Goal: Task Accomplishment & Management: Use online tool/utility

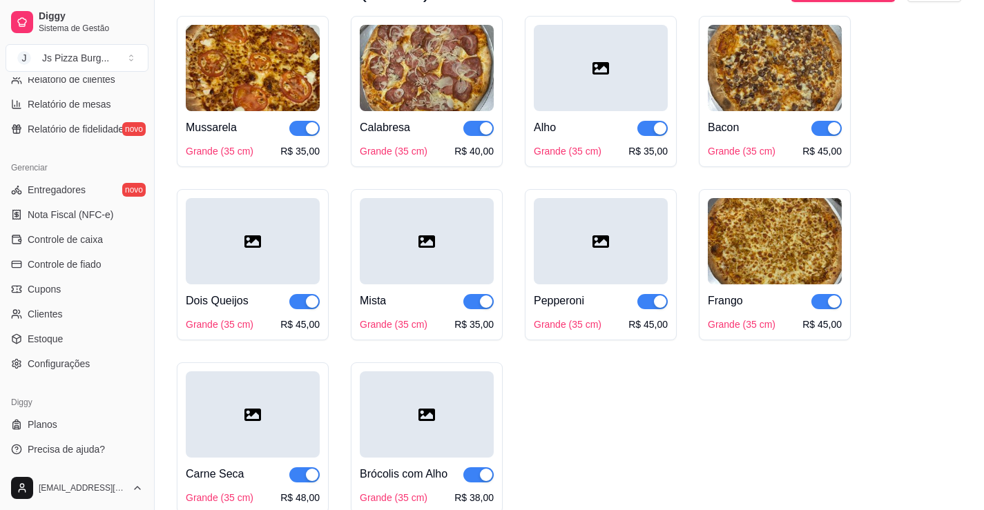
scroll to position [483, 0]
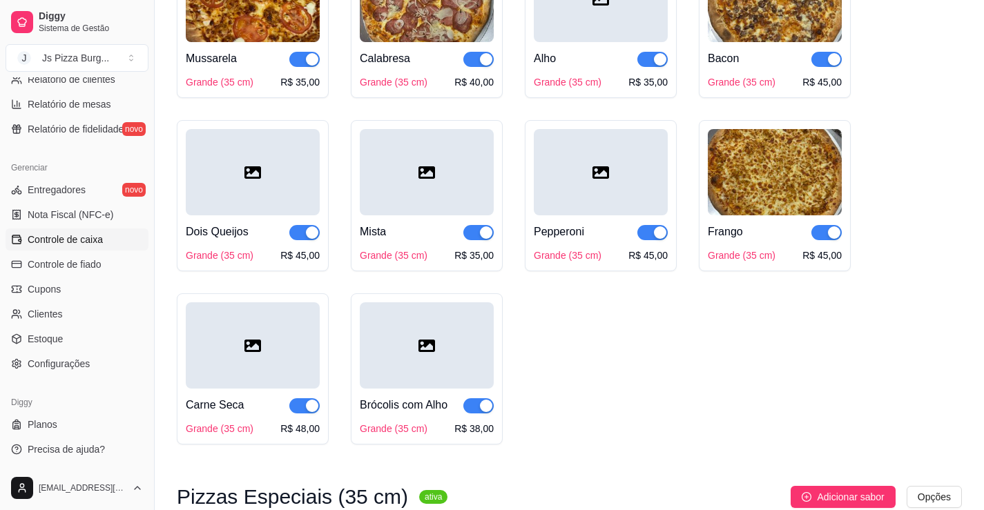
click at [47, 239] on span "Controle de caixa" at bounding box center [65, 240] width 75 height 14
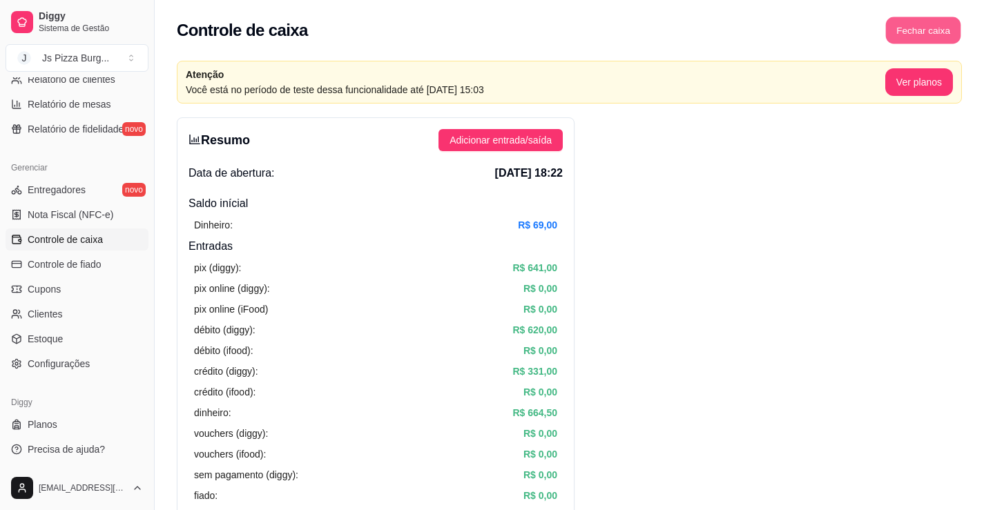
click at [913, 25] on button "Fechar caixa" at bounding box center [923, 30] width 75 height 27
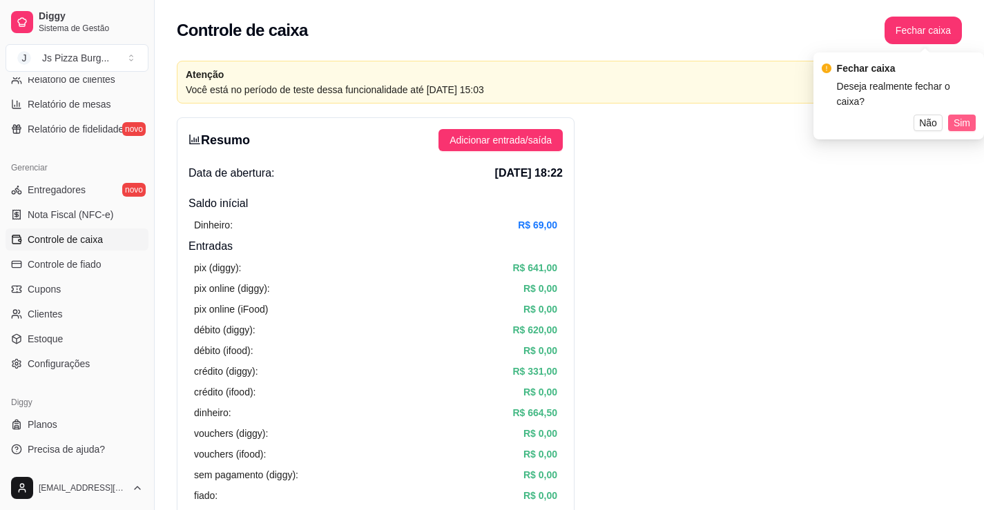
click at [968, 115] on span "Sim" at bounding box center [962, 122] width 17 height 15
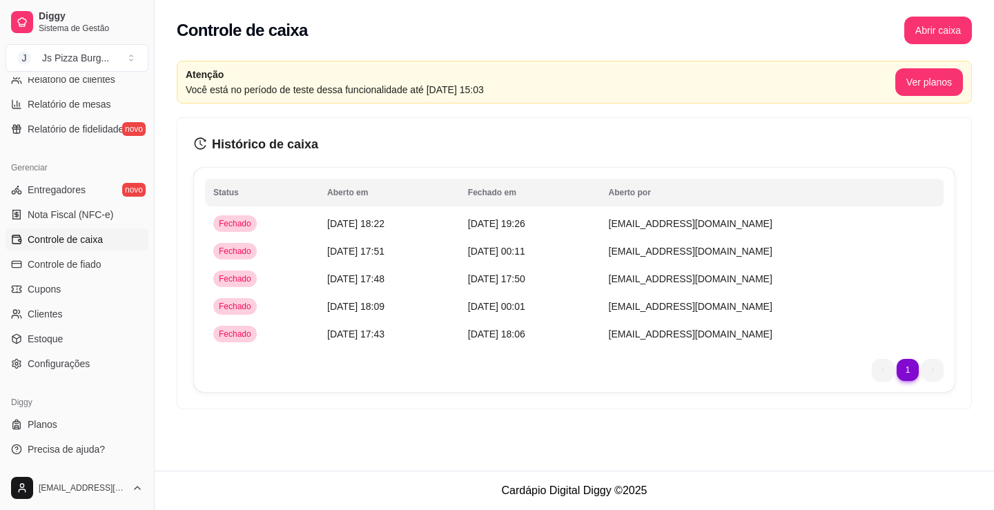
click at [928, 47] on div "Controle de caixa Abrir caixa" at bounding box center [575, 26] width 840 height 52
click at [929, 30] on button "Abrir caixa" at bounding box center [938, 30] width 66 height 27
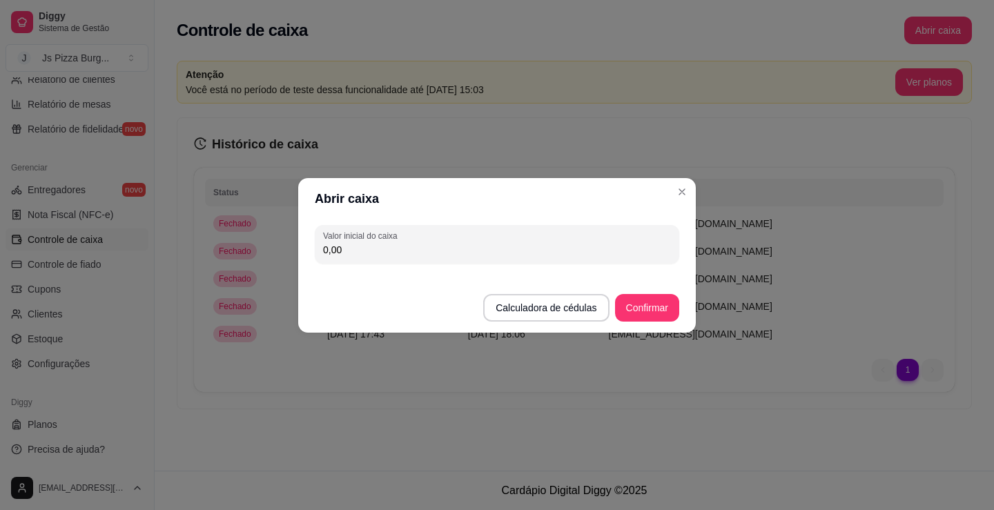
click at [424, 264] on div "Valor inicial do caixa 0,00" at bounding box center [497, 245] width 398 height 50
click at [413, 254] on input "0,00" at bounding box center [497, 250] width 348 height 14
type input "73,00"
click at [641, 311] on button "Confirmar" at bounding box center [647, 307] width 63 height 27
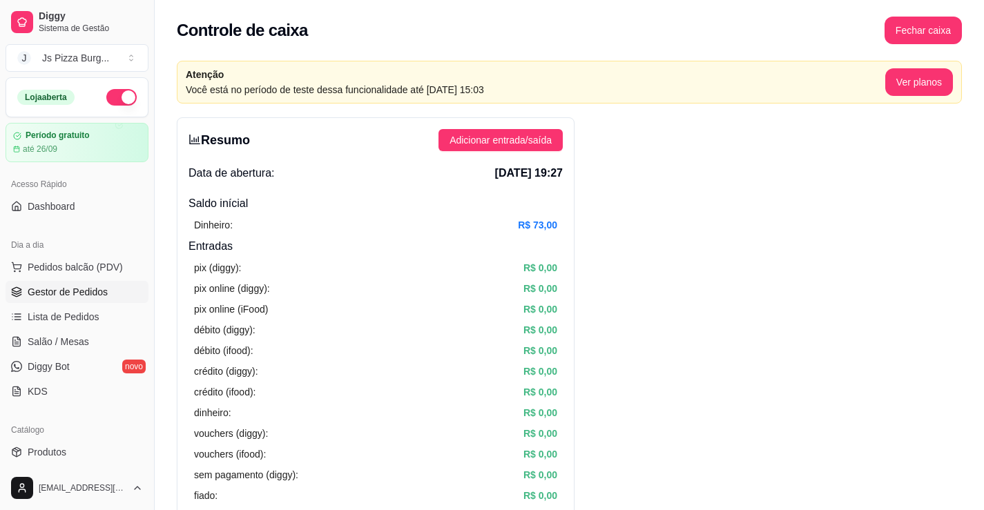
click at [73, 293] on span "Gestor de Pedidos" at bounding box center [68, 292] width 80 height 14
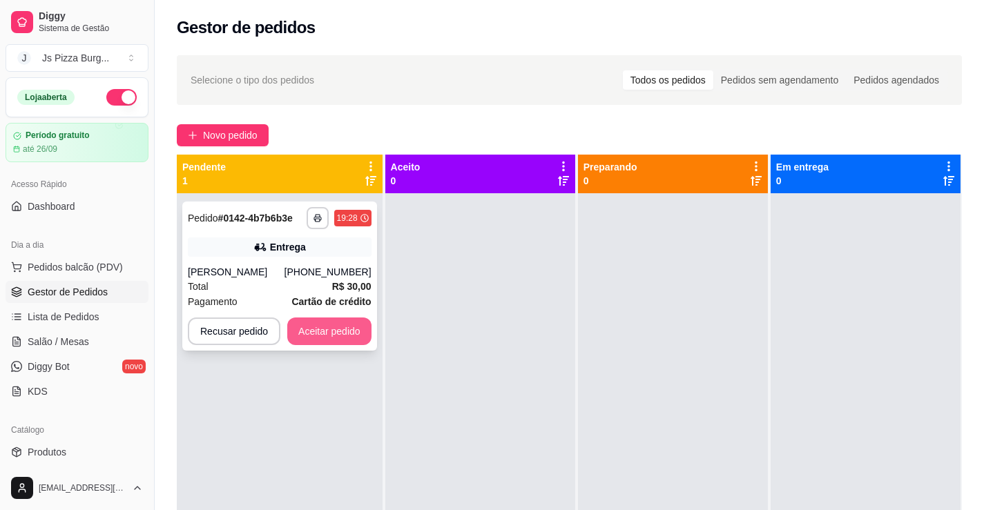
click at [331, 331] on button "Aceitar pedido" at bounding box center [329, 332] width 84 height 28
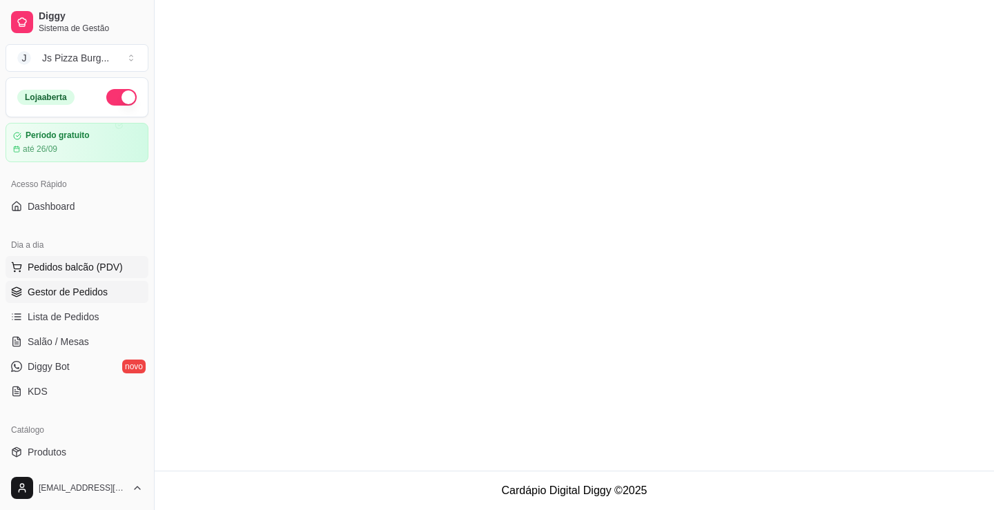
click at [59, 264] on span "Pedidos balcão (PDV)" at bounding box center [75, 267] width 95 height 14
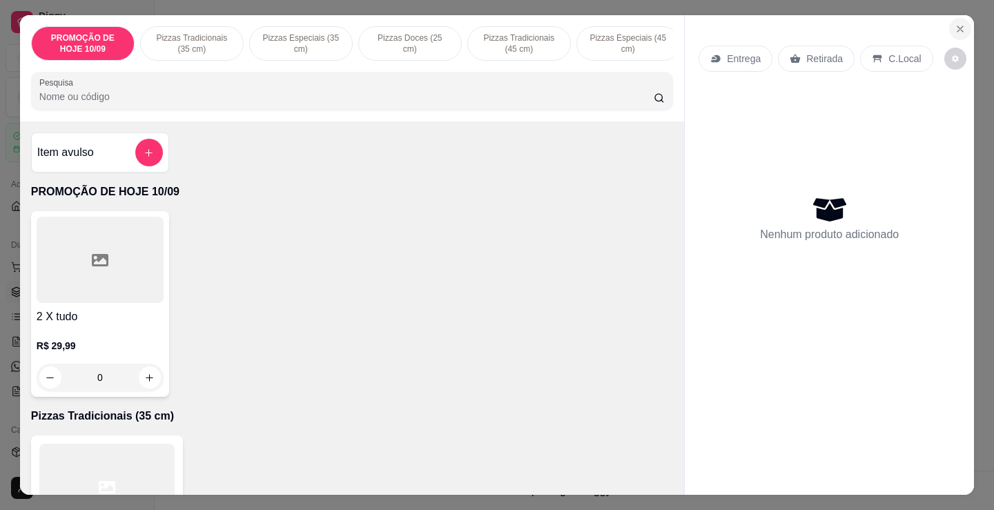
click at [958, 27] on icon "Close" at bounding box center [960, 28] width 11 height 11
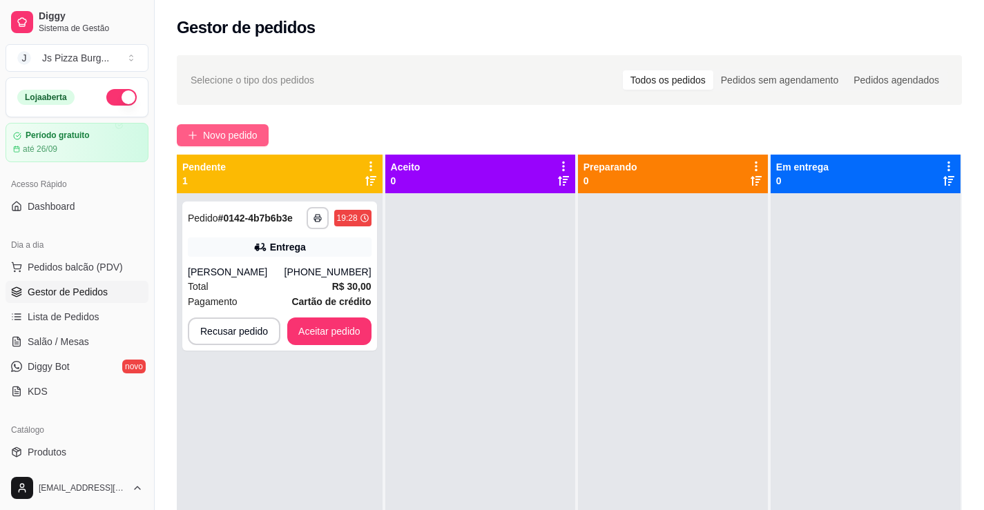
click at [222, 132] on span "Novo pedido" at bounding box center [230, 135] width 55 height 15
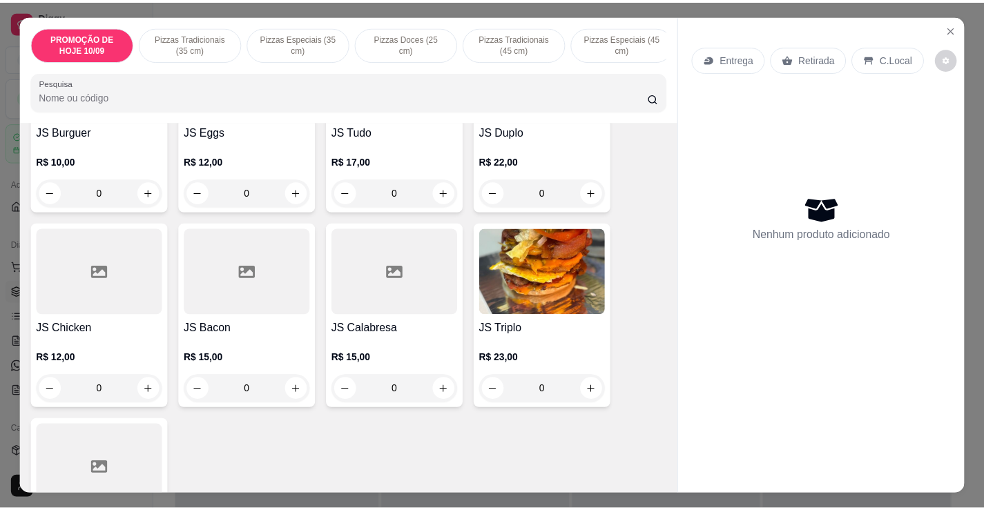
scroll to position [1036, 0]
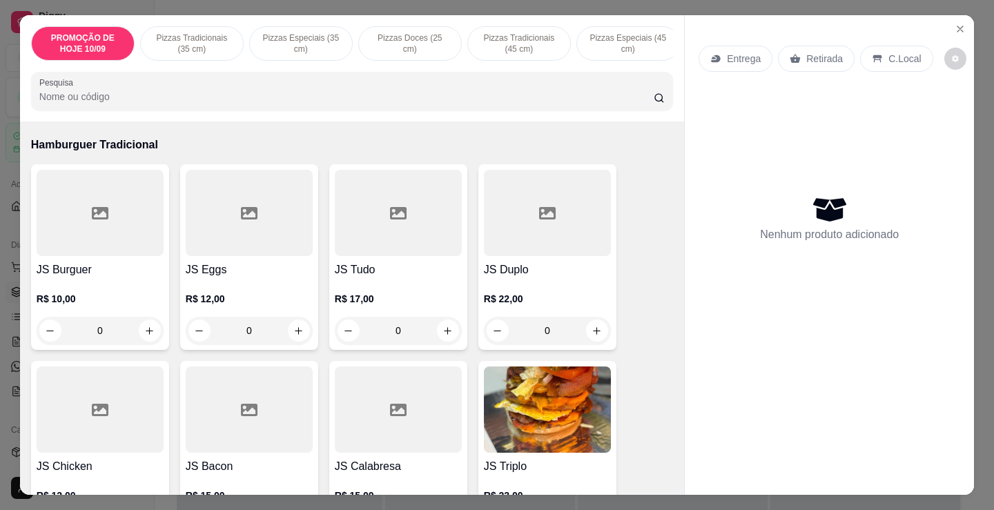
click at [99, 278] on h4 "JS Burguer" at bounding box center [100, 270] width 127 height 17
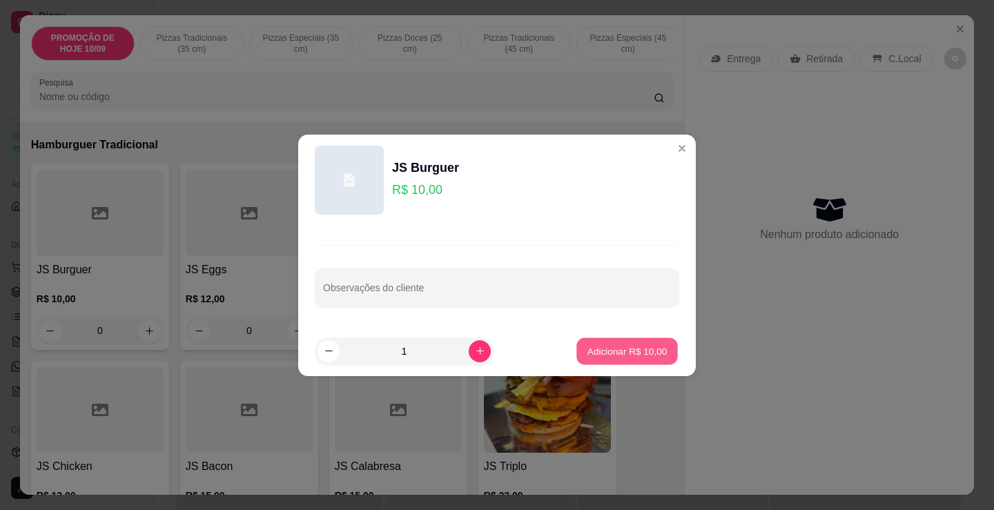
click at [589, 354] on p "Adicionar R$ 10,00" at bounding box center [628, 351] width 80 height 13
type input "1"
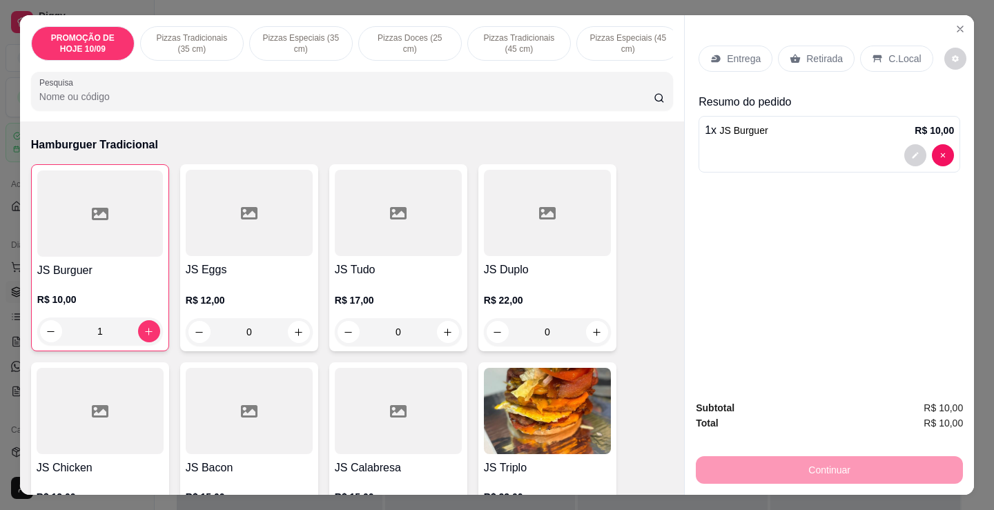
click at [806, 59] on p "Retirada" at bounding box center [824, 59] width 37 height 14
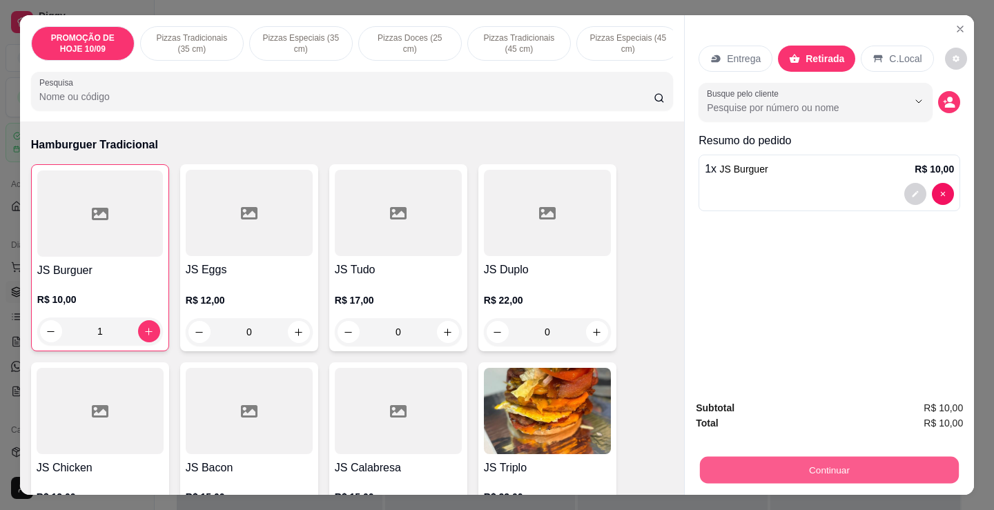
click at [780, 458] on button "Continuar" at bounding box center [829, 469] width 259 height 27
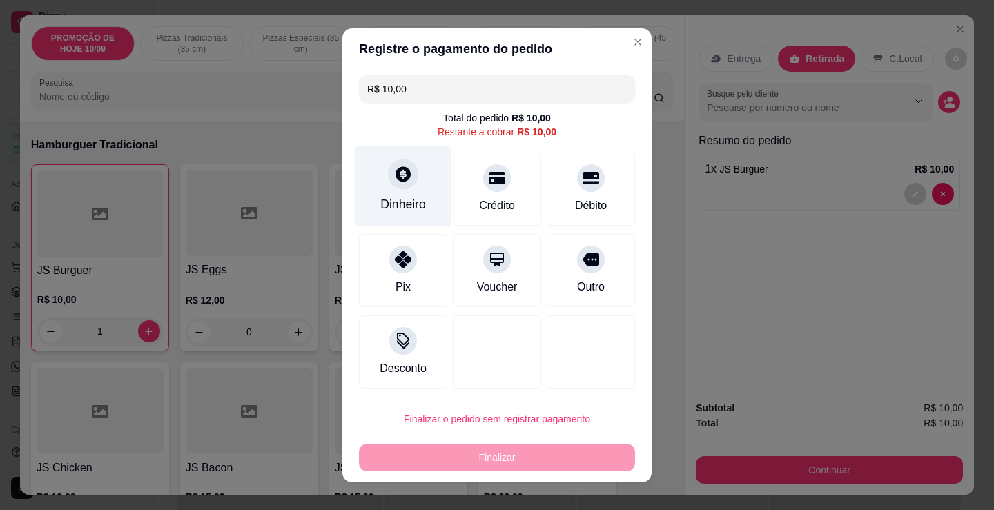
click at [392, 200] on div "Dinheiro" at bounding box center [403, 204] width 46 height 18
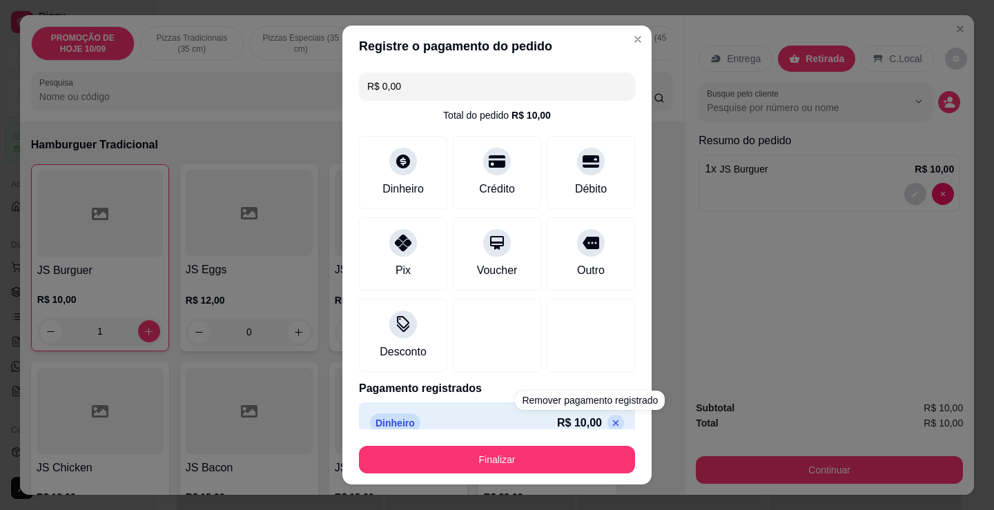
click at [585, 431] on footer "Finalizar" at bounding box center [496, 456] width 309 height 55
click at [613, 425] on icon at bounding box center [616, 423] width 6 height 6
type input "R$ 10,00"
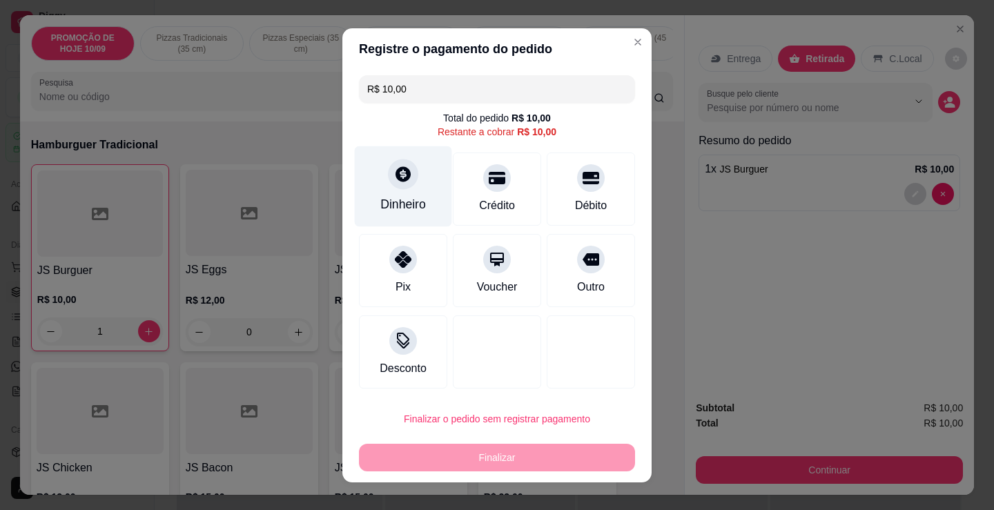
click at [418, 206] on div "Dinheiro" at bounding box center [403, 204] width 46 height 18
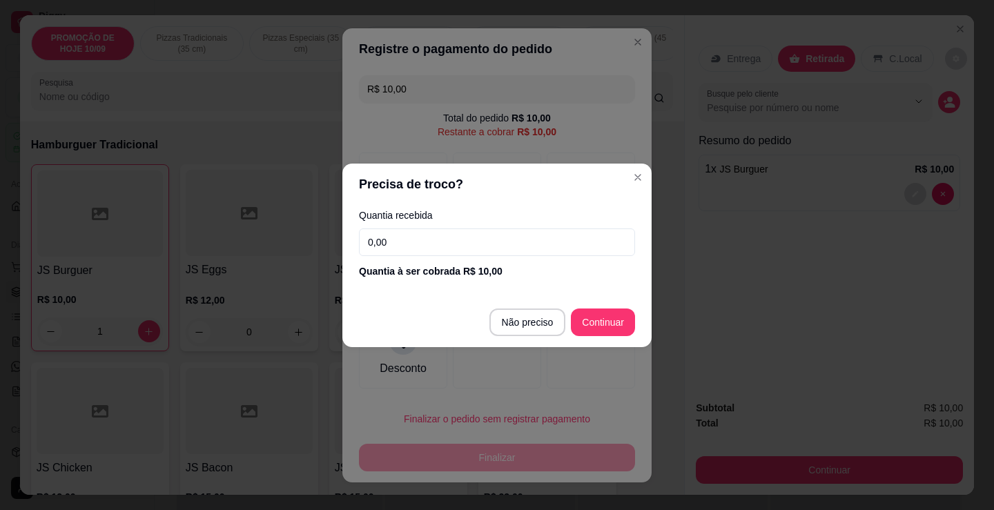
click at [417, 239] on input "0,00" at bounding box center [497, 243] width 276 height 28
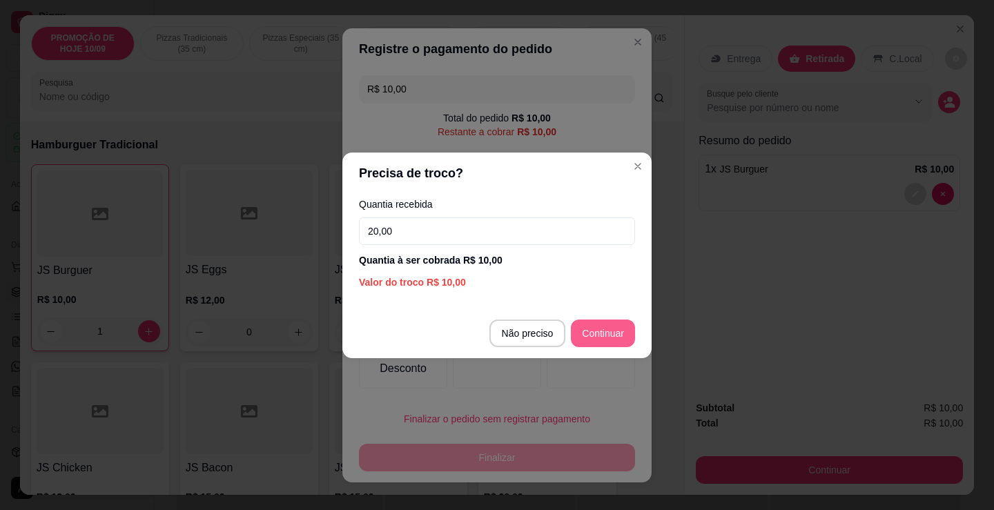
type input "20,00"
type input "R$ 0,00"
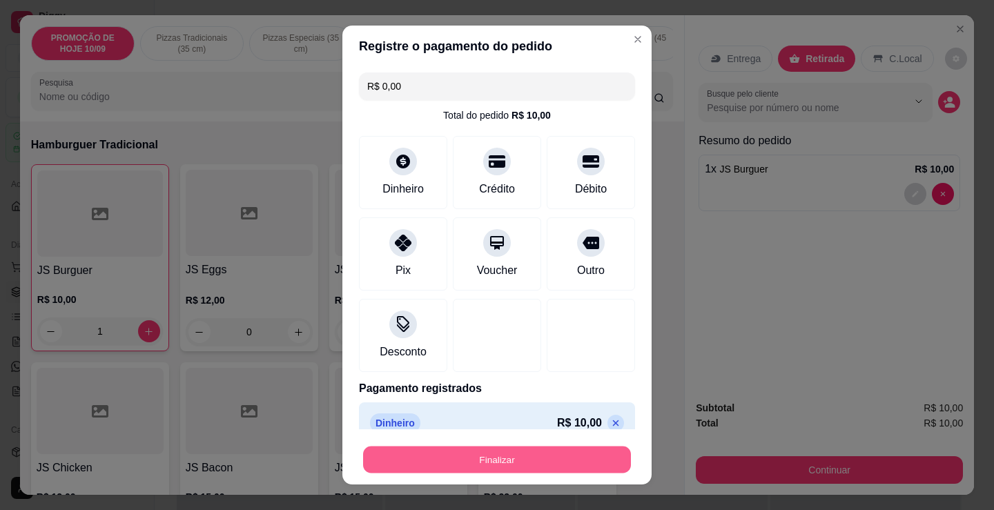
click at [496, 449] on button "Finalizar" at bounding box center [497, 460] width 268 height 27
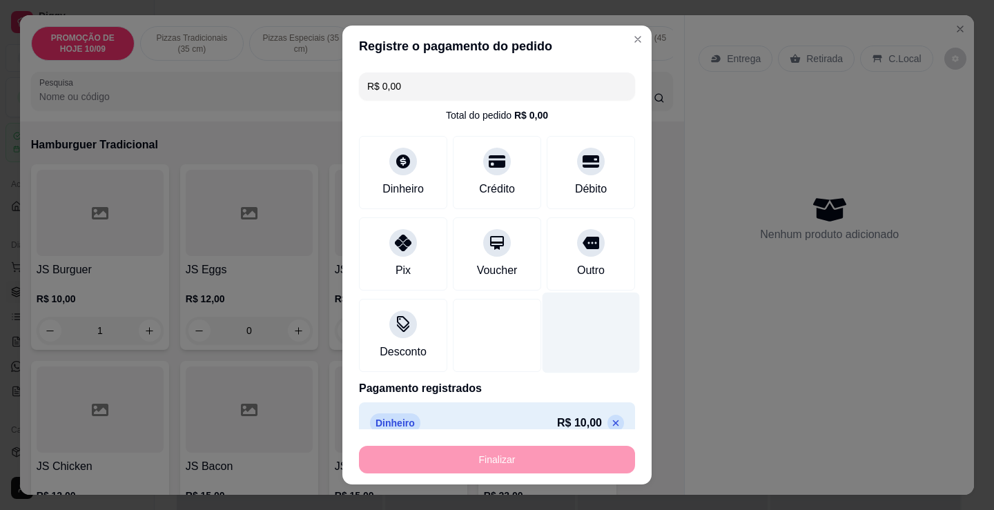
type input "0"
type input "-R$ 10,00"
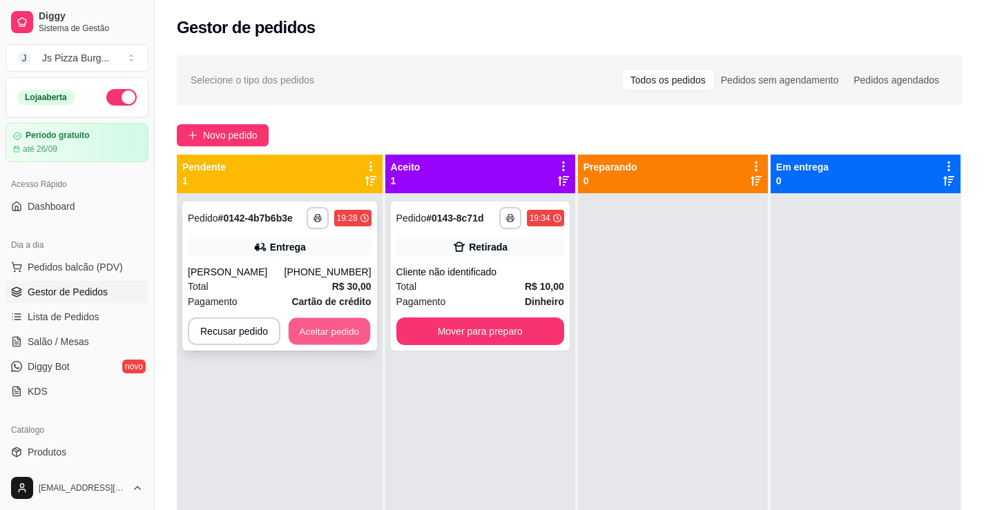
click at [324, 327] on button "Aceitar pedido" at bounding box center [329, 331] width 81 height 27
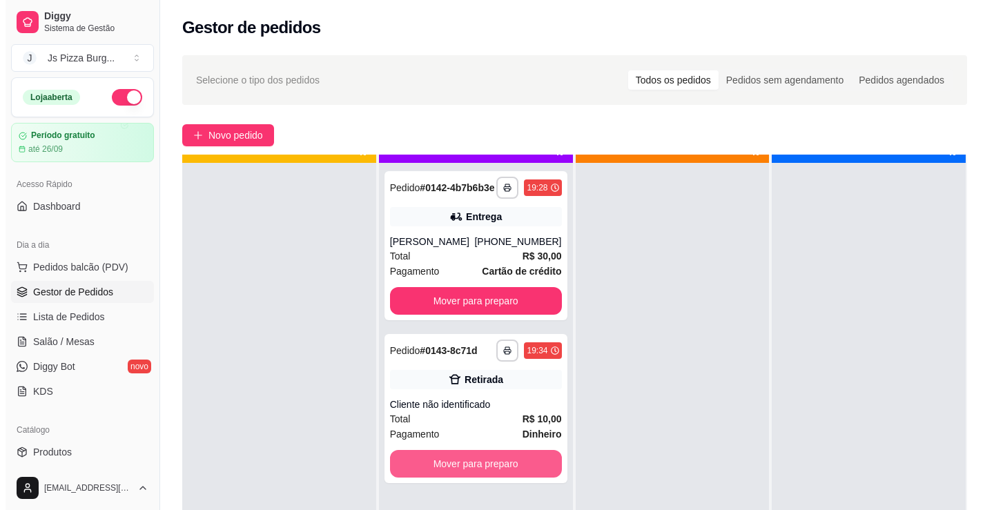
scroll to position [39, 0]
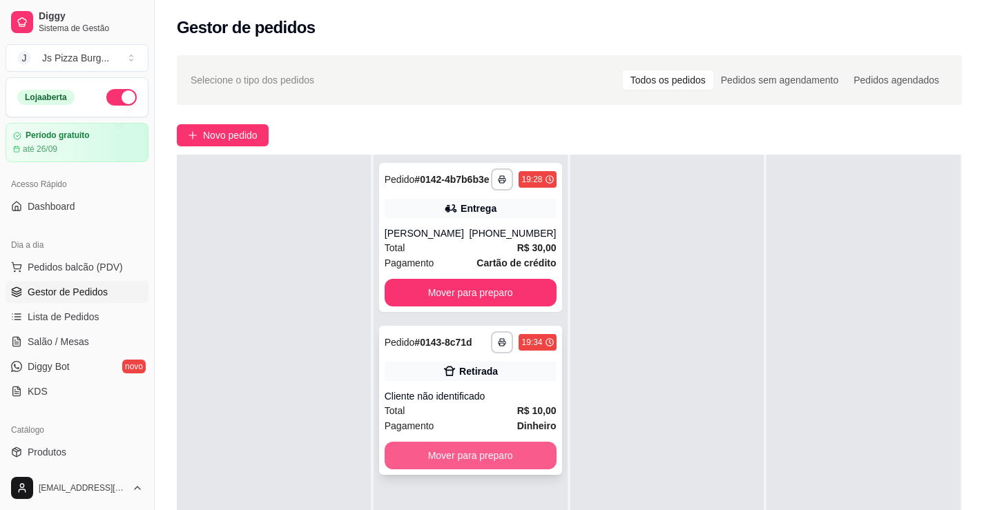
click at [467, 463] on button "Mover para preparo" at bounding box center [471, 456] width 172 height 28
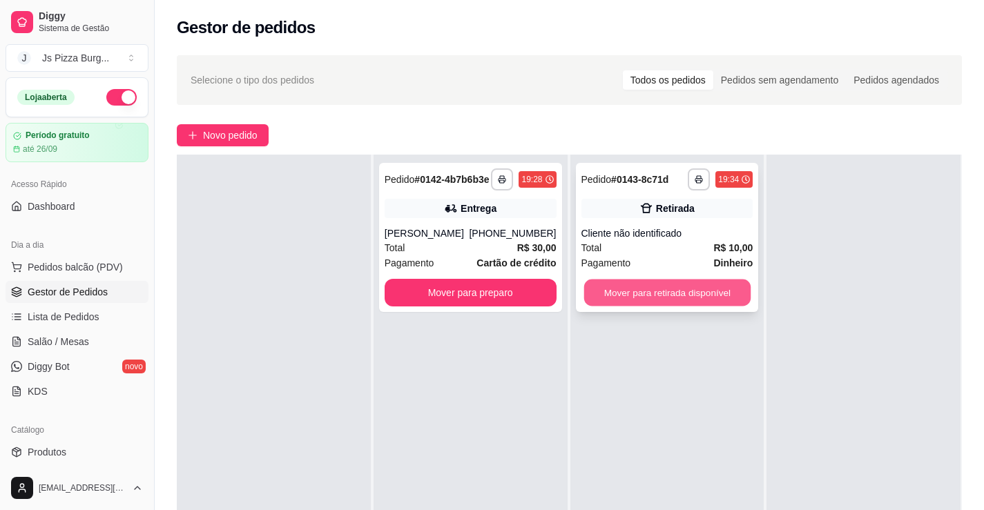
click at [624, 293] on button "Mover para retirada disponível" at bounding box center [666, 293] width 166 height 27
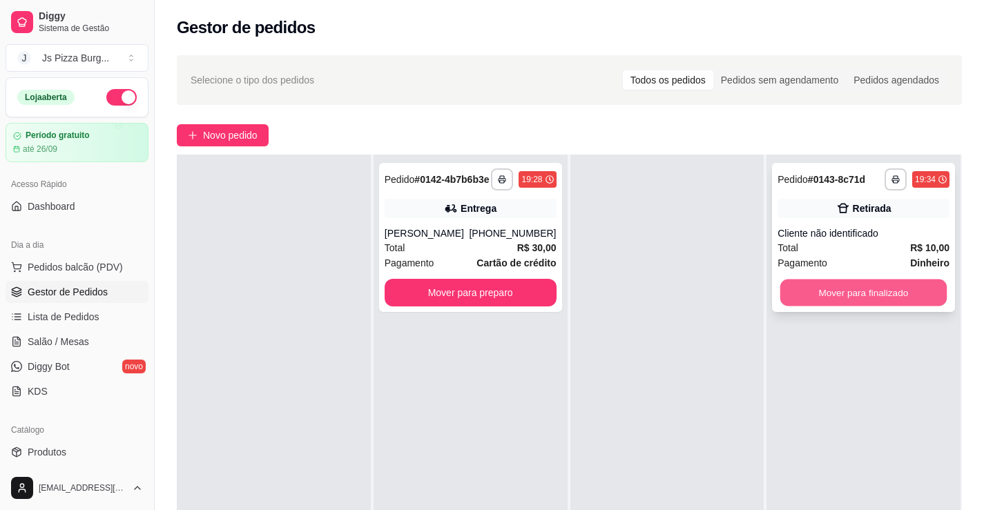
click at [830, 280] on button "Mover para finalizado" at bounding box center [863, 293] width 166 height 27
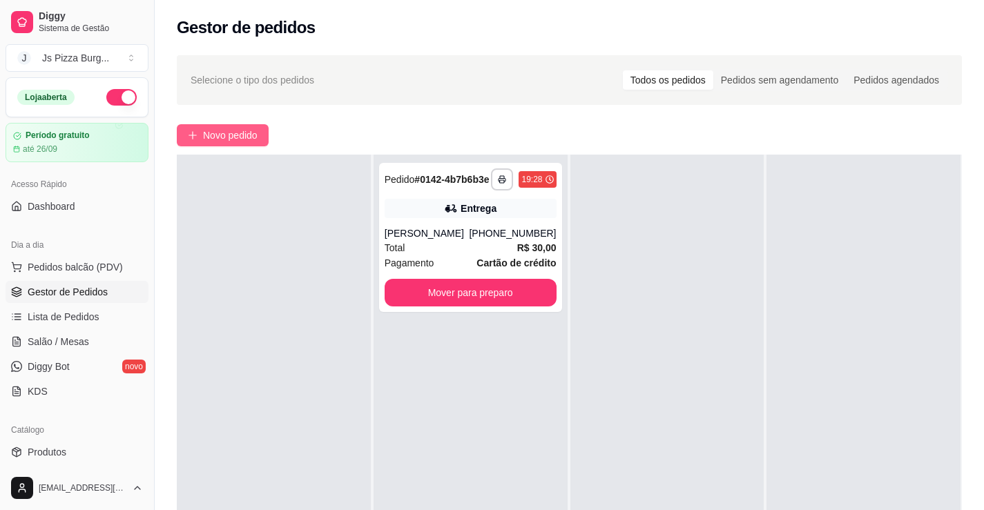
click at [209, 134] on span "Novo pedido" at bounding box center [230, 135] width 55 height 15
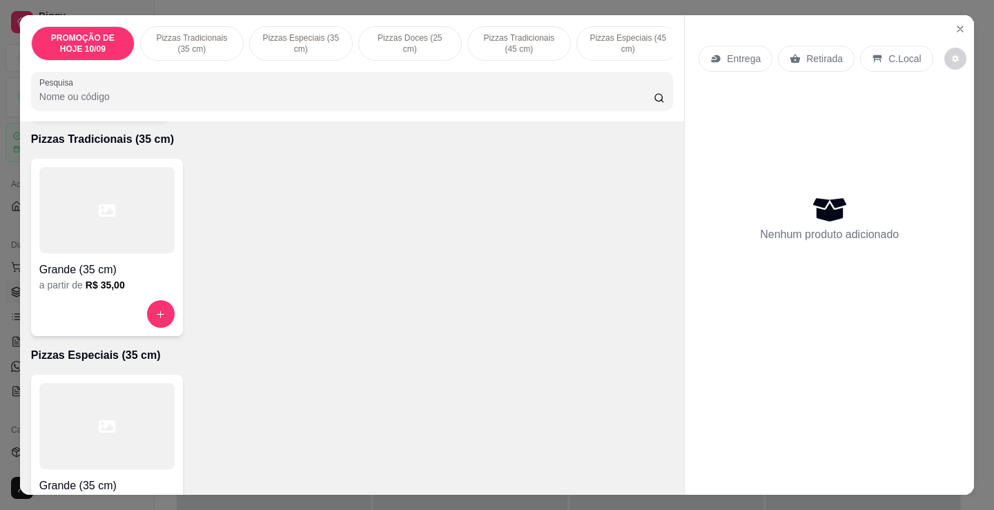
scroll to position [345, 0]
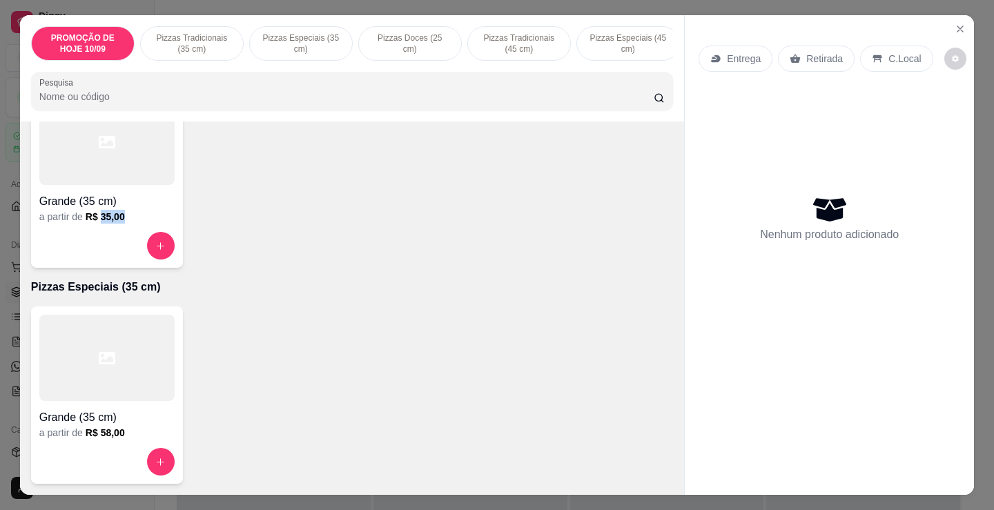
click at [94, 240] on div "Grande (35 cm) a partir de R$ 35,00" at bounding box center [107, 178] width 152 height 177
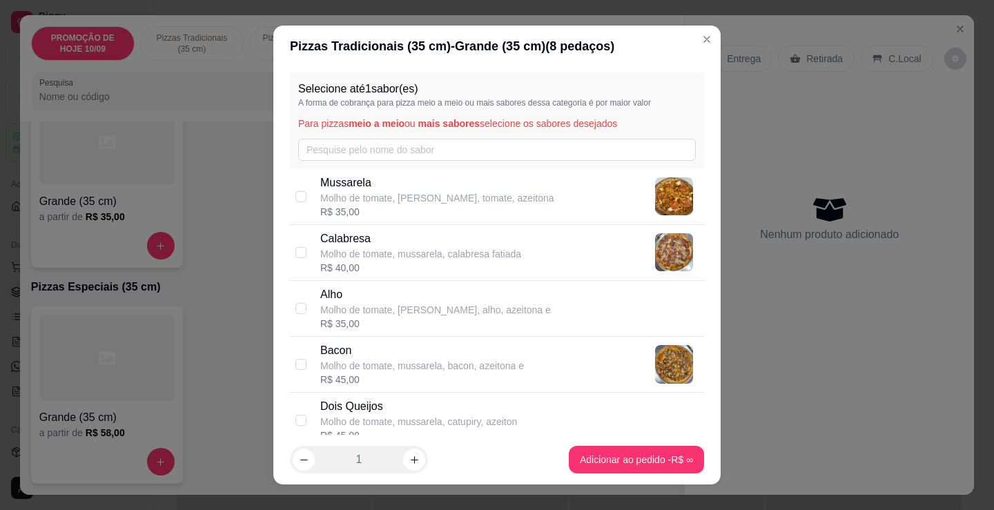
click at [362, 247] on p "Molho de tomate, mussarela, calabresa fatiada" at bounding box center [420, 254] width 201 height 14
checkbox input "true"
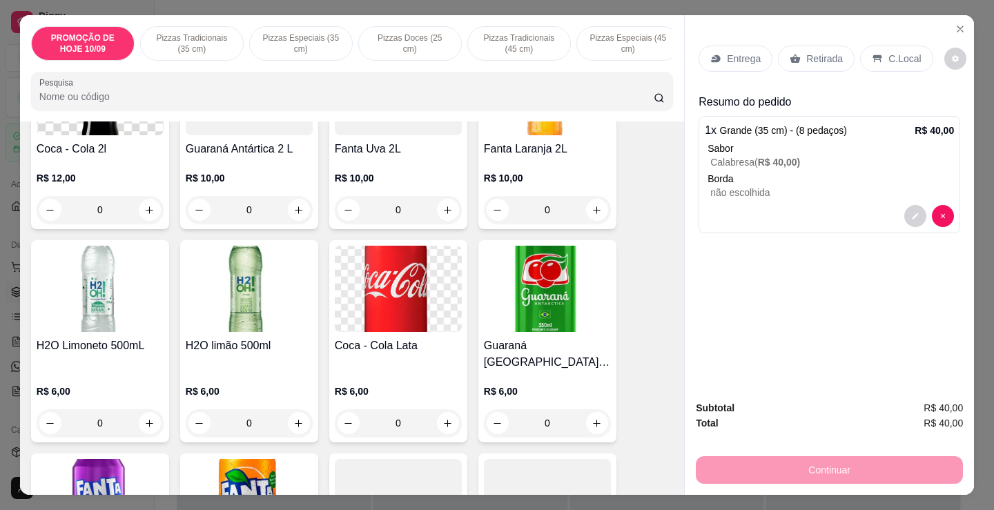
scroll to position [2900, 0]
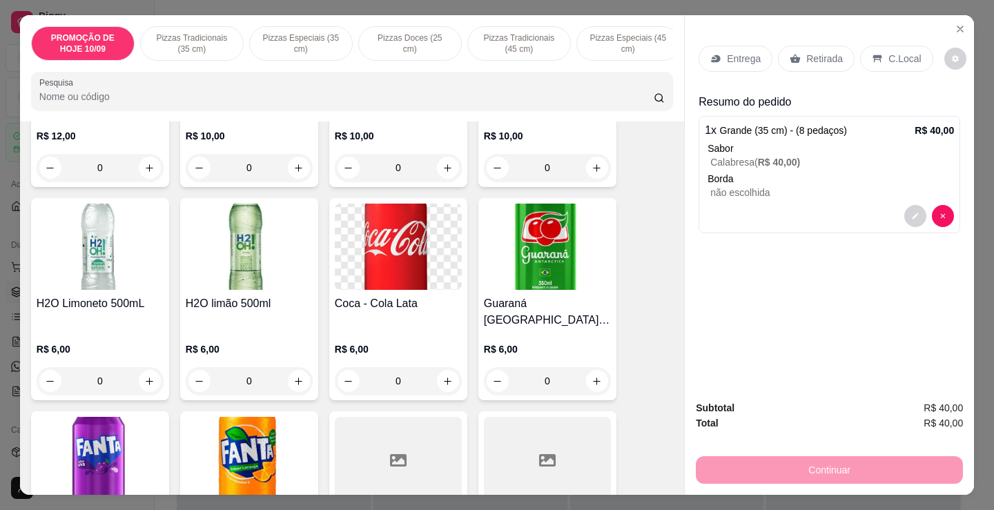
click at [380, 329] on div "R$ 6,00 0" at bounding box center [398, 362] width 127 height 66
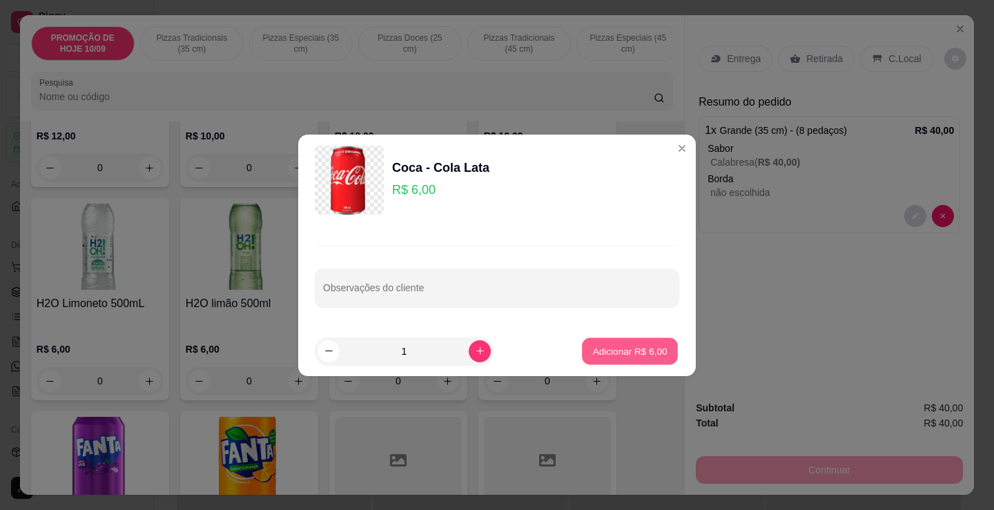
click at [599, 355] on p "Adicionar R$ 6,00" at bounding box center [629, 351] width 75 height 13
type input "1"
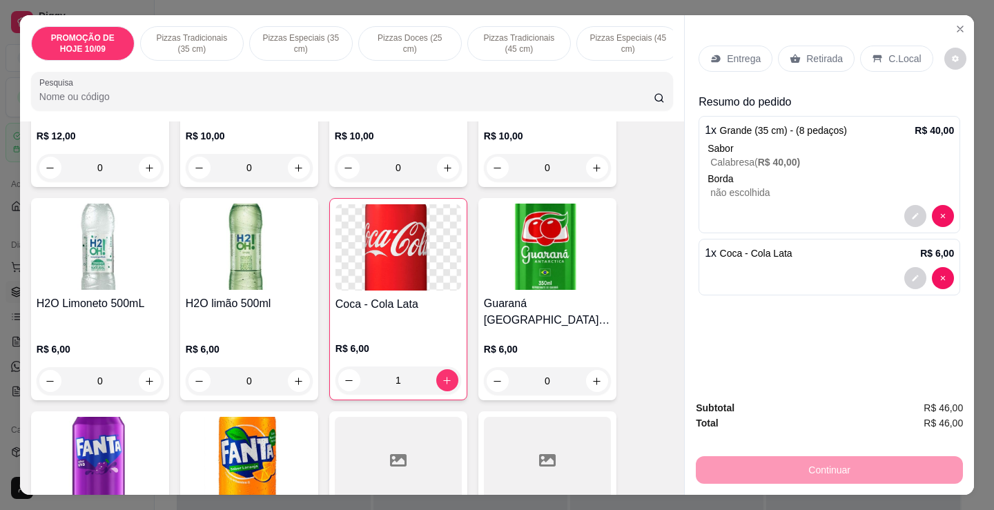
click at [738, 57] on p "Entrega" at bounding box center [744, 59] width 34 height 14
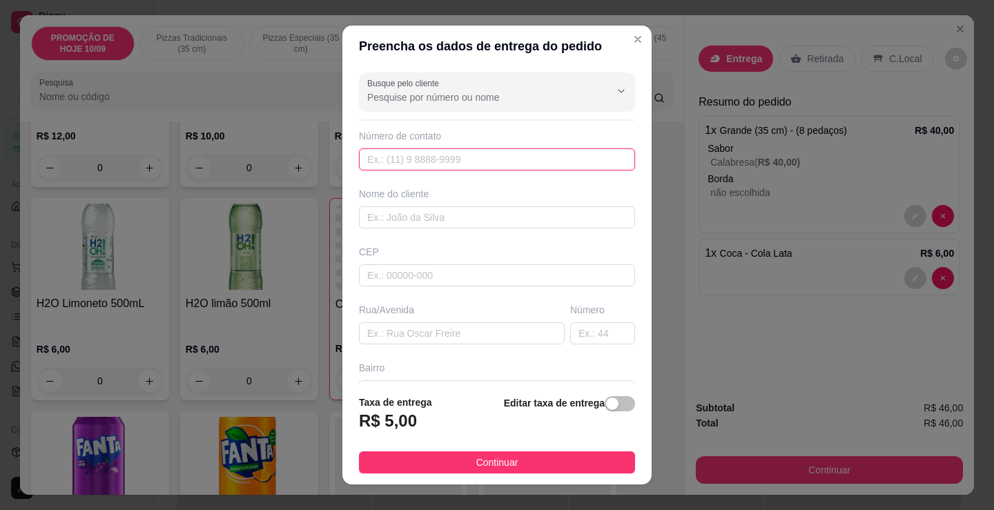
click at [447, 167] on input "text" at bounding box center [497, 159] width 276 height 22
type input "[PHONE_NUMBER]"
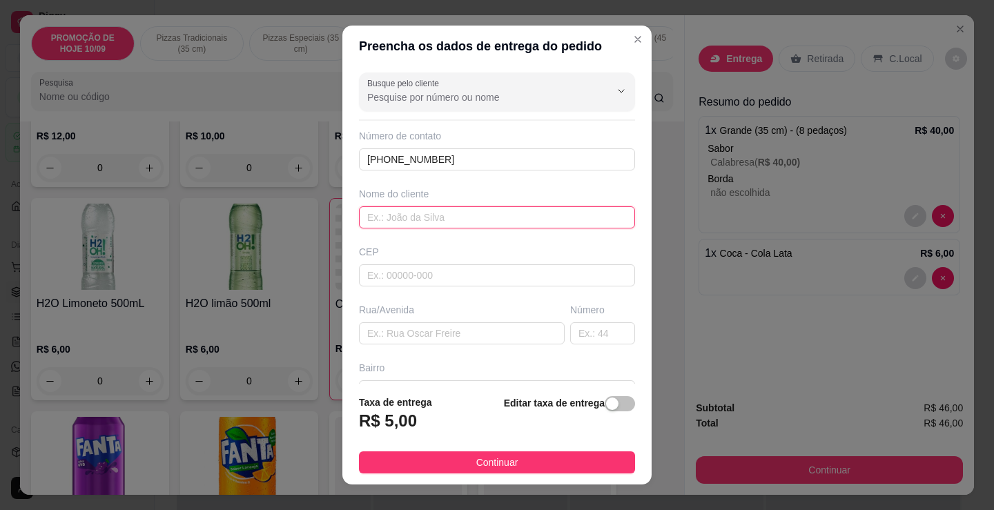
click at [403, 220] on input "text" at bounding box center [497, 217] width 276 height 22
type input "Pollyana"
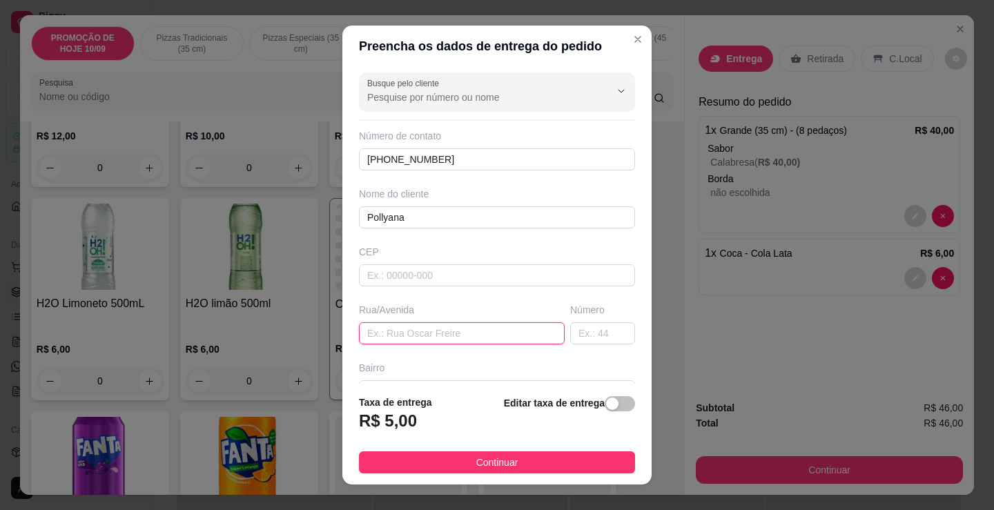
click at [392, 337] on input "text" at bounding box center [462, 333] width 206 height 22
type input "[GEOGRAPHIC_DATA]"
click at [585, 339] on input "text" at bounding box center [602, 333] width 65 height 22
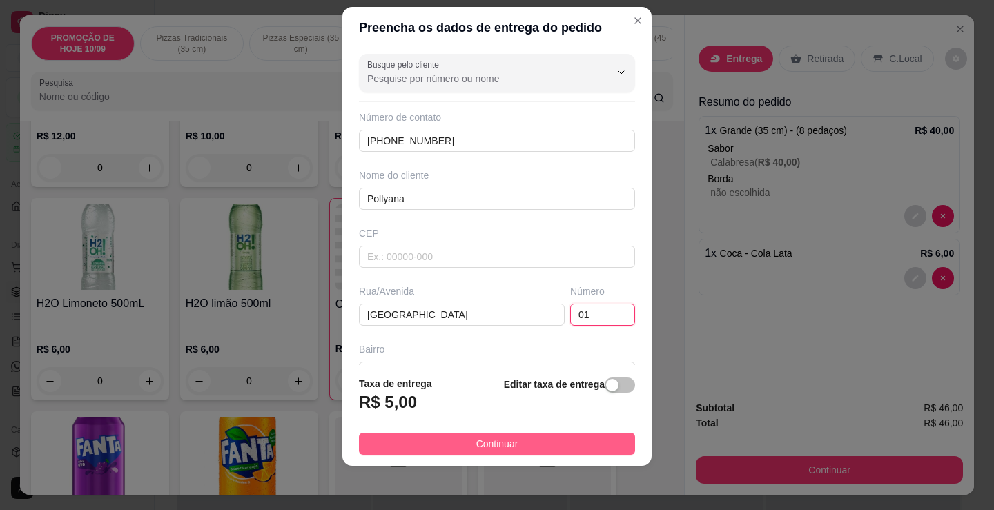
type input "01"
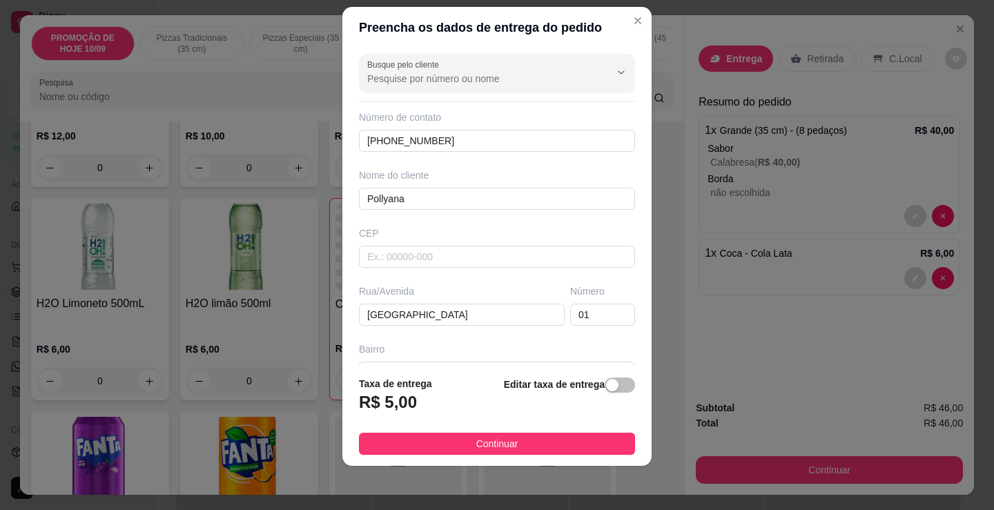
click at [476, 440] on span "Continuar" at bounding box center [497, 443] width 42 height 15
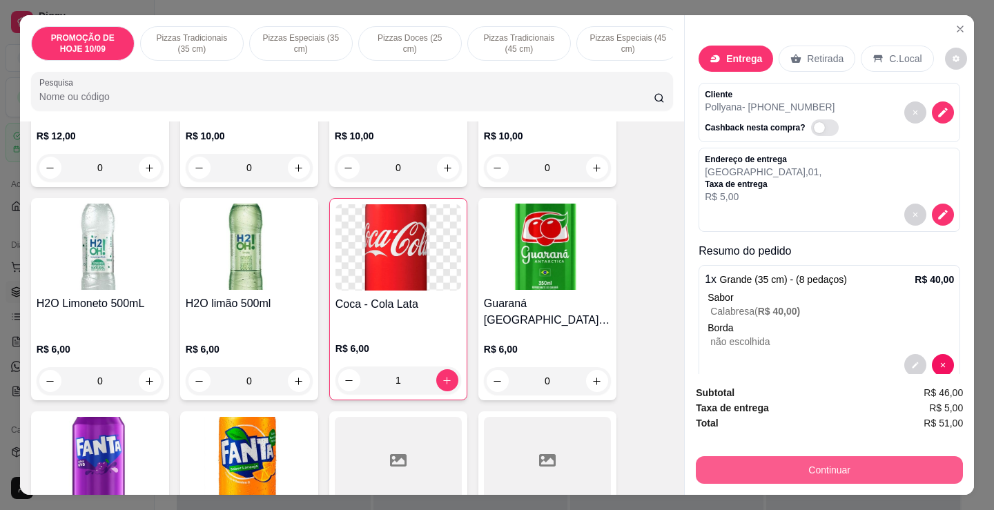
click at [823, 473] on button "Continuar" at bounding box center [829, 470] width 267 height 28
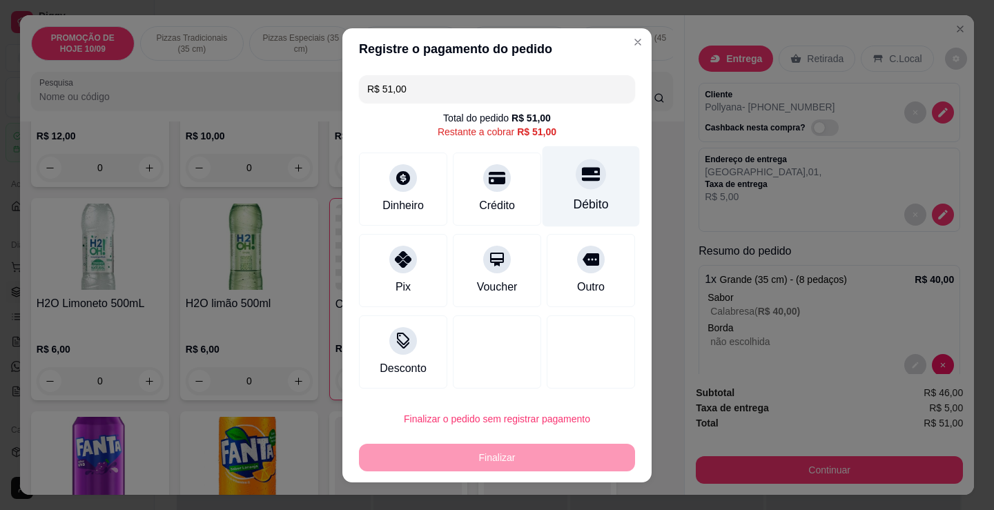
click at [574, 201] on div "Débito" at bounding box center [591, 204] width 35 height 18
type input "R$ 0,00"
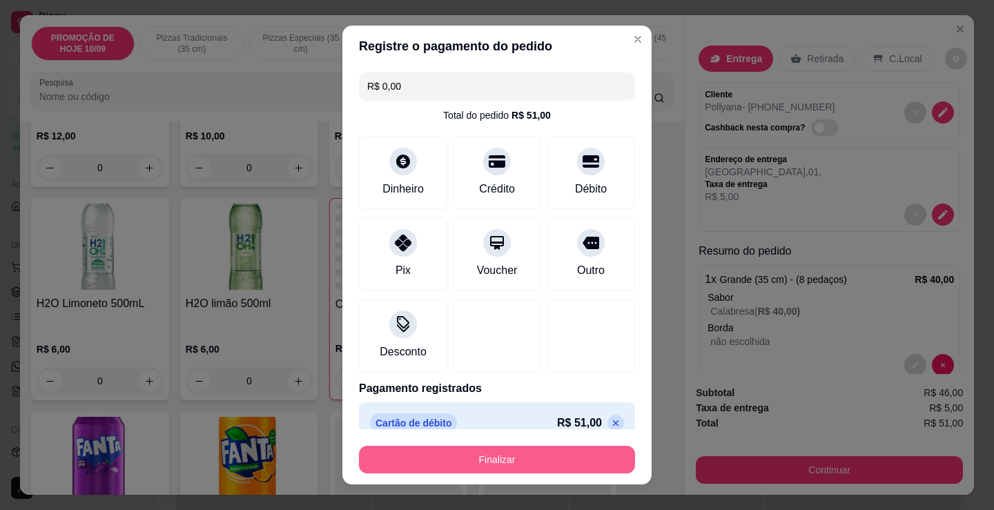
click at [479, 460] on button "Finalizar" at bounding box center [497, 460] width 276 height 28
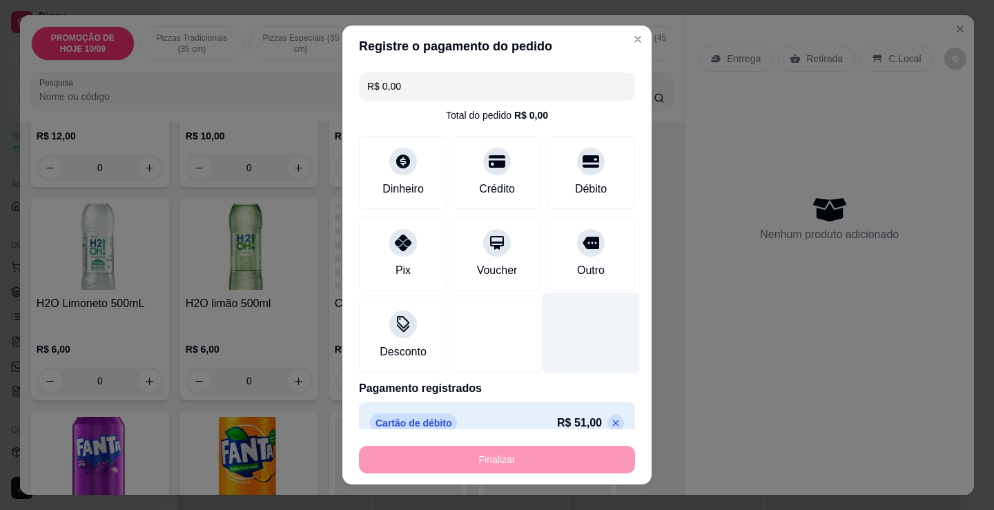
type input "0"
type input "-R$ 51,00"
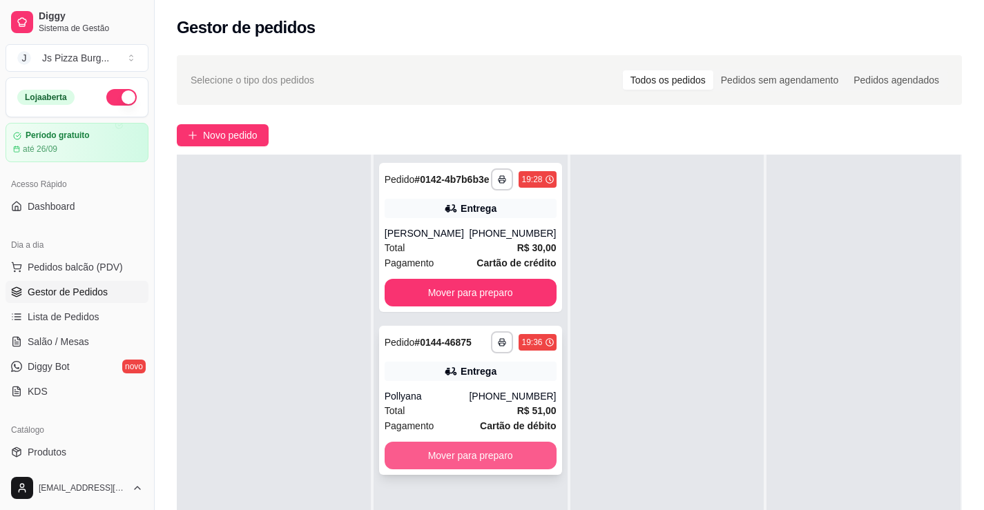
click at [459, 462] on button "Mover para preparo" at bounding box center [471, 456] width 172 height 28
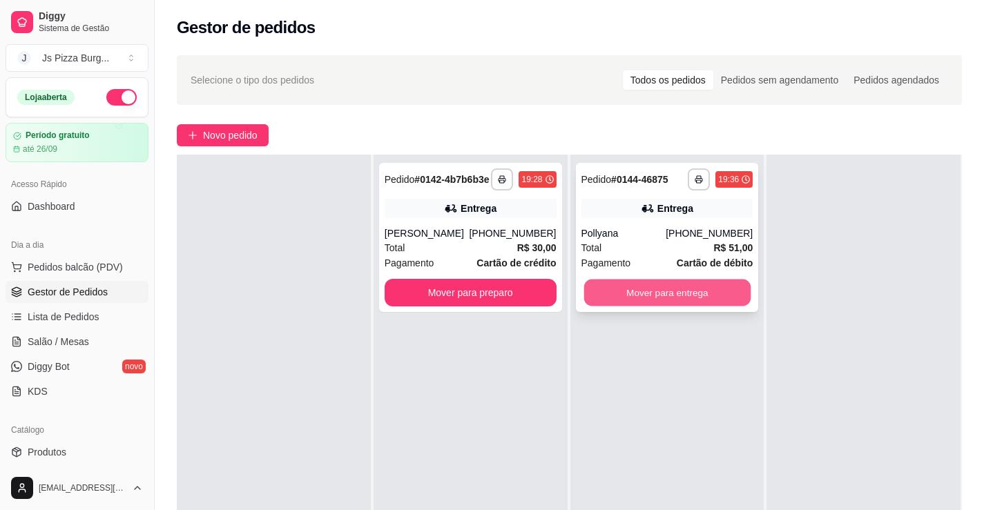
click at [655, 305] on button "Mover para entrega" at bounding box center [666, 293] width 166 height 27
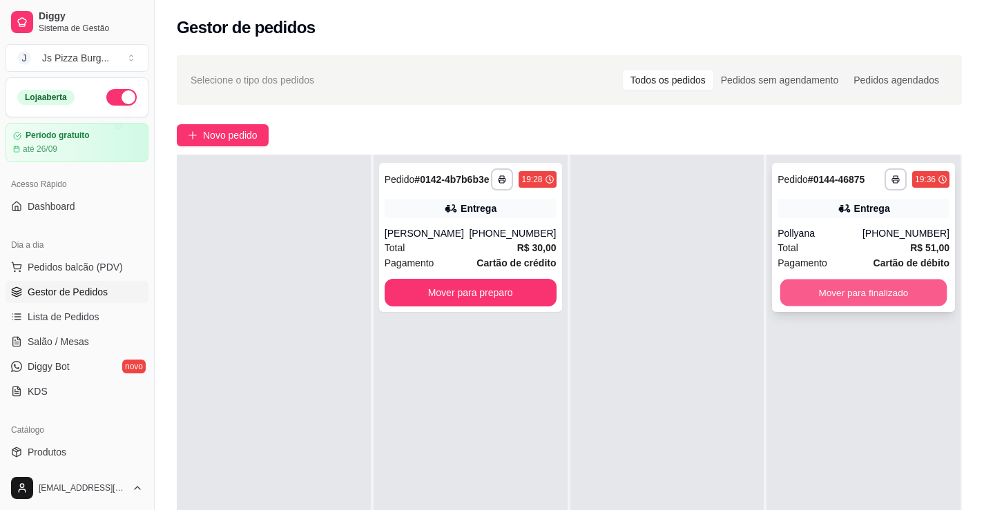
click at [795, 292] on button "Mover para finalizado" at bounding box center [863, 293] width 166 height 27
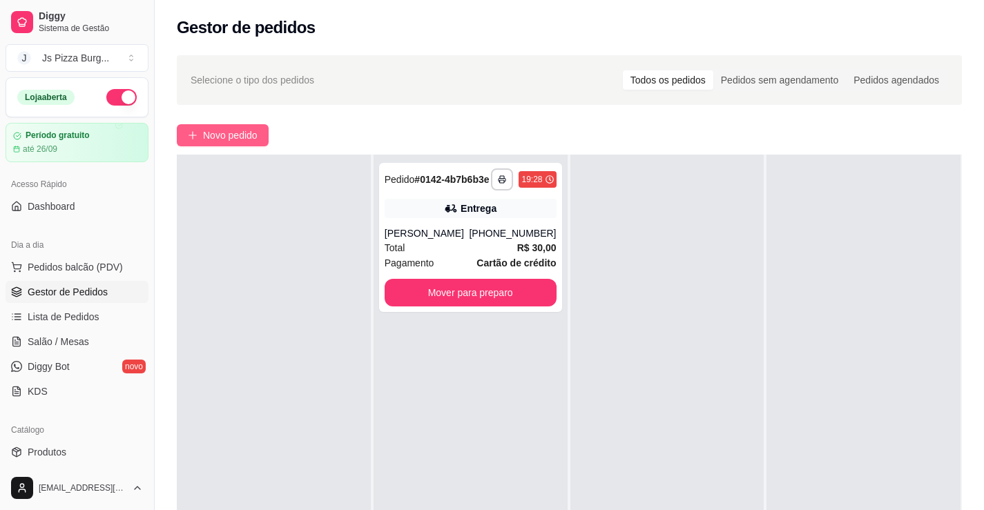
click at [251, 142] on span "Novo pedido" at bounding box center [230, 135] width 55 height 15
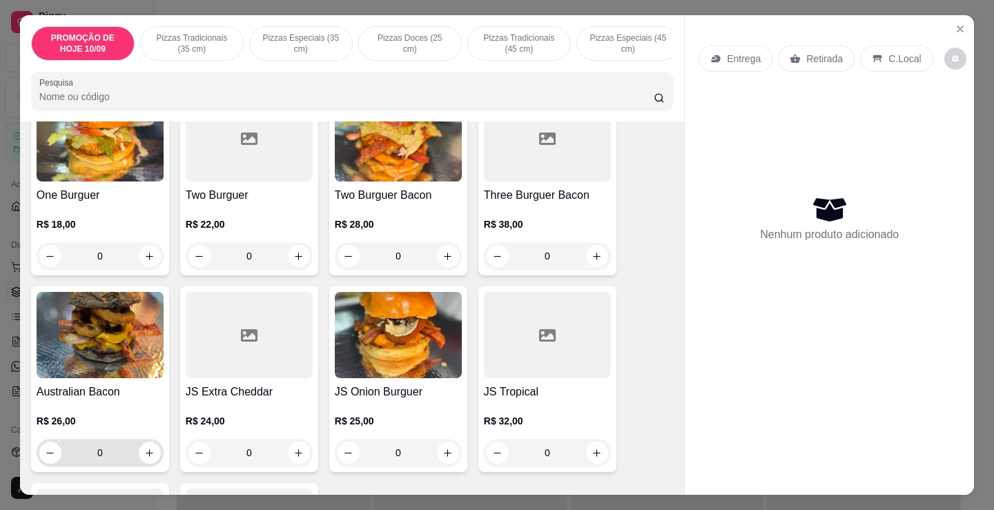
scroll to position [1726, 0]
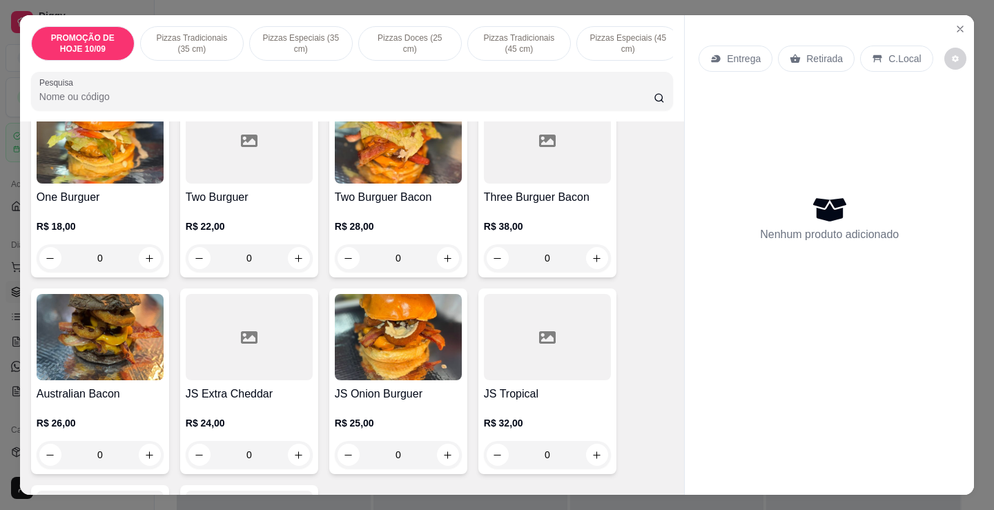
click at [224, 218] on div "R$ 22,00 0" at bounding box center [249, 239] width 127 height 66
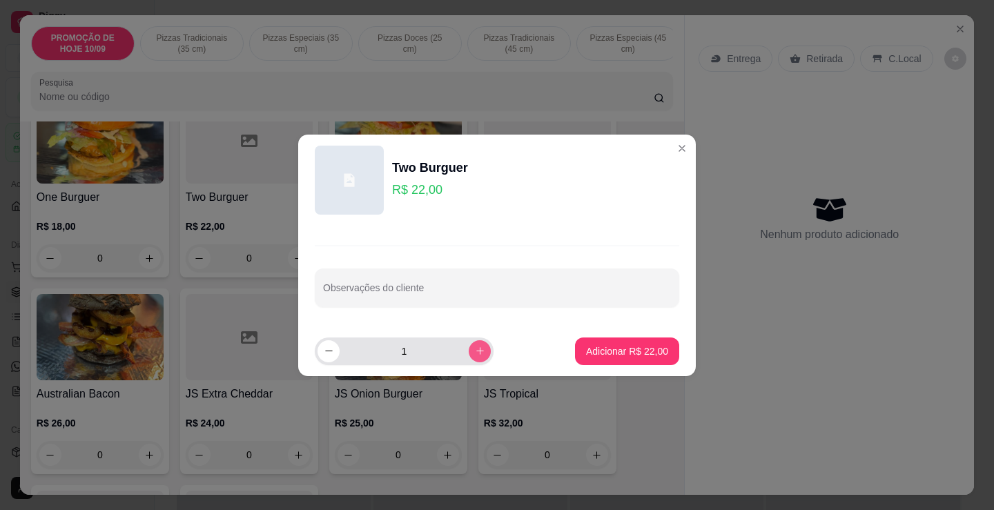
click at [476, 351] on icon "increase-product-quantity" at bounding box center [480, 351] width 8 height 8
type input "2"
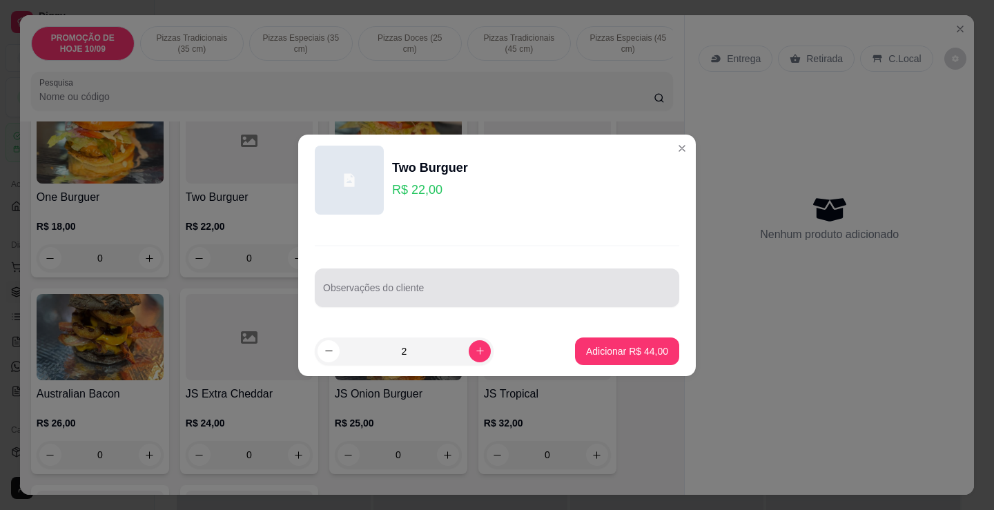
click at [403, 296] on input "Observações do cliente" at bounding box center [497, 294] width 348 height 14
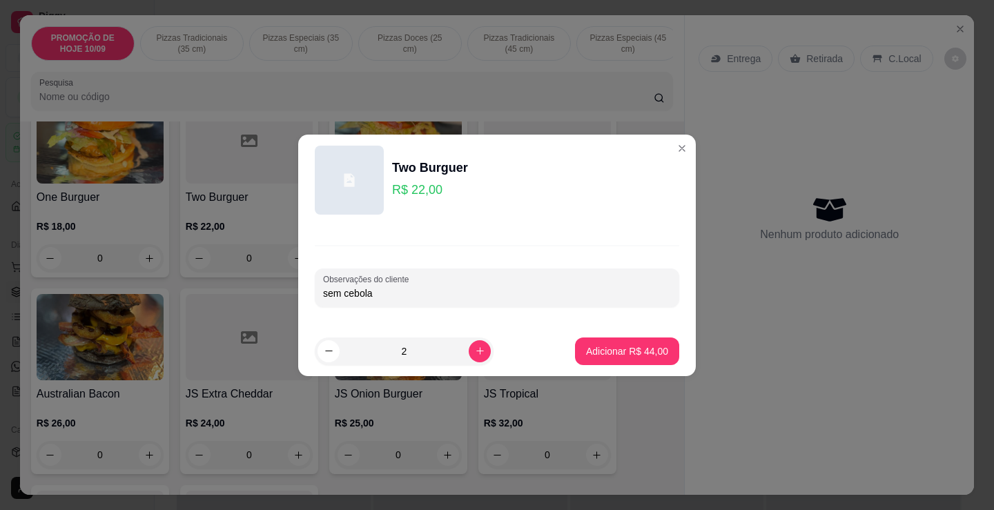
type input "sem cebola"
click at [608, 352] on p "Adicionar R$ 44,00" at bounding box center [628, 351] width 80 height 13
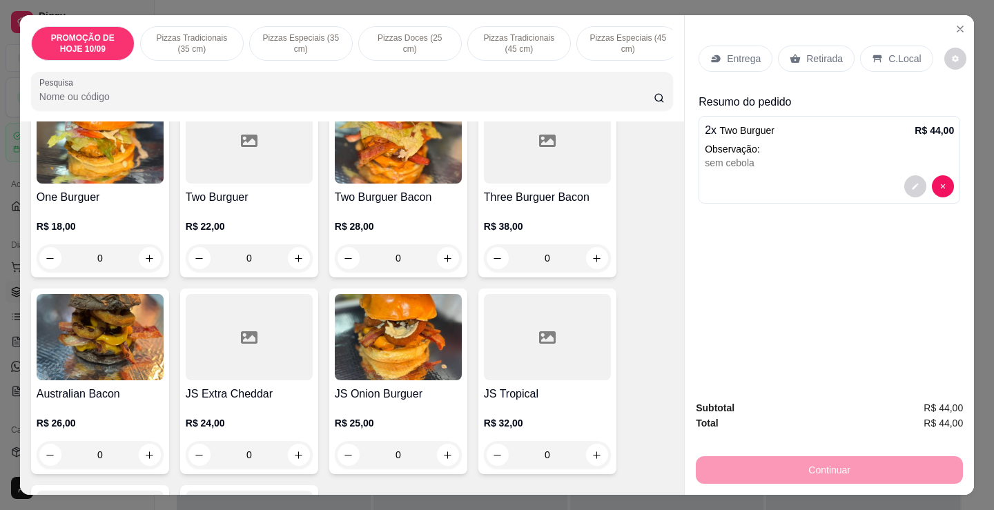
click at [806, 55] on p "Retirada" at bounding box center [824, 59] width 37 height 14
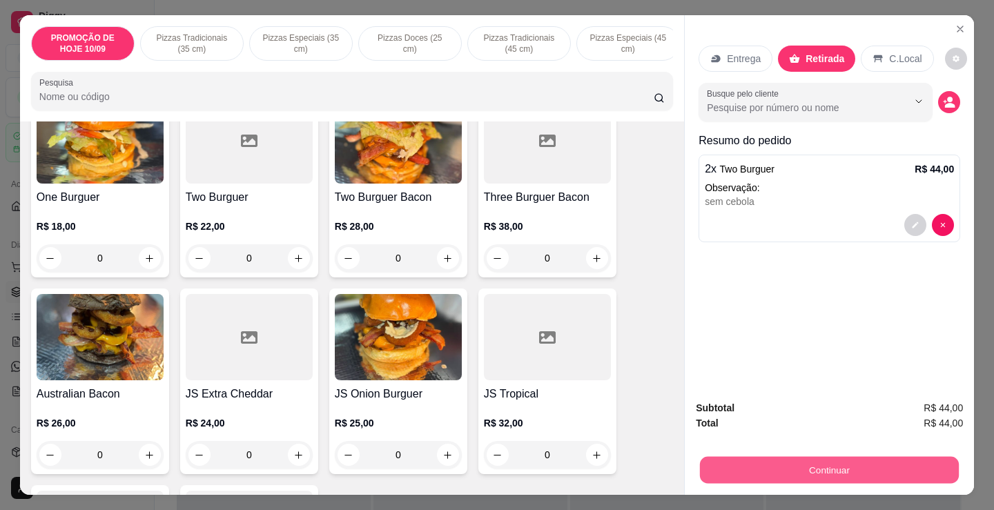
click at [781, 463] on button "Continuar" at bounding box center [829, 469] width 259 height 27
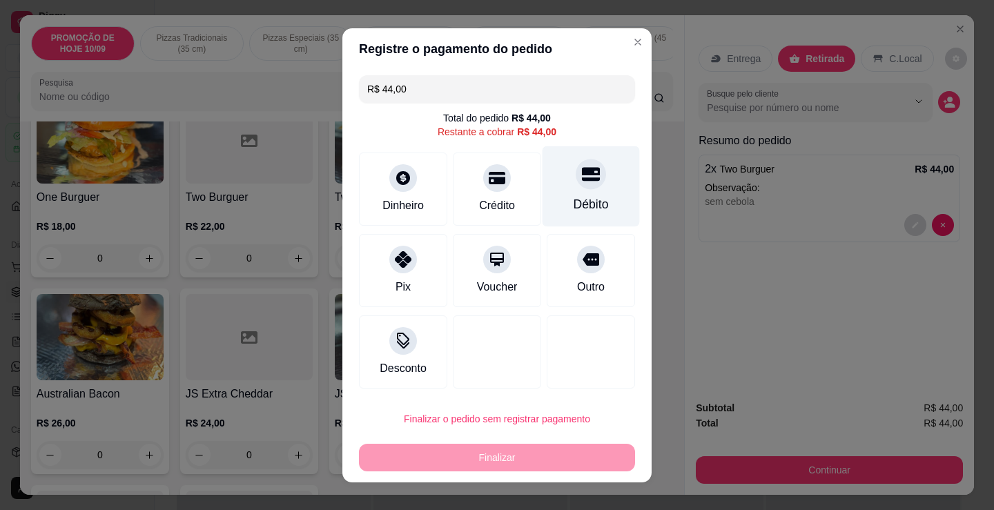
click at [586, 182] on icon at bounding box center [591, 174] width 18 height 18
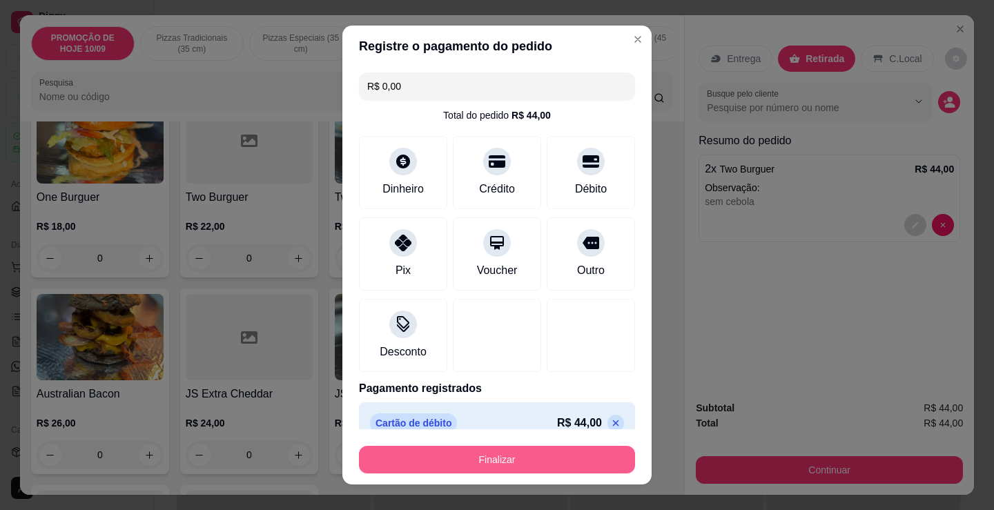
click at [490, 460] on button "Finalizar" at bounding box center [497, 460] width 276 height 28
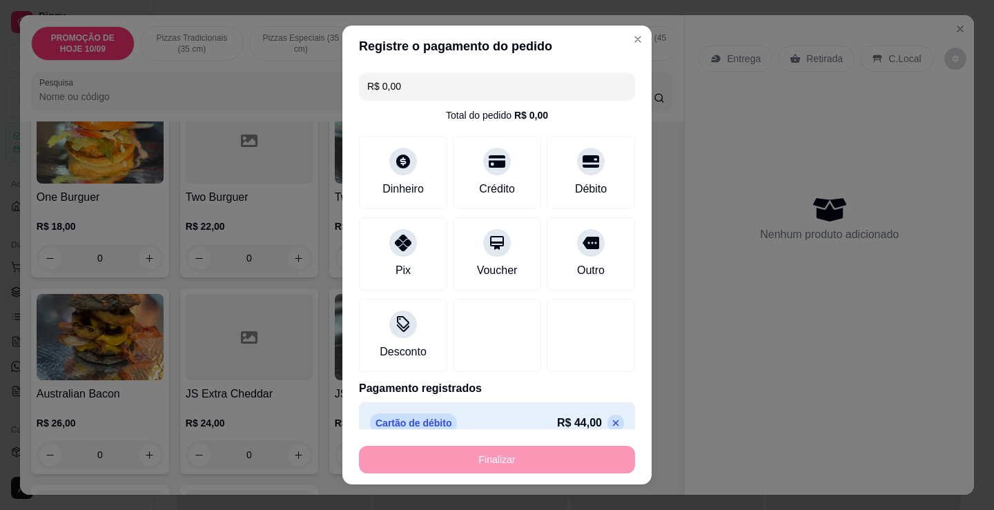
type input "-R$ 44,00"
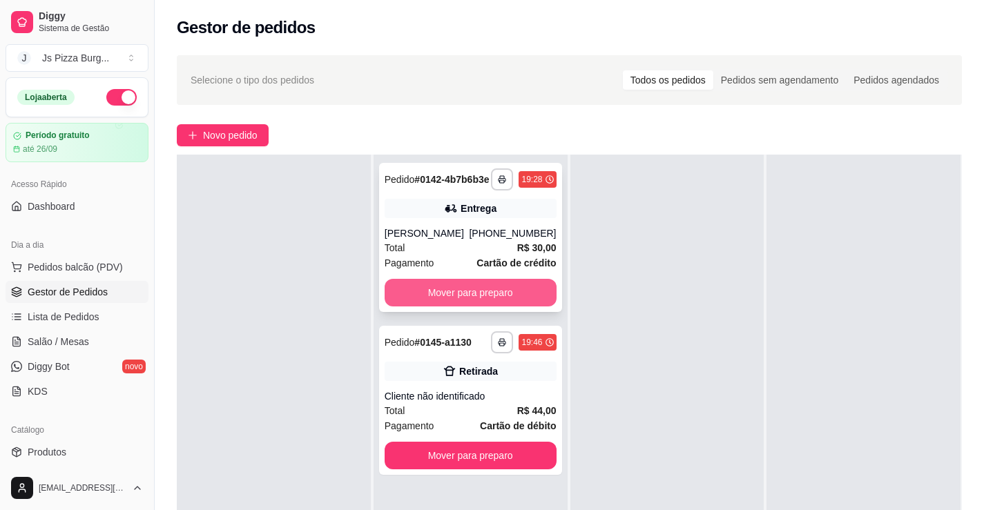
click at [472, 307] on button "Mover para preparo" at bounding box center [471, 293] width 172 height 28
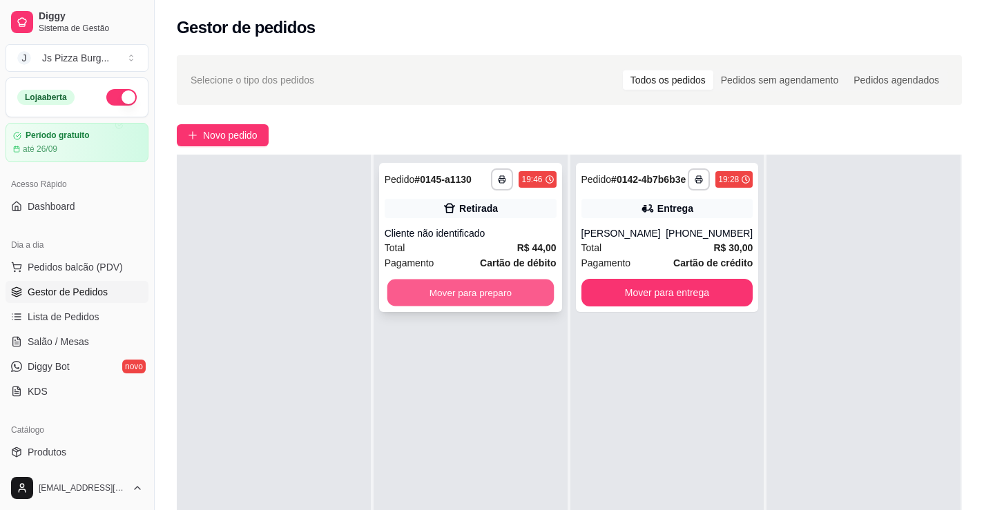
click at [481, 293] on button "Mover para preparo" at bounding box center [470, 293] width 166 height 27
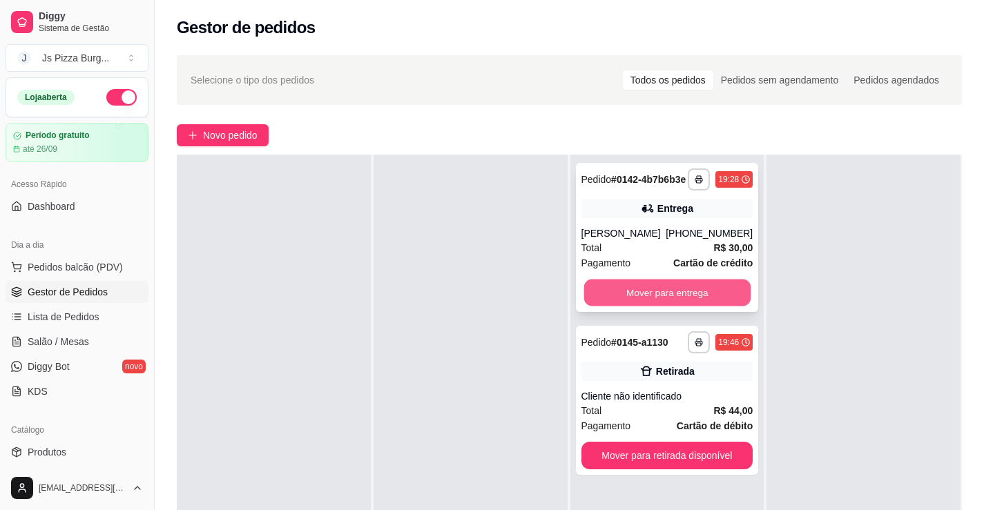
click at [617, 307] on button "Mover para entrega" at bounding box center [666, 293] width 166 height 27
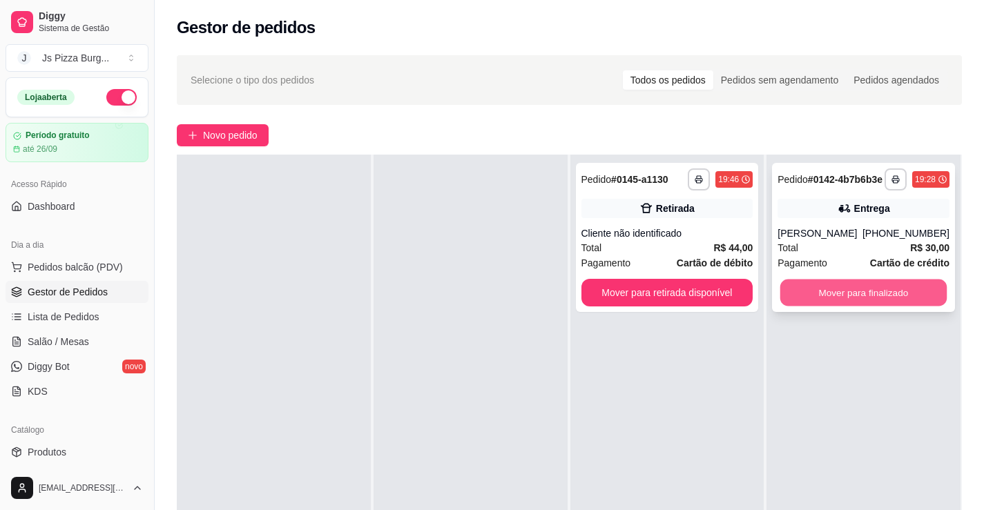
click at [800, 307] on button "Mover para finalizado" at bounding box center [863, 293] width 166 height 27
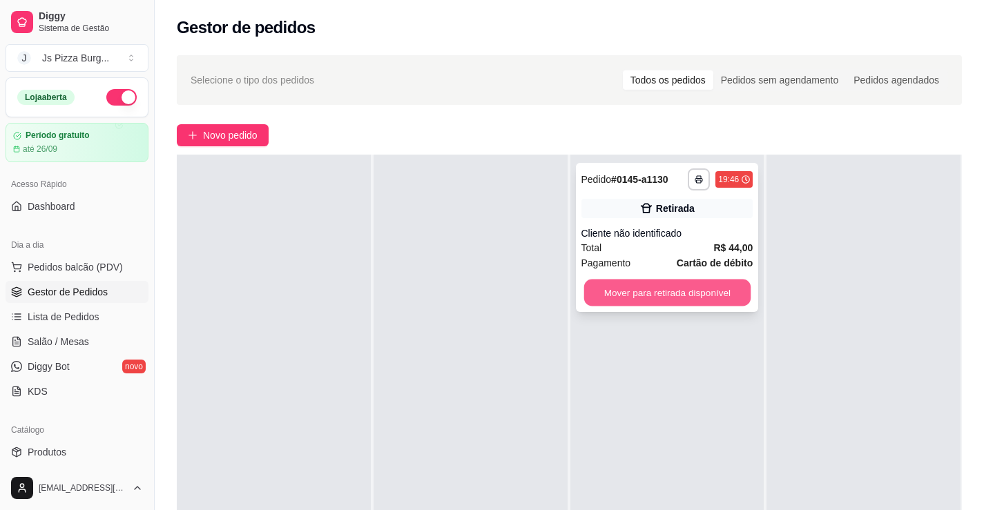
click at [686, 296] on button "Mover para retirada disponível" at bounding box center [666, 293] width 166 height 27
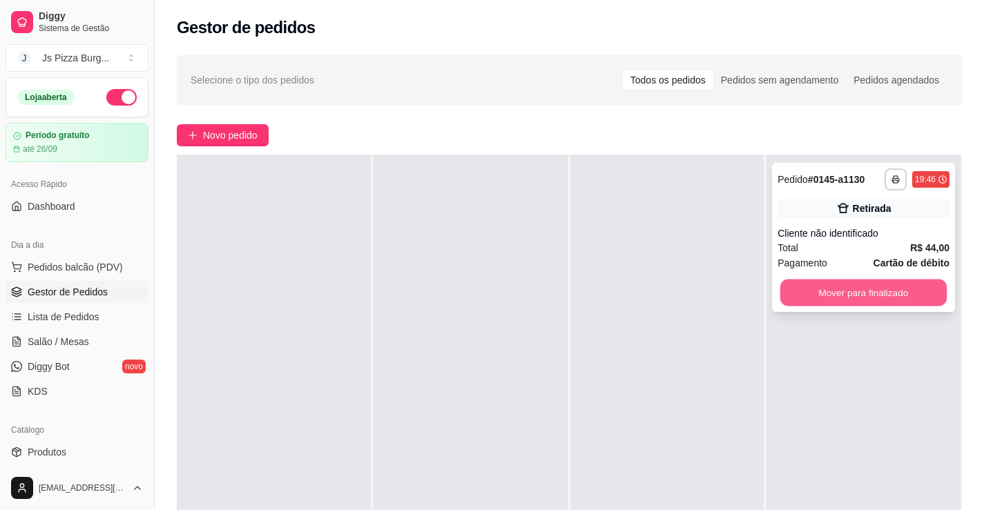
click at [780, 292] on button "Mover para finalizado" at bounding box center [863, 293] width 166 height 27
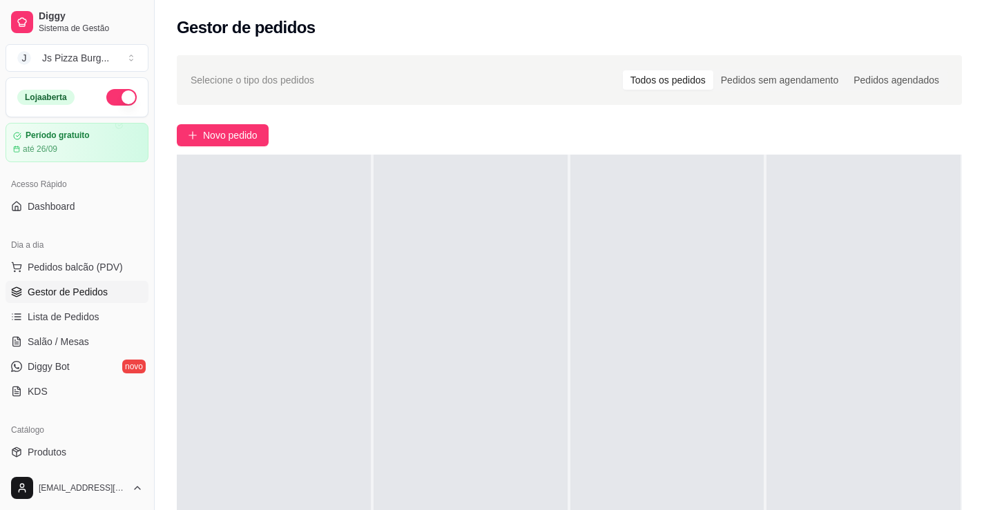
click at [222, 122] on div "Selecione o tipo dos pedidos Todos os pedidos Pedidos sem agendamento Pedidos a…" at bounding box center [569, 364] width 829 height 635
click at [220, 137] on span "Novo pedido" at bounding box center [230, 135] width 55 height 15
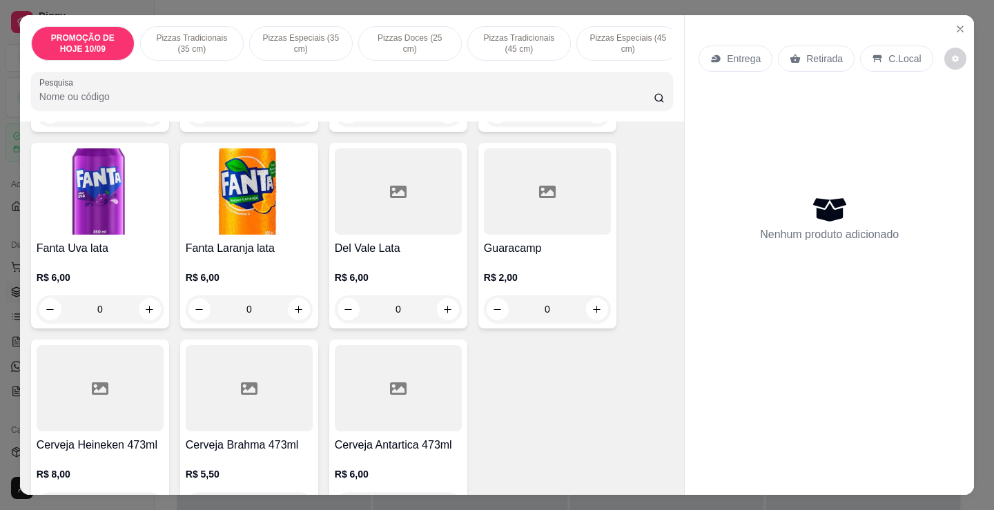
scroll to position [3204, 0]
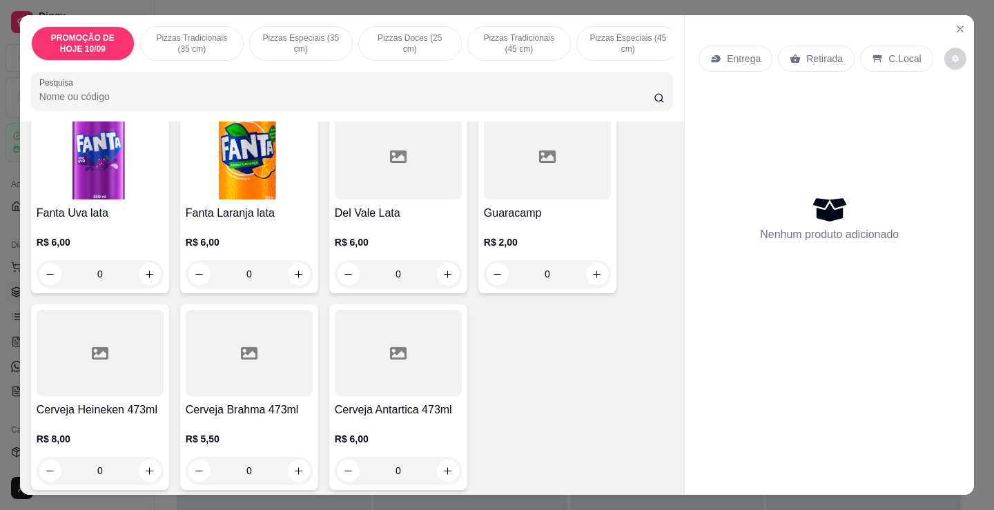
click at [382, 418] on div "R$ 6,00 0" at bounding box center [398, 451] width 127 height 66
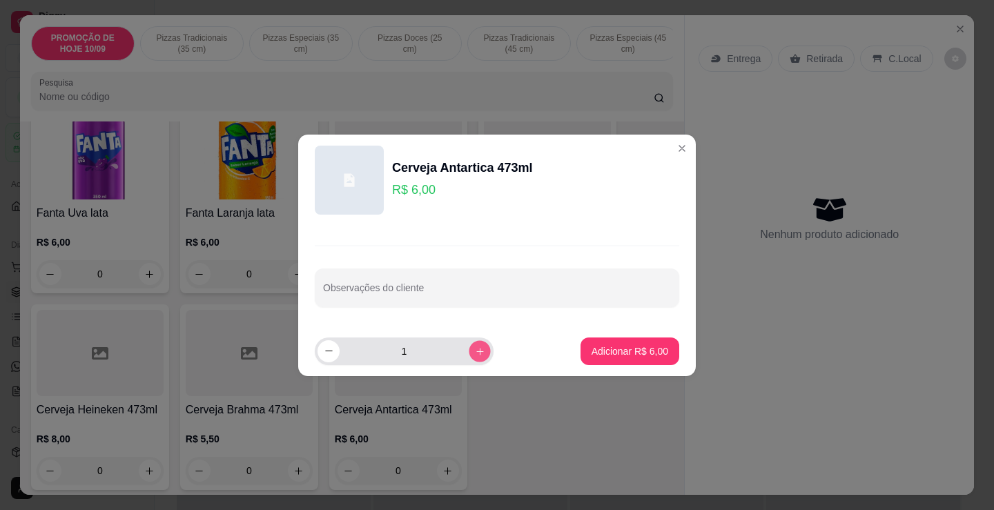
click at [475, 347] on icon "increase-product-quantity" at bounding box center [480, 351] width 10 height 10
type input "2"
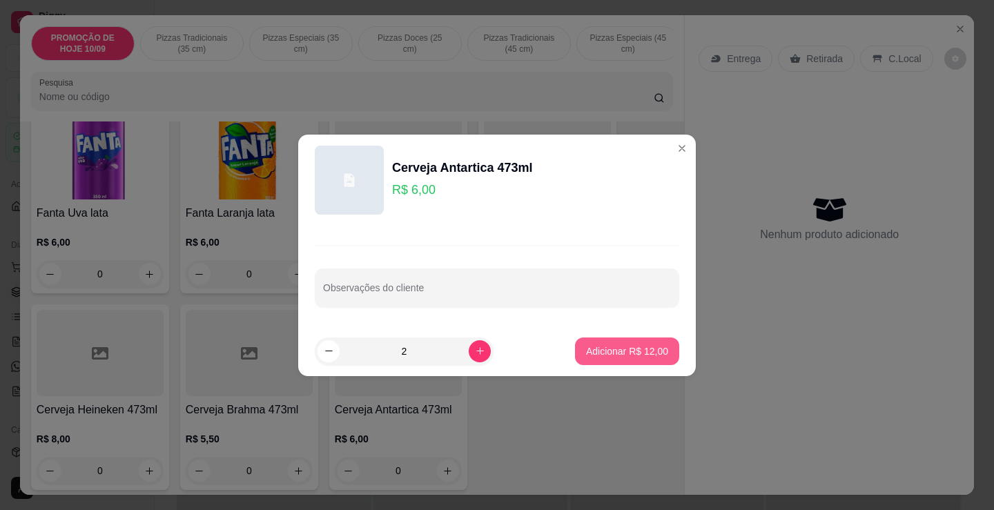
click at [586, 356] on p "Adicionar R$ 12,00" at bounding box center [627, 352] width 82 height 14
type input "2"
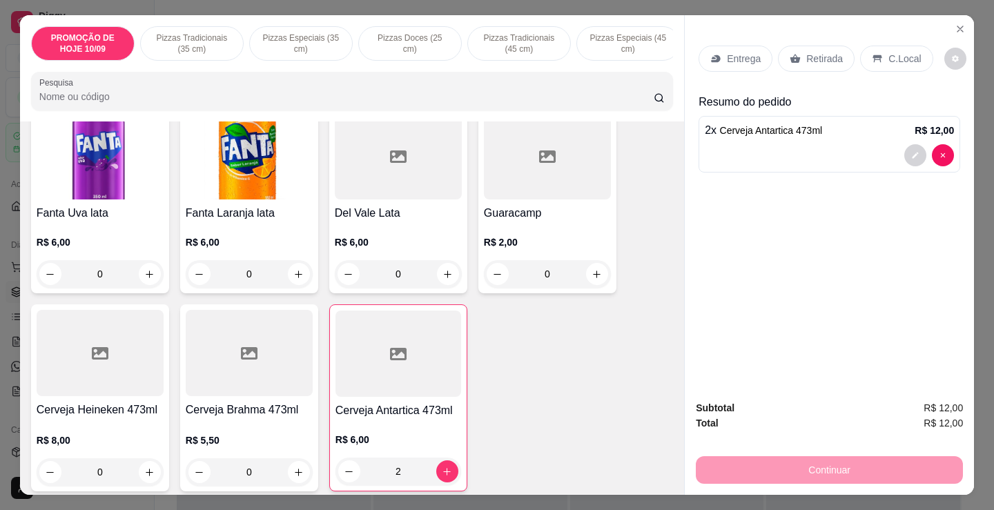
drag, startPoint x: 819, startPoint y: 20, endPoint x: 815, endPoint y: 43, distance: 23.0
click at [819, 23] on div "Entrega Retirada C.Local Resumo do pedido 2 x Cerveja Antartica 473ml R$ 12,00" at bounding box center [829, 202] width 289 height 374
click at [815, 52] on p "Retirada" at bounding box center [824, 59] width 37 height 14
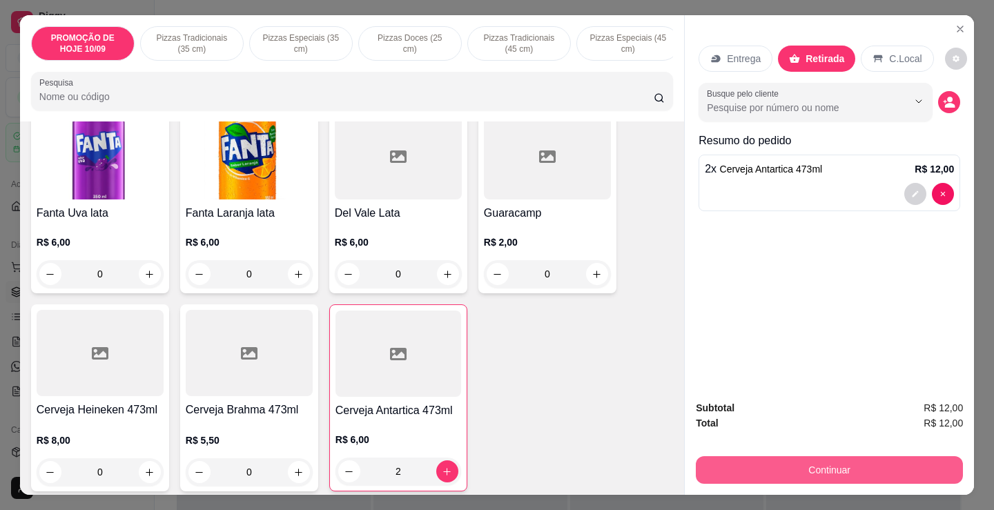
click at [758, 465] on button "Continuar" at bounding box center [829, 470] width 267 height 28
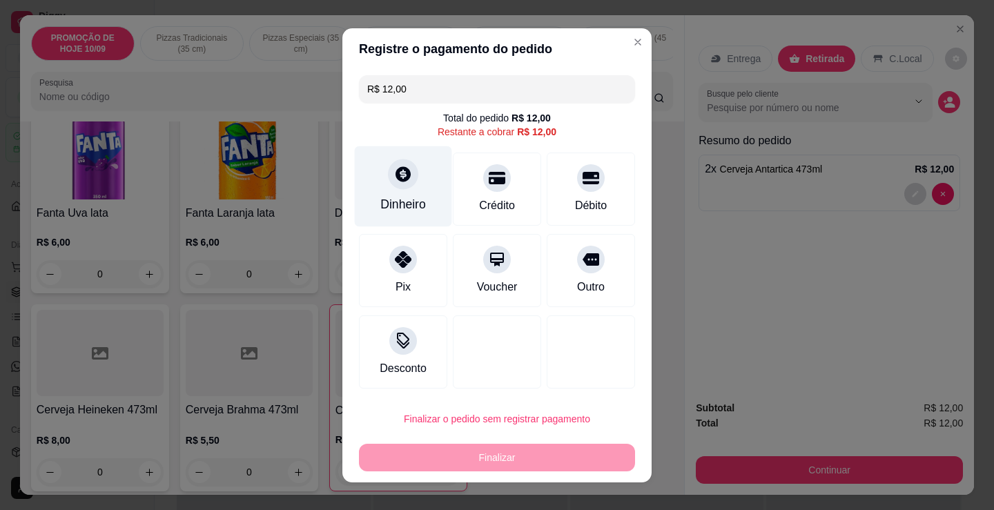
click at [407, 188] on div "Dinheiro" at bounding box center [403, 186] width 97 height 81
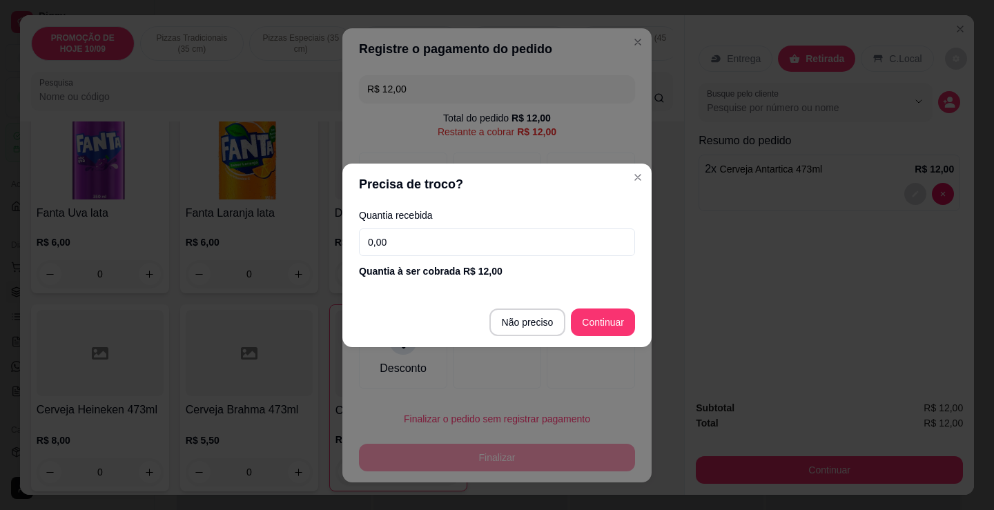
click at [441, 246] on input "0,00" at bounding box center [497, 243] width 276 height 28
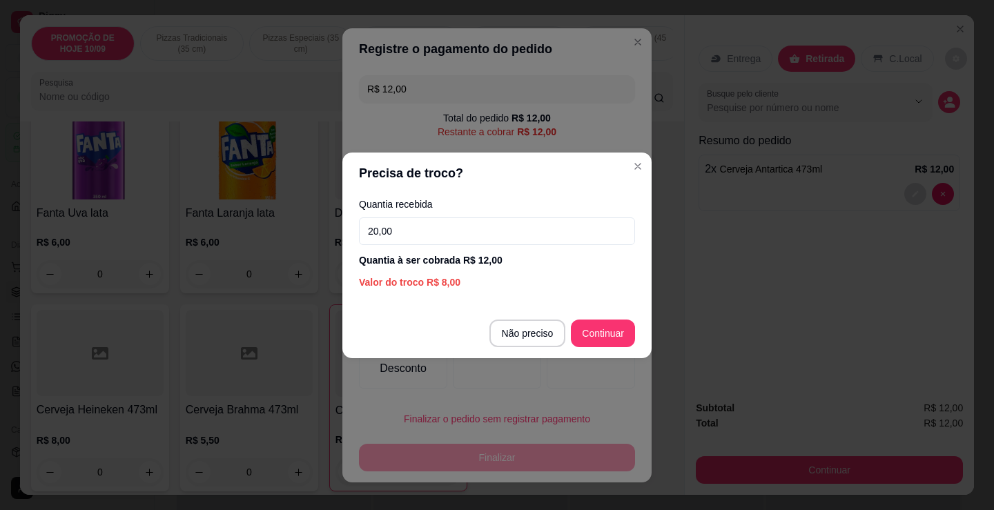
type input "20,00"
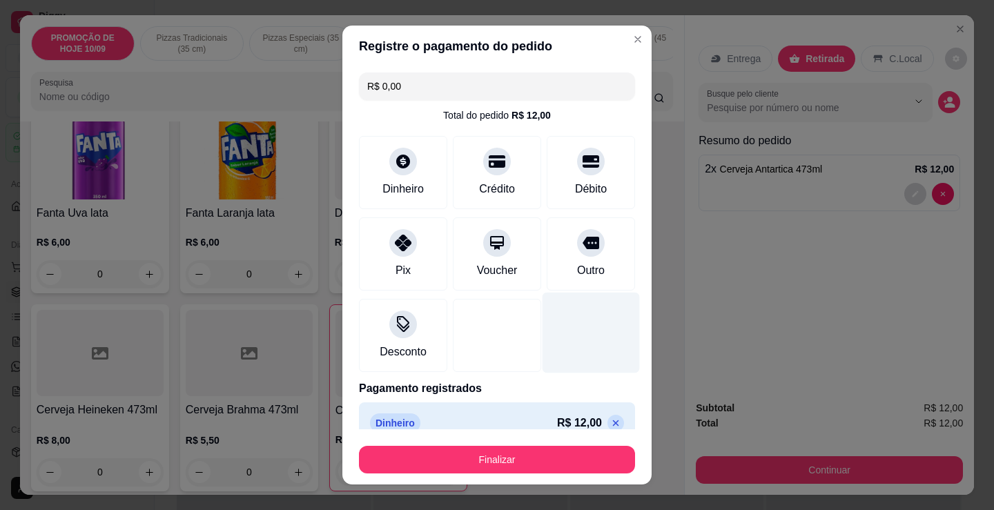
type input "R$ 0,00"
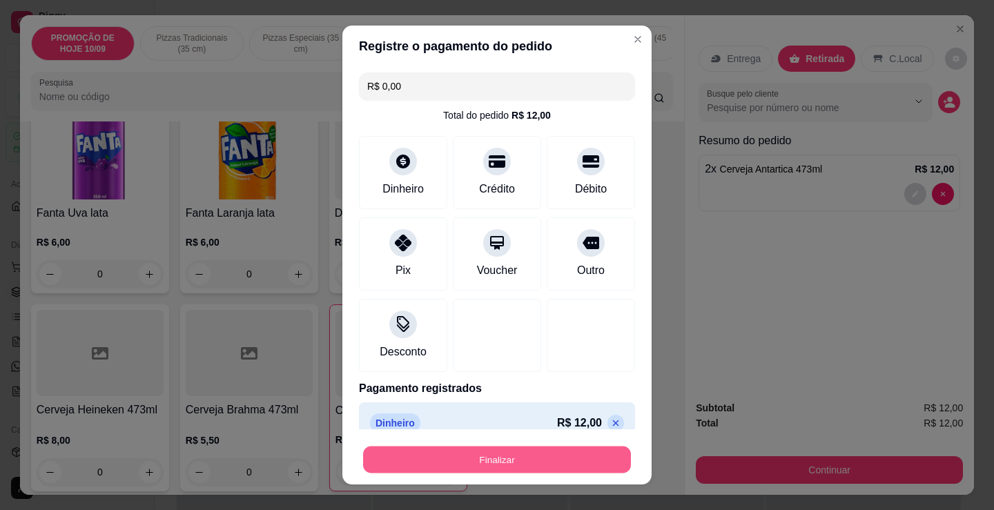
click at [494, 456] on button "Finalizar" at bounding box center [497, 460] width 268 height 27
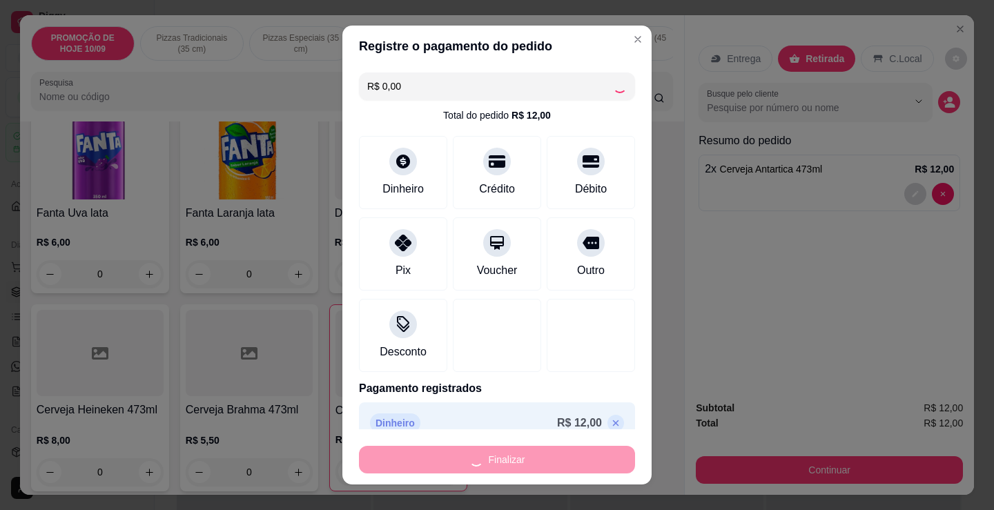
type input "0"
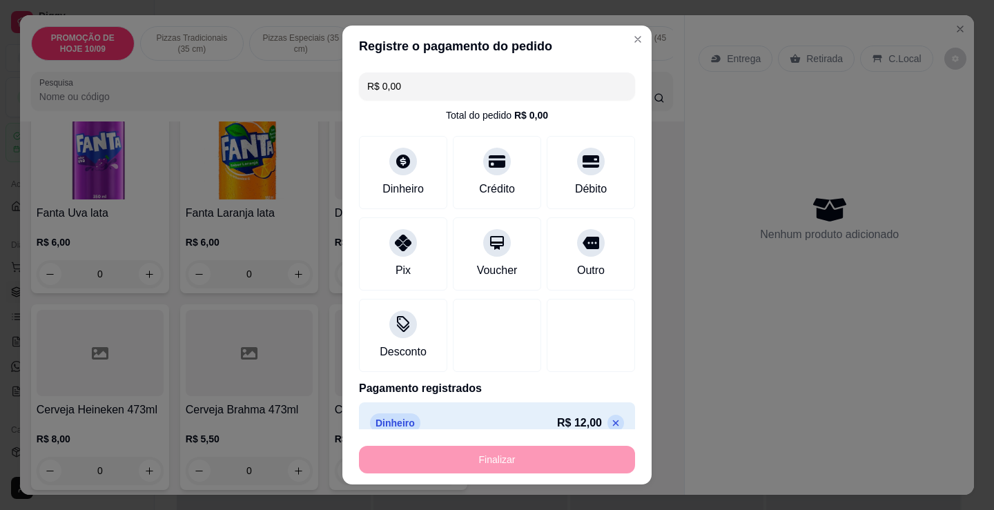
type input "-R$ 12,00"
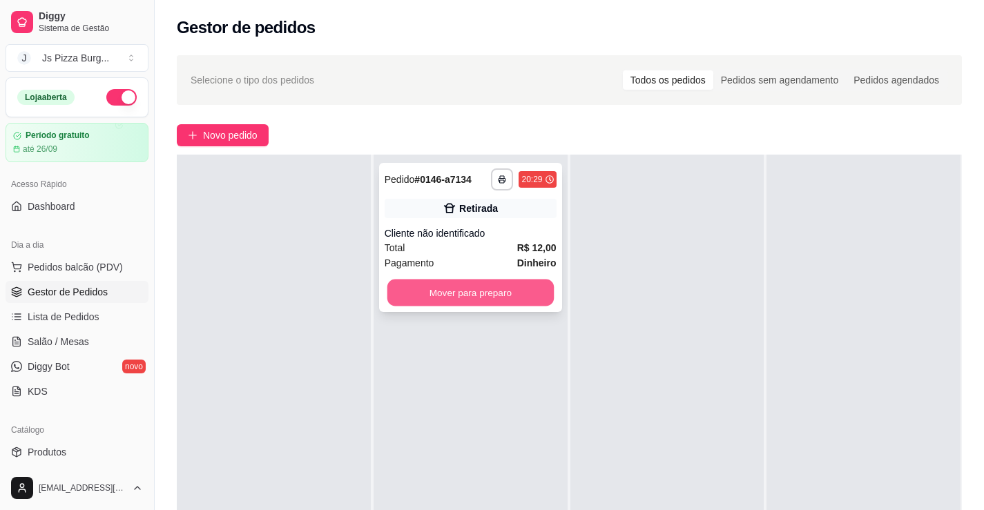
click at [518, 295] on button "Mover para preparo" at bounding box center [470, 293] width 166 height 27
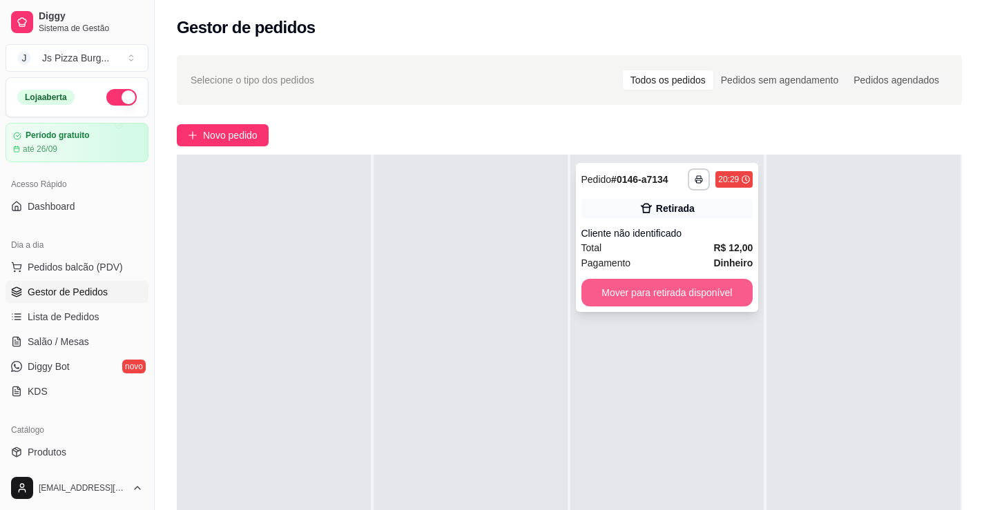
click at [662, 296] on button "Mover para retirada disponível" at bounding box center [667, 293] width 172 height 28
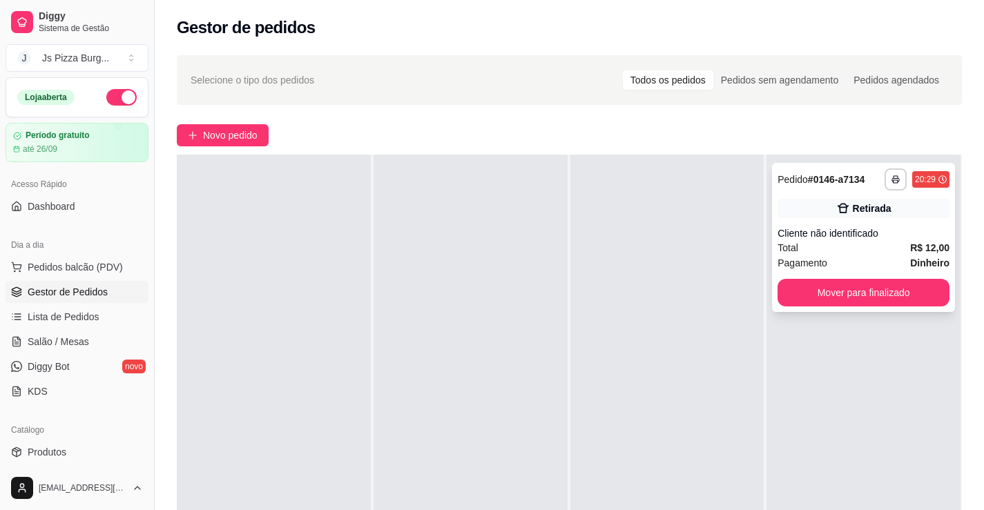
click at [835, 307] on div "**********" at bounding box center [863, 237] width 183 height 149
click at [855, 287] on button "Mover para finalizado" at bounding box center [863, 293] width 166 height 27
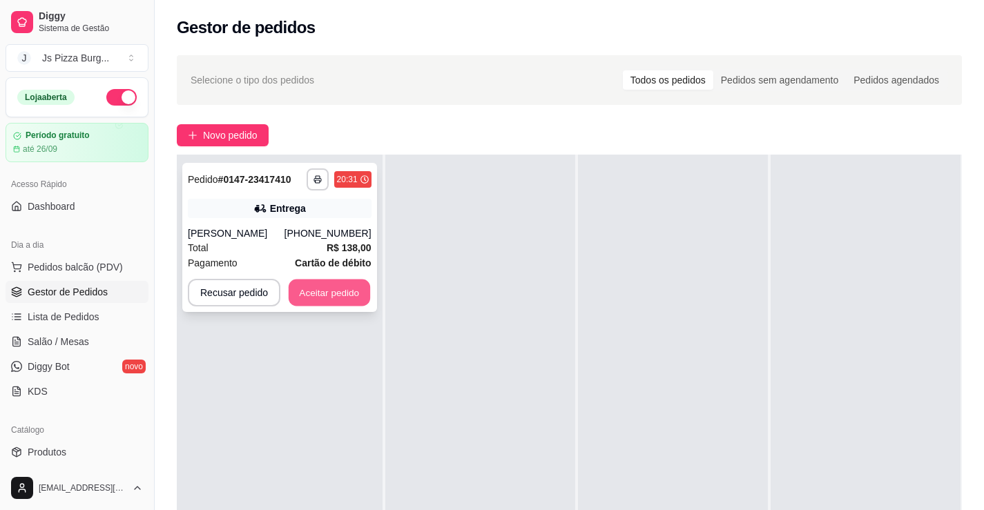
click at [332, 295] on button "Aceitar pedido" at bounding box center [329, 293] width 81 height 27
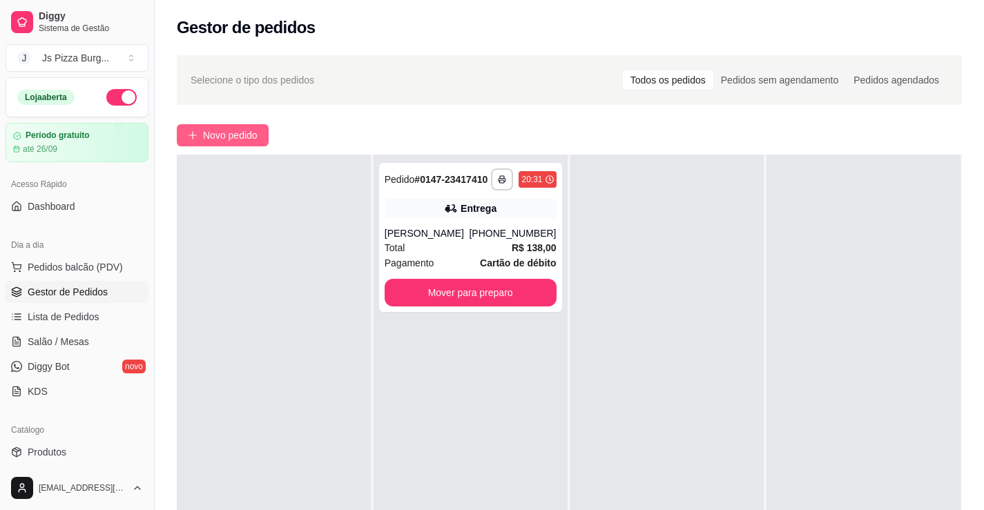
click at [236, 141] on span "Novo pedido" at bounding box center [230, 135] width 55 height 15
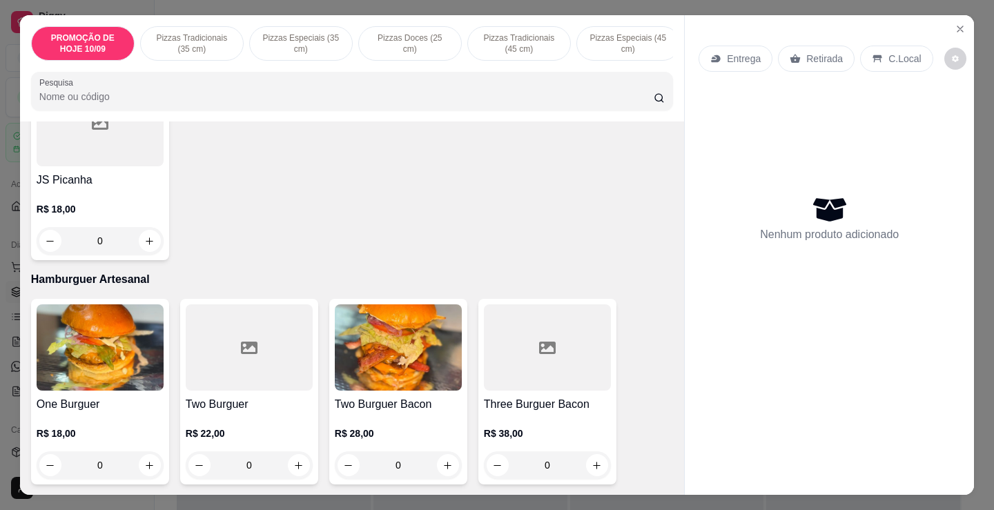
scroll to position [1588, 0]
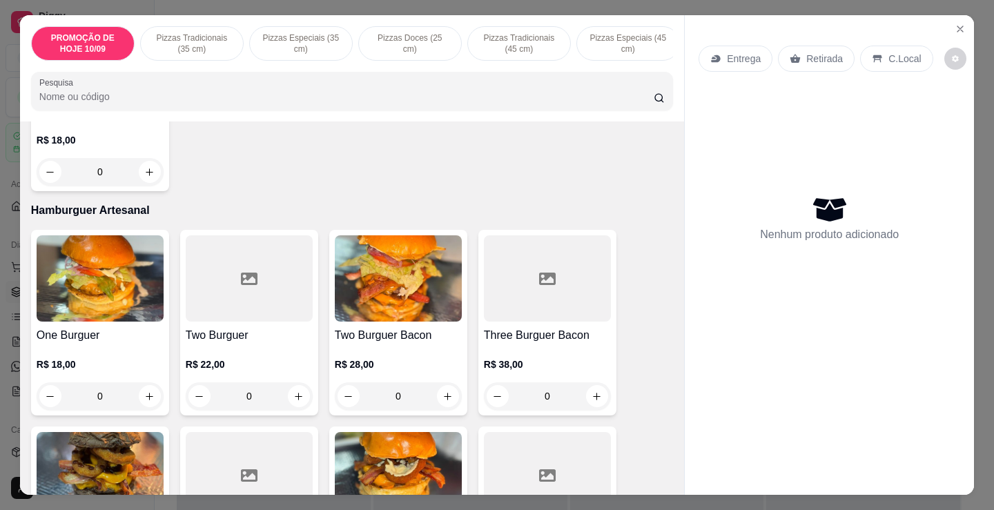
click at [253, 320] on div at bounding box center [249, 278] width 127 height 86
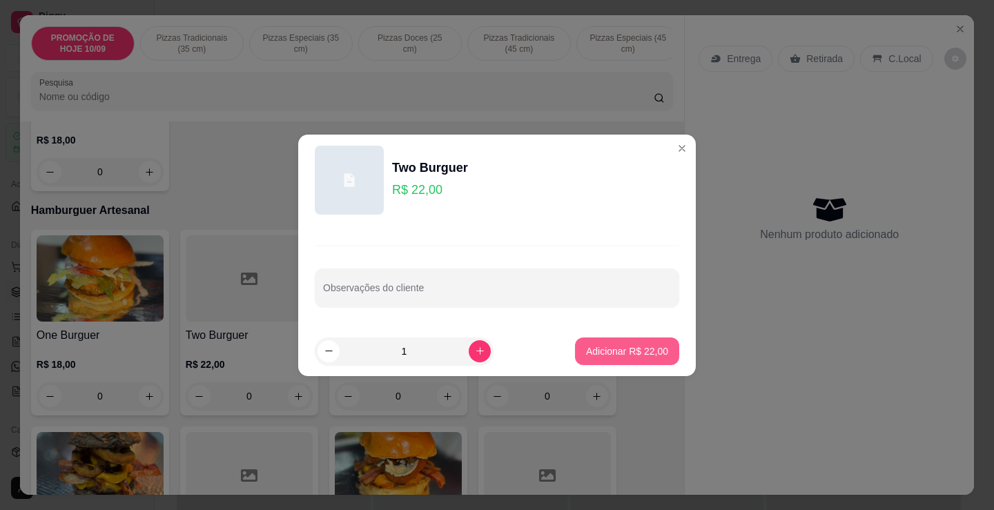
click at [617, 358] on p "Adicionar R$ 22,00" at bounding box center [627, 352] width 82 height 14
type input "1"
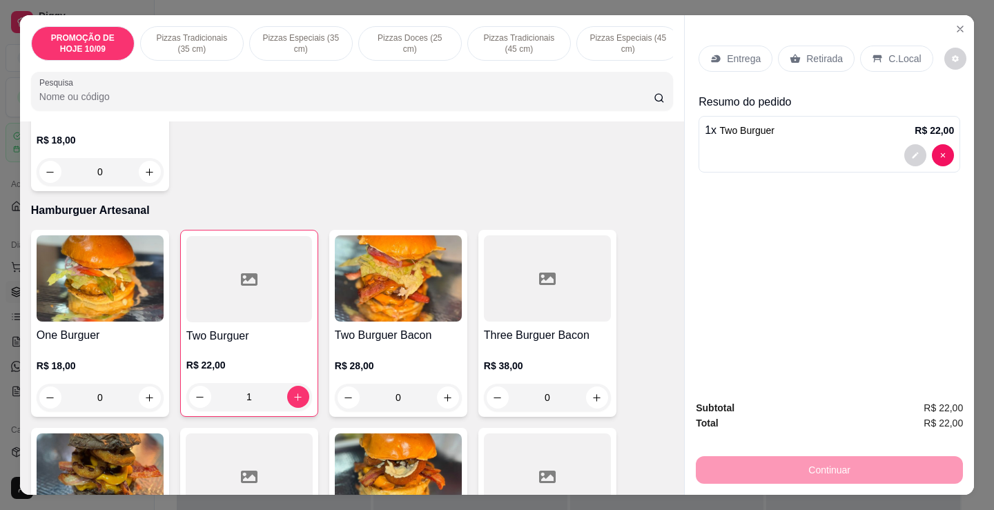
click at [806, 52] on p "Retirada" at bounding box center [824, 59] width 37 height 14
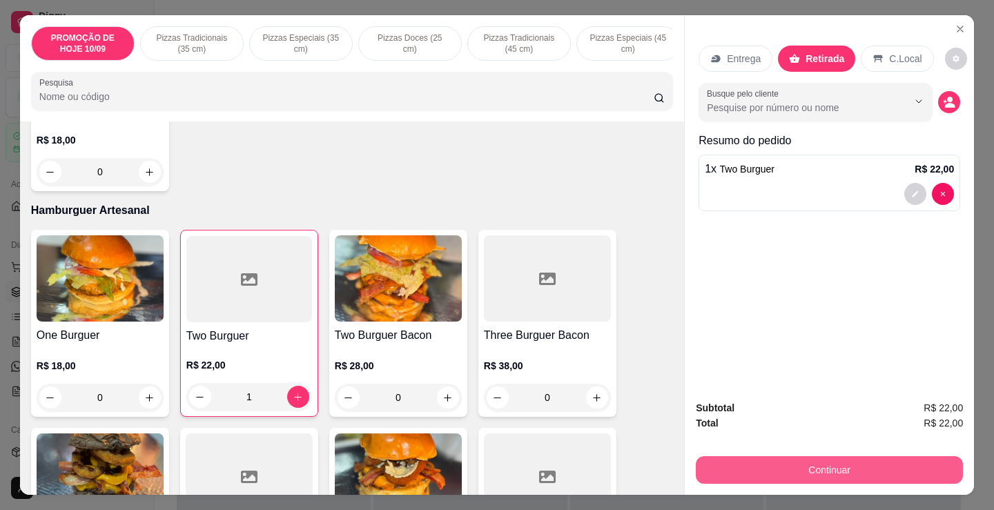
click at [785, 456] on button "Continuar" at bounding box center [829, 470] width 267 height 28
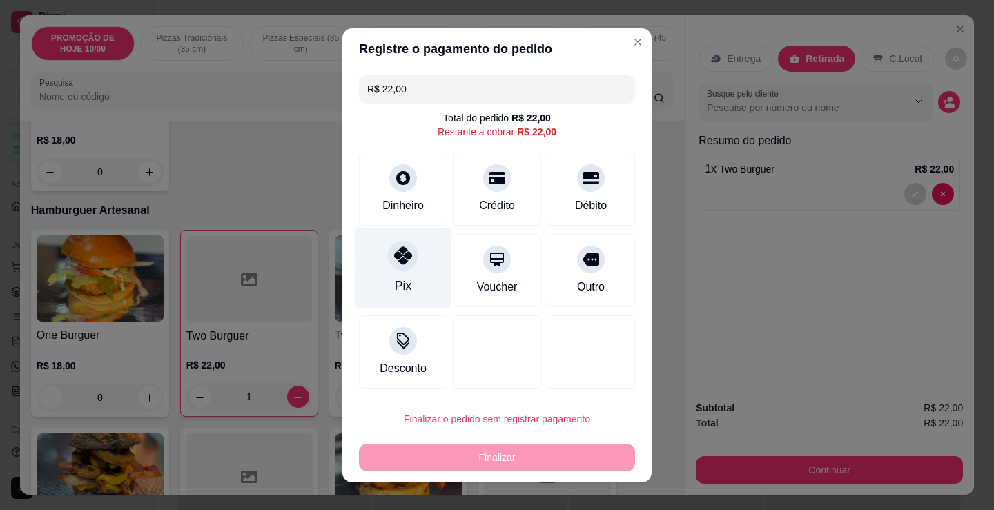
click at [400, 270] on div at bounding box center [403, 255] width 30 height 30
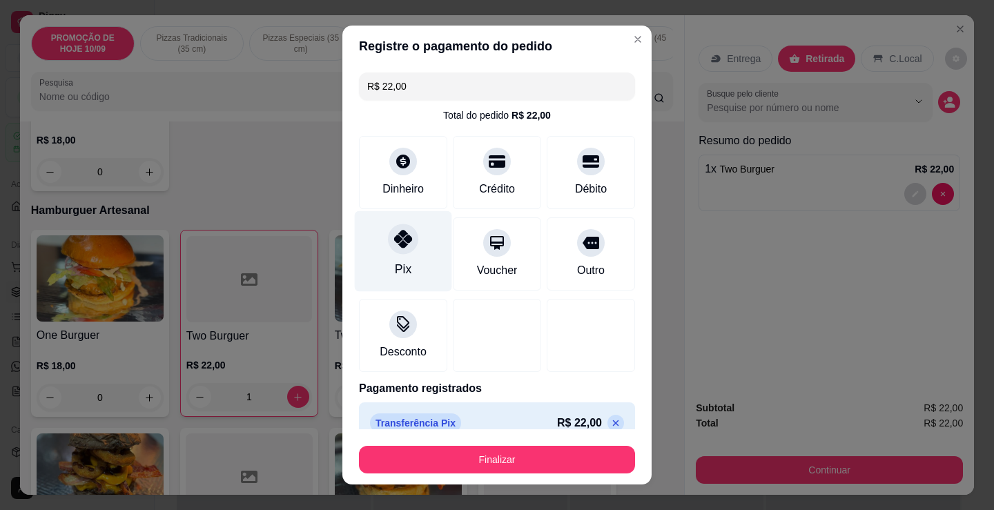
type input "R$ 0,00"
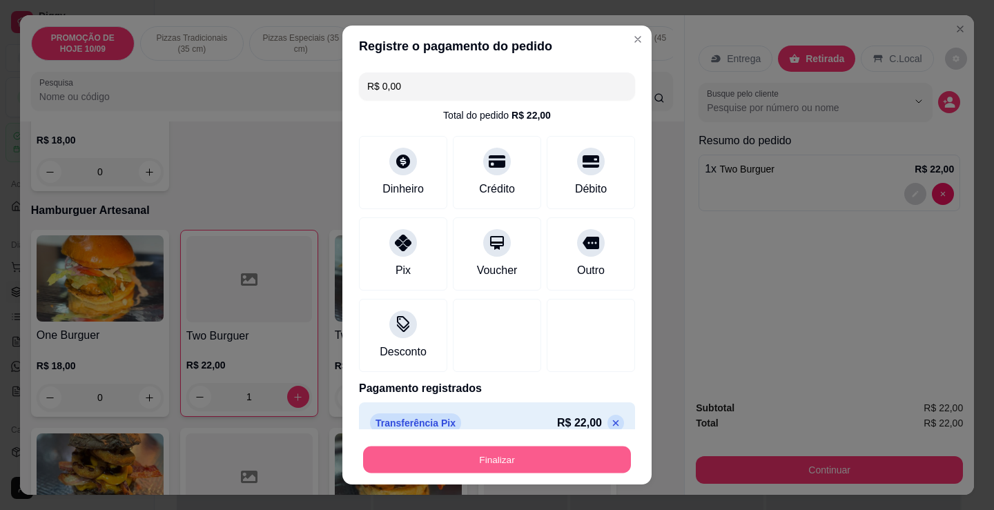
click at [517, 464] on button "Finalizar" at bounding box center [497, 460] width 268 height 27
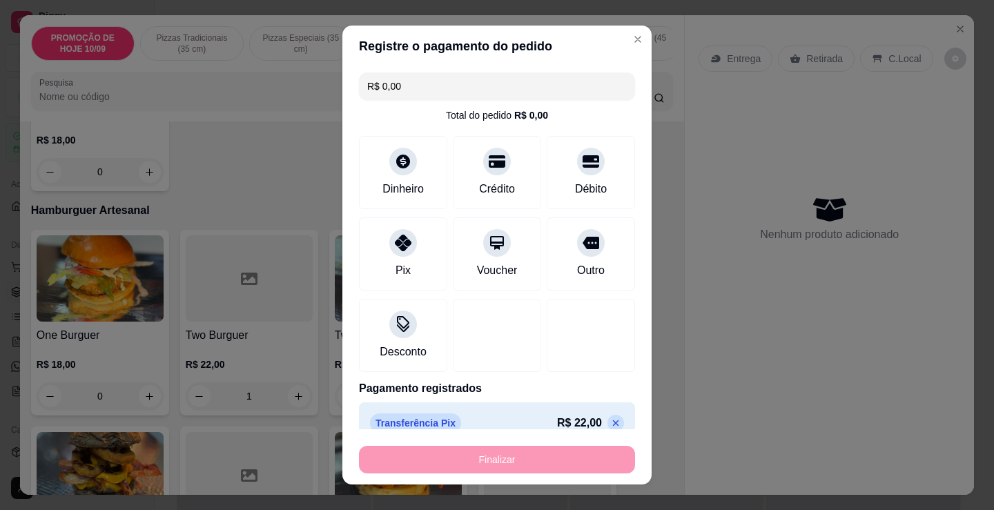
type input "0"
type input "-R$ 22,00"
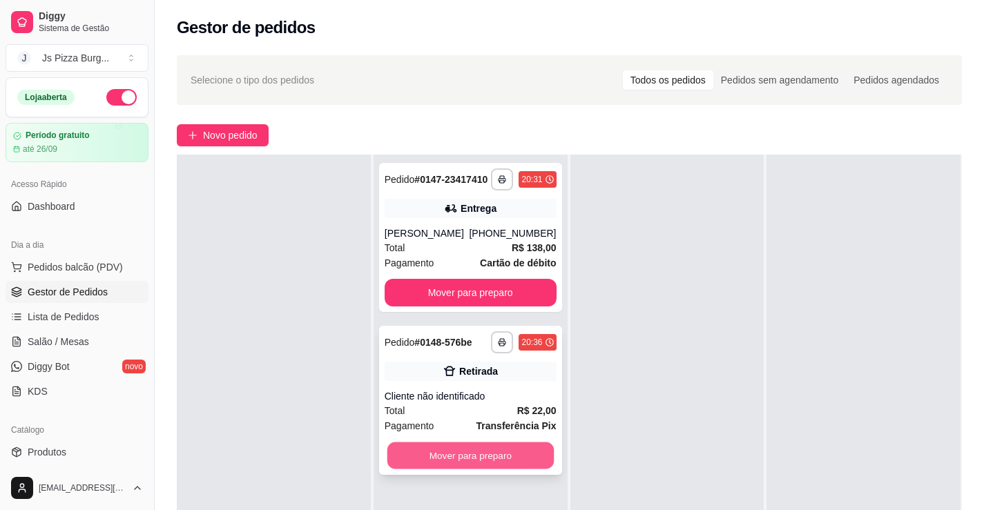
click at [463, 447] on button "Mover para preparo" at bounding box center [470, 456] width 166 height 27
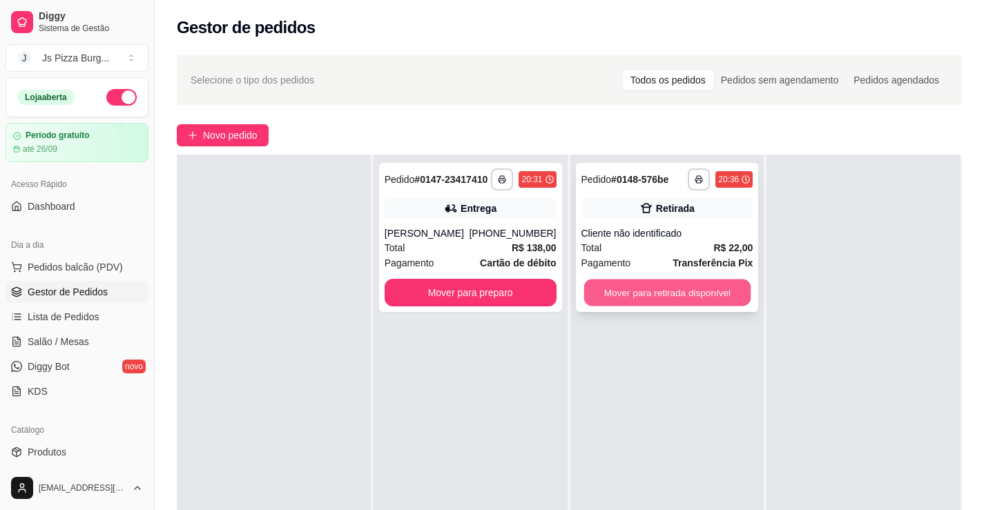
click at [684, 291] on button "Mover para retirada disponível" at bounding box center [666, 293] width 166 height 27
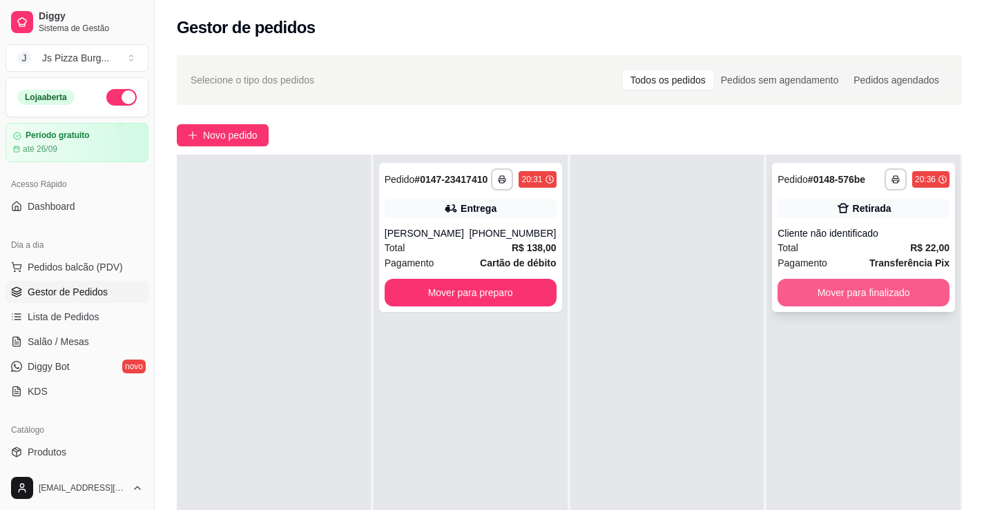
click at [790, 282] on button "Mover para finalizado" at bounding box center [863, 293] width 172 height 28
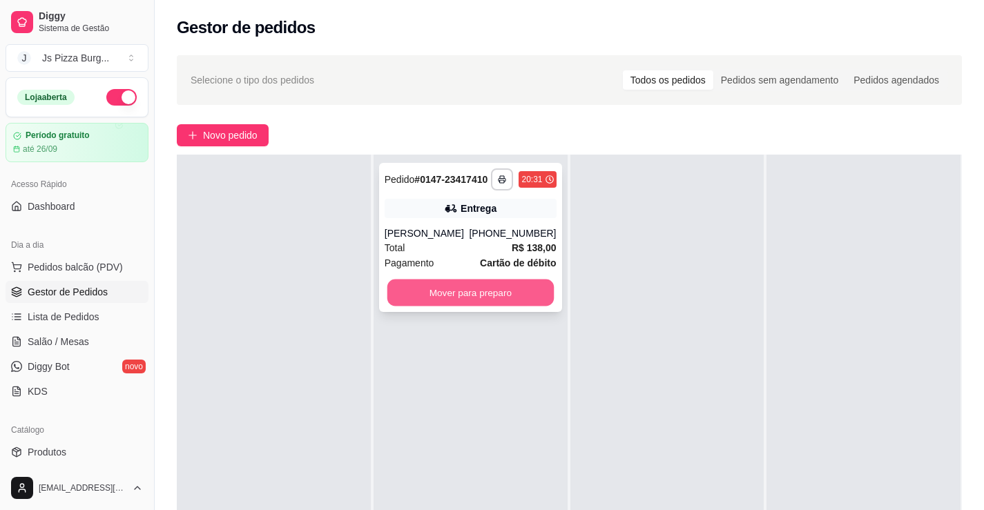
click at [470, 293] on button "Mover para preparo" at bounding box center [470, 293] width 166 height 27
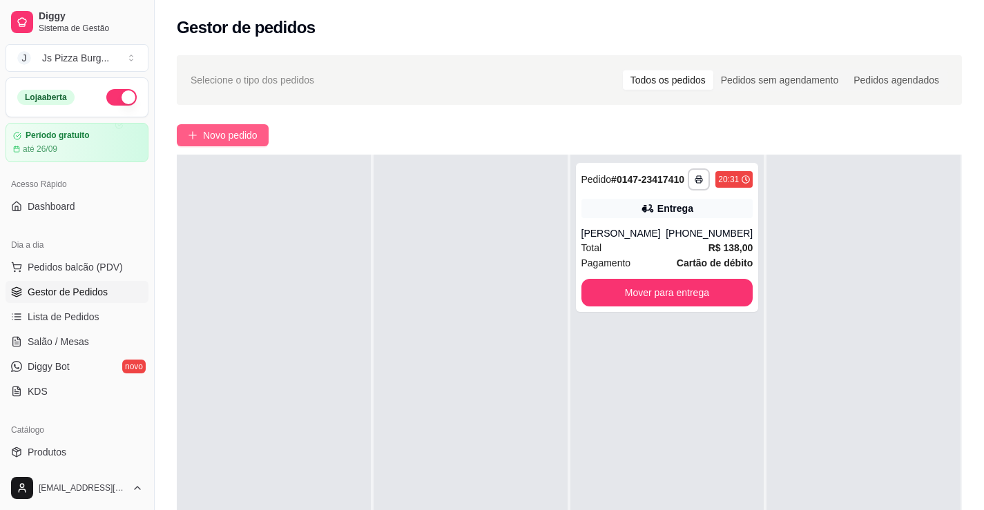
click at [213, 144] on button "Novo pedido" at bounding box center [223, 135] width 92 height 22
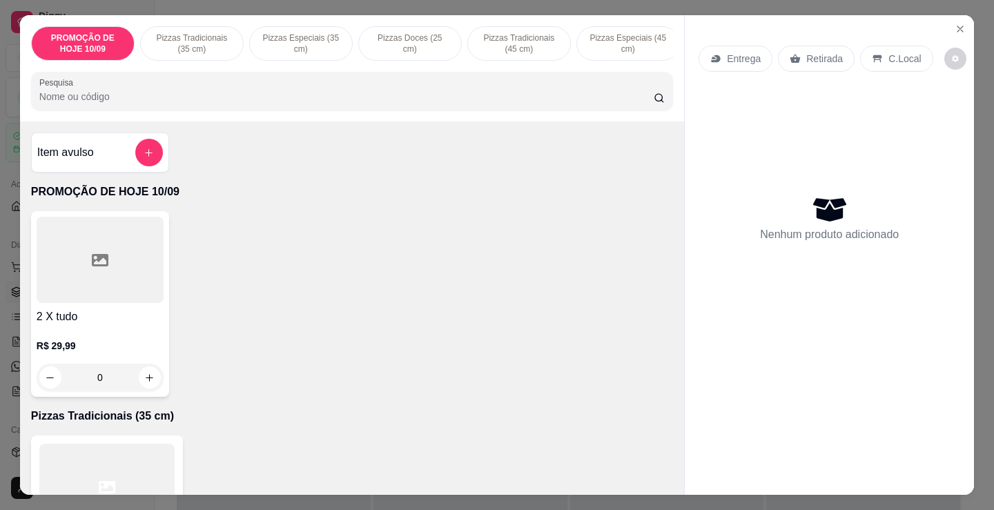
click at [101, 251] on div at bounding box center [100, 260] width 127 height 86
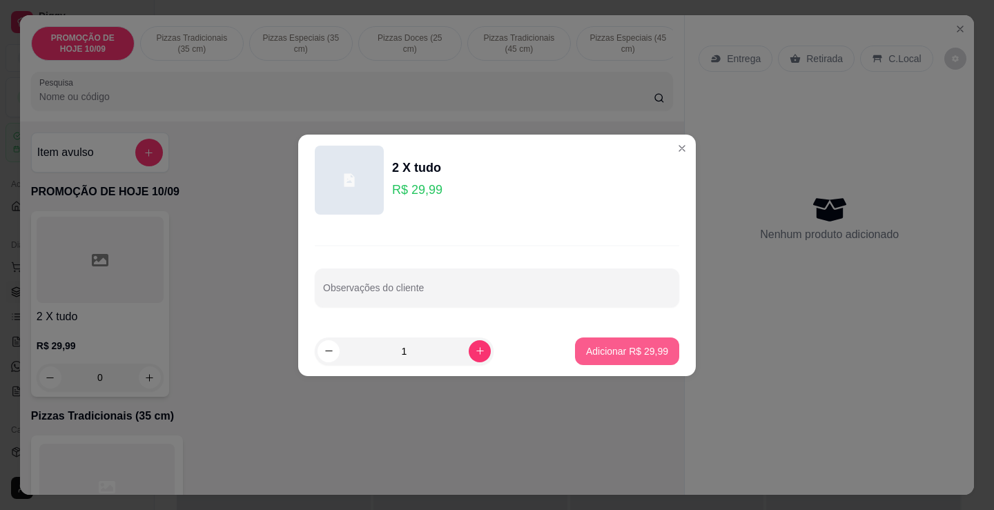
click at [606, 353] on p "Adicionar R$ 29,99" at bounding box center [627, 352] width 82 height 14
type input "1"
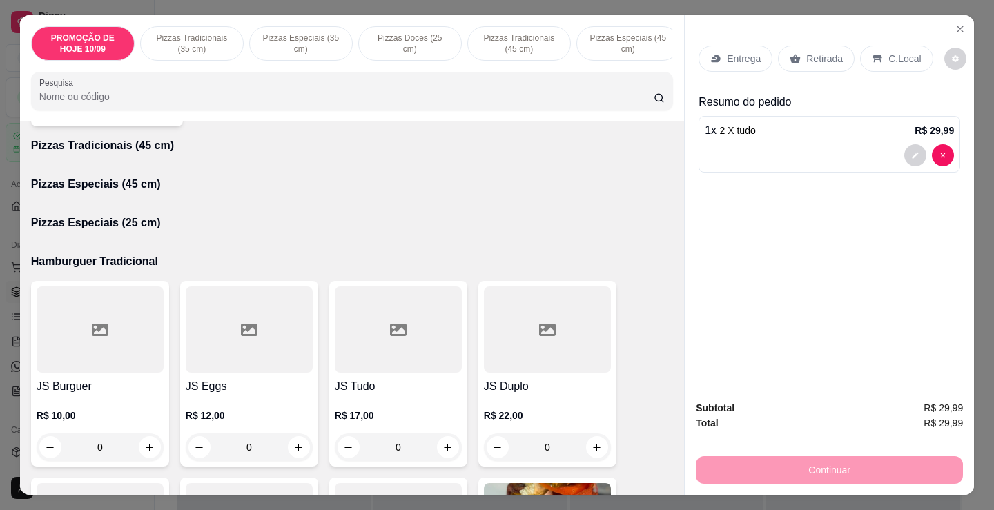
scroll to position [1036, 0]
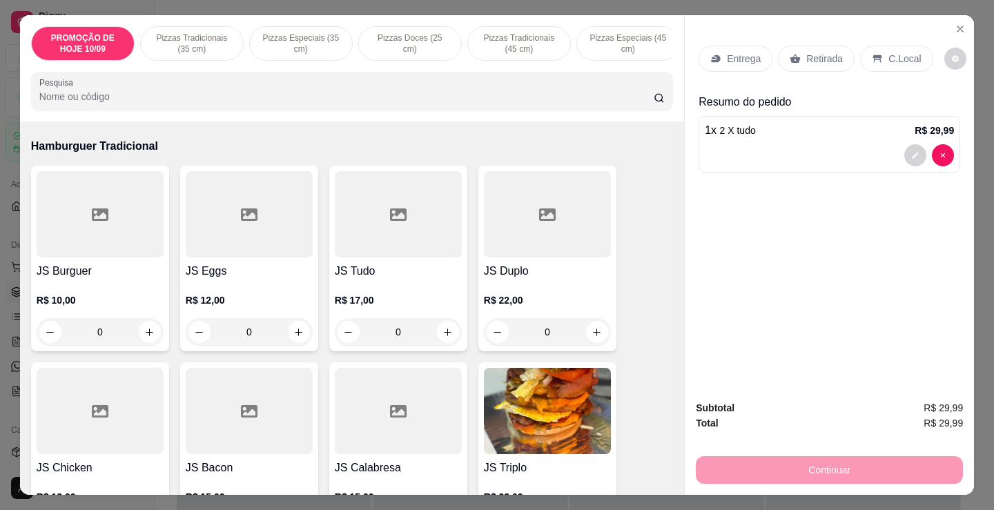
click at [79, 280] on h4 "JS Burguer" at bounding box center [100, 271] width 127 height 17
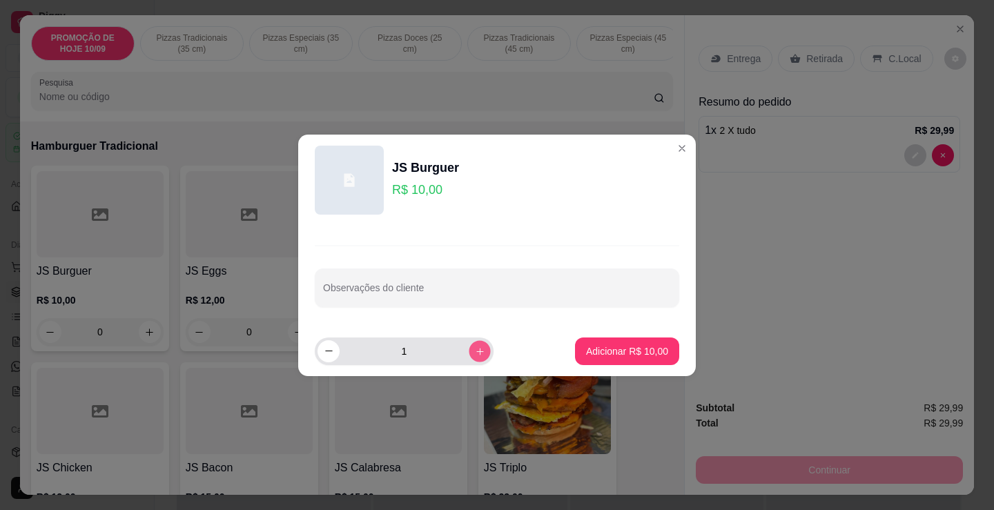
click at [469, 355] on button "increase-product-quantity" at bounding box center [479, 350] width 21 height 21
click at [469, 356] on button "increase-product-quantity" at bounding box center [479, 350] width 21 height 21
type input "3"
click at [376, 295] on input "Observações do cliente" at bounding box center [497, 294] width 348 height 14
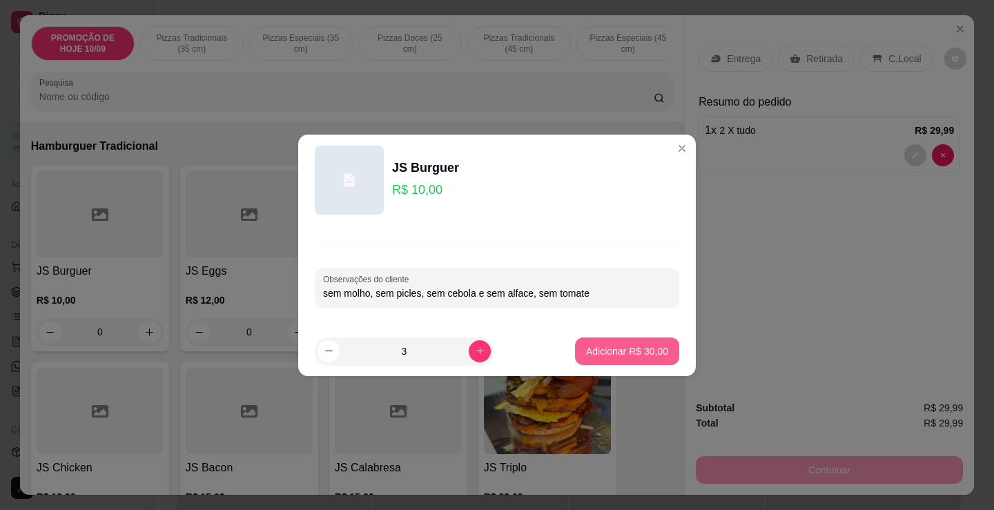
type input "sem molho, sem picles, sem cebola e sem alface, sem tomate"
click at [619, 359] on button "Adicionar R$ 30,00" at bounding box center [627, 352] width 104 height 28
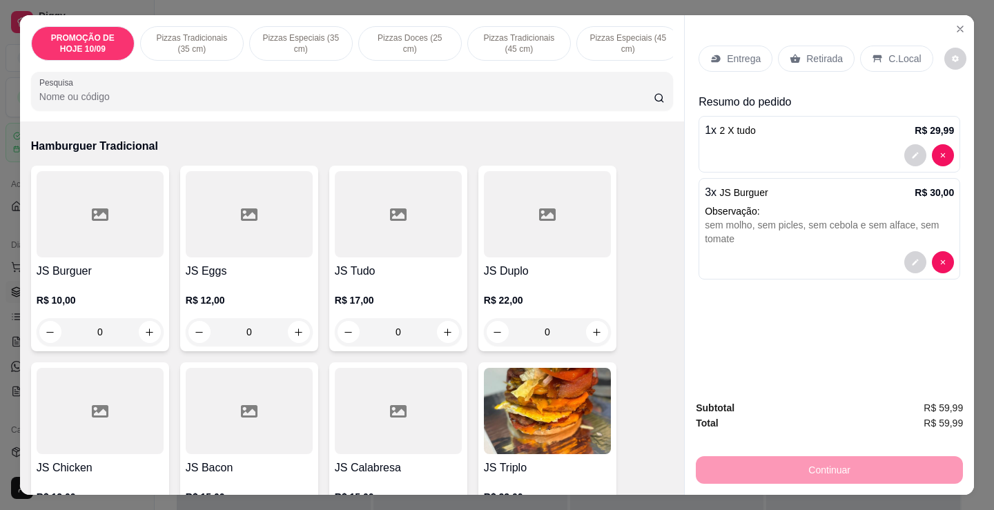
click at [742, 52] on p "Entrega" at bounding box center [744, 59] width 34 height 14
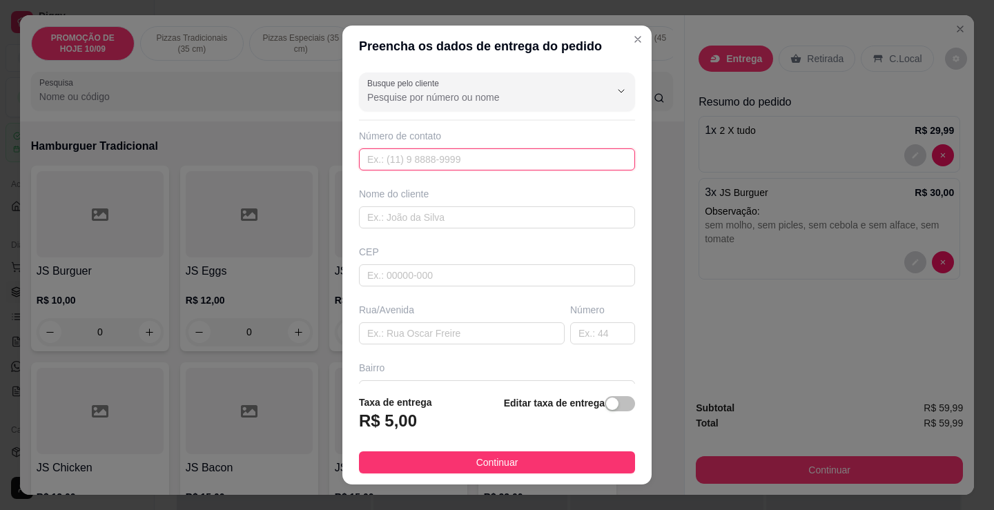
click at [487, 166] on input "text" at bounding box center [497, 159] width 276 height 22
type input "[PHONE_NUMBER]"
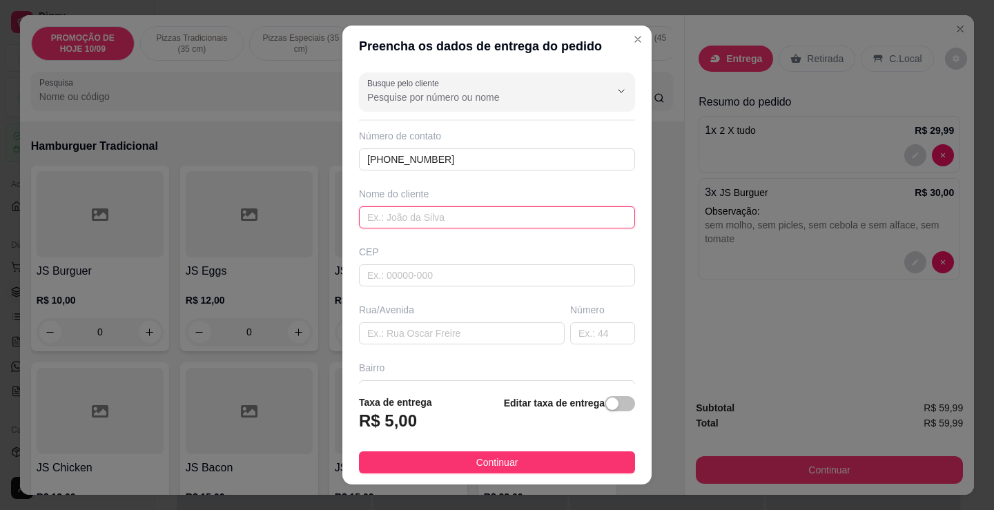
click at [420, 222] on input "text" at bounding box center [497, 217] width 276 height 22
type input "[DEMOGRAPHIC_DATA]"
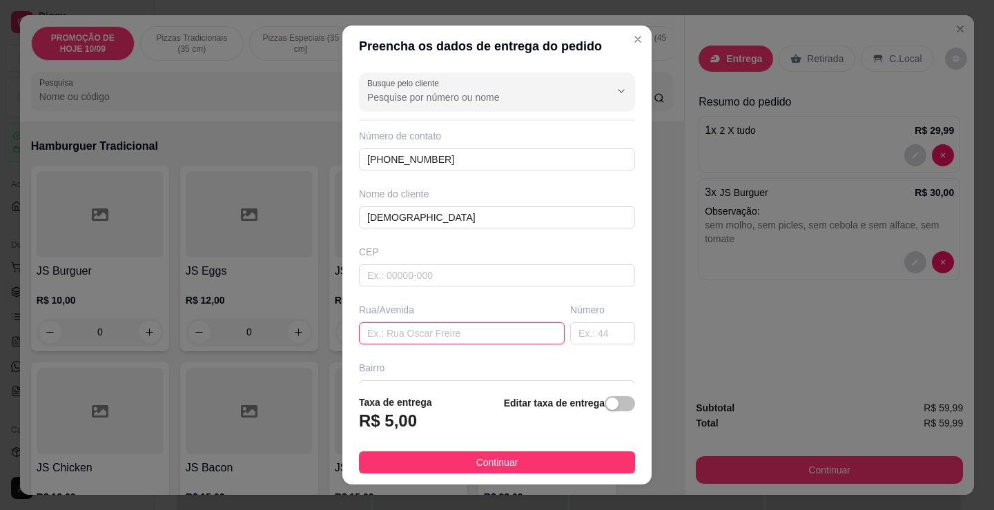
click at [422, 331] on input "text" at bounding box center [462, 333] width 206 height 22
type input "[STREET_ADDRESS]"
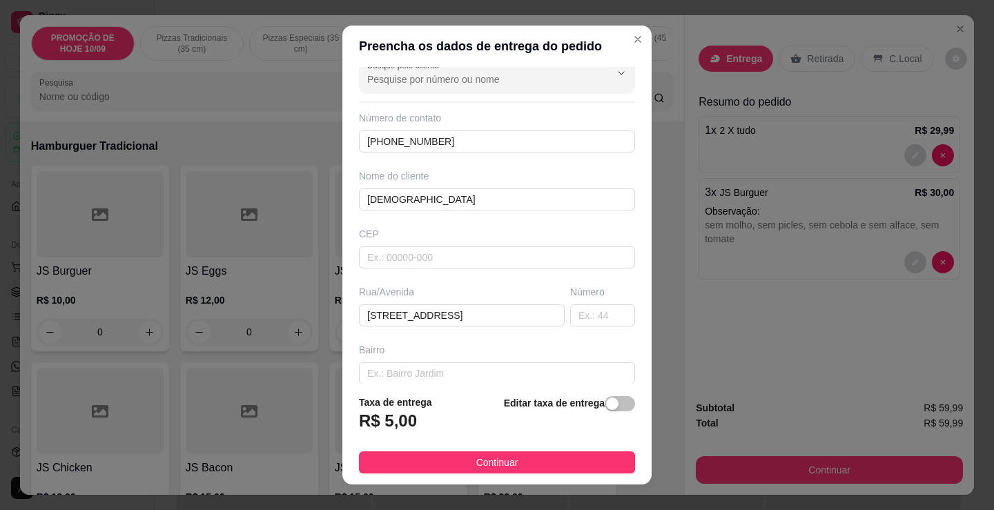
scroll to position [28, 0]
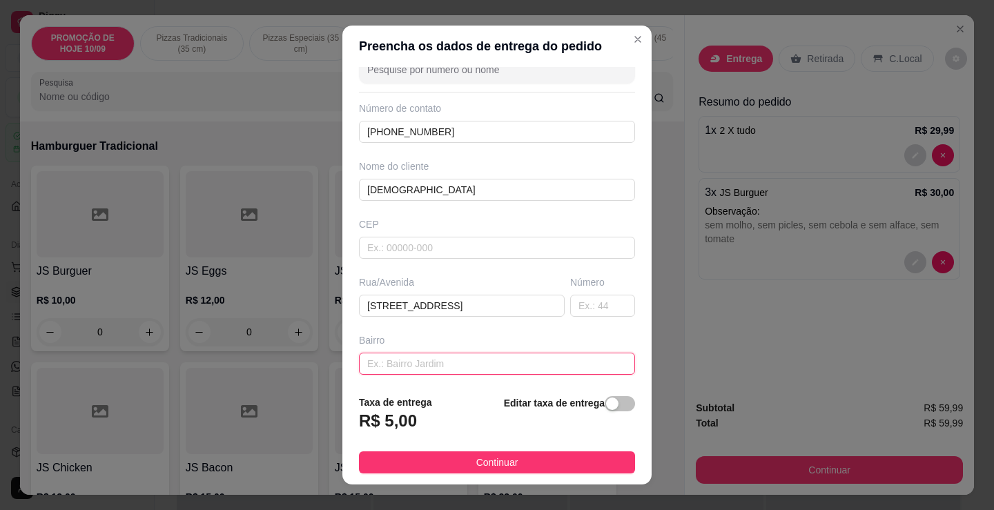
click at [446, 365] on input "text" at bounding box center [497, 364] width 276 height 22
type input "carobinha"
click at [571, 312] on input "text" at bounding box center [602, 306] width 65 height 22
type input "0"
click at [436, 371] on input "carobinha" at bounding box center [497, 364] width 276 height 22
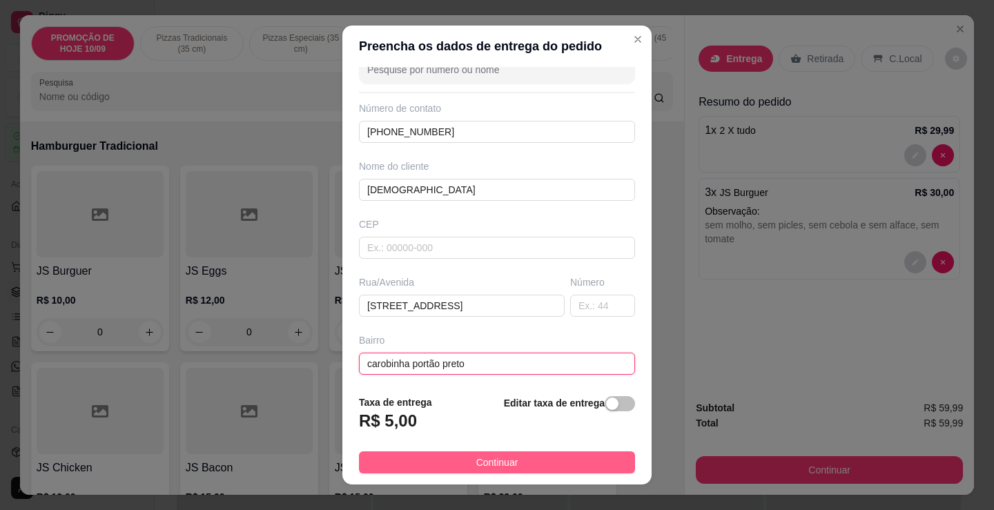
type input "carobinha portão preto"
click at [540, 455] on button "Continuar" at bounding box center [497, 463] width 276 height 22
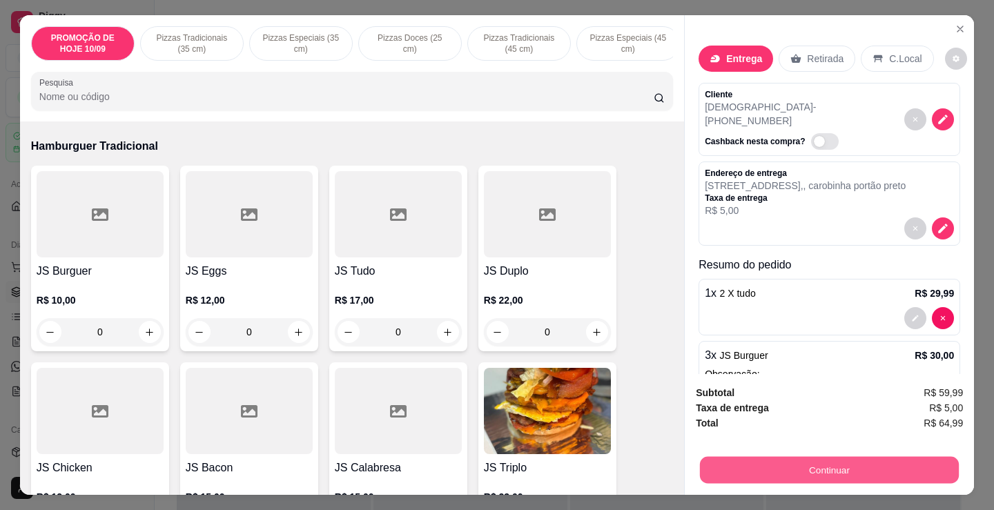
click at [813, 457] on button "Continuar" at bounding box center [829, 469] width 259 height 27
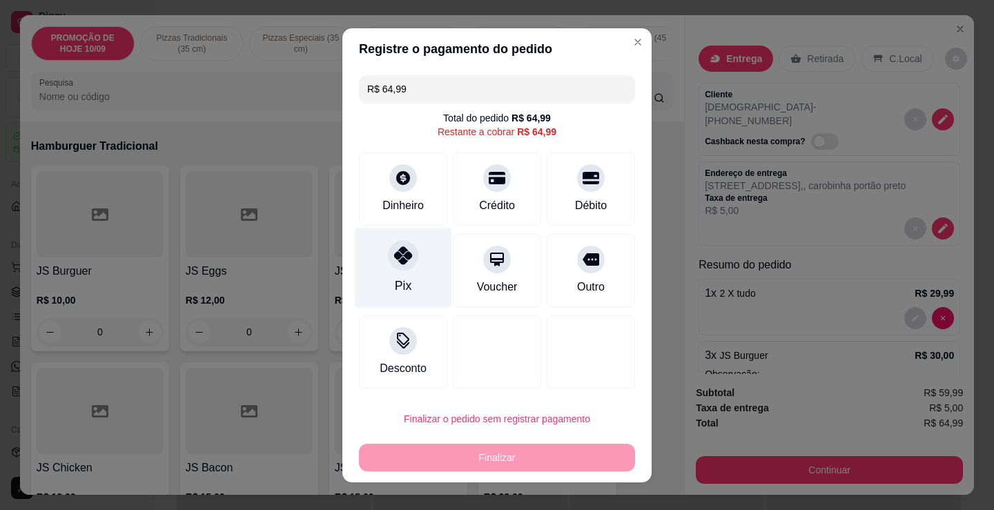
click at [396, 275] on div "Pix" at bounding box center [403, 267] width 97 height 81
type input "R$ 0,00"
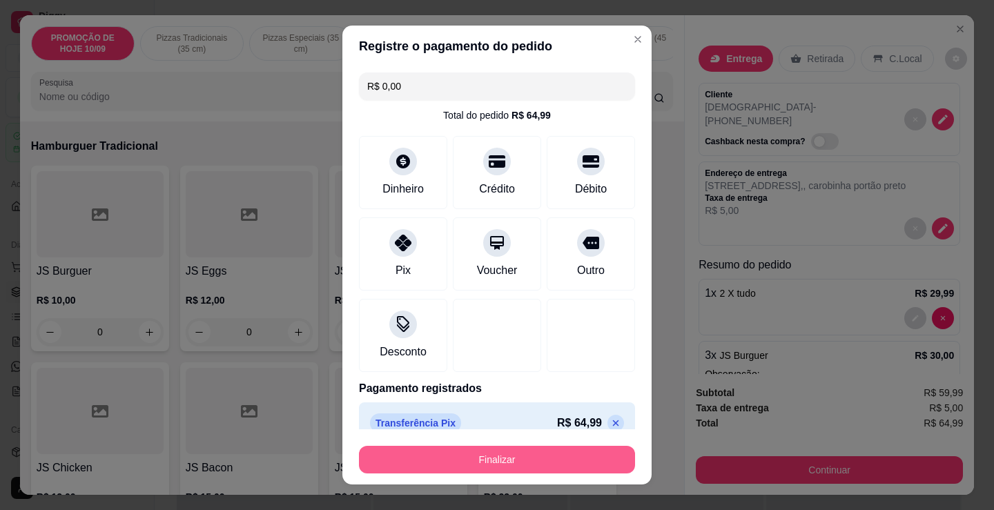
click at [494, 465] on button "Finalizar" at bounding box center [497, 460] width 276 height 28
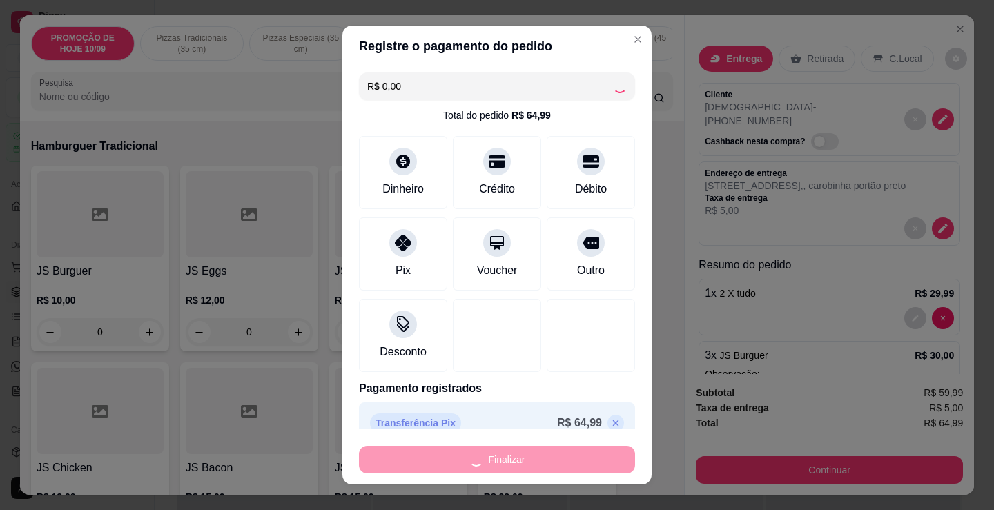
type input "0"
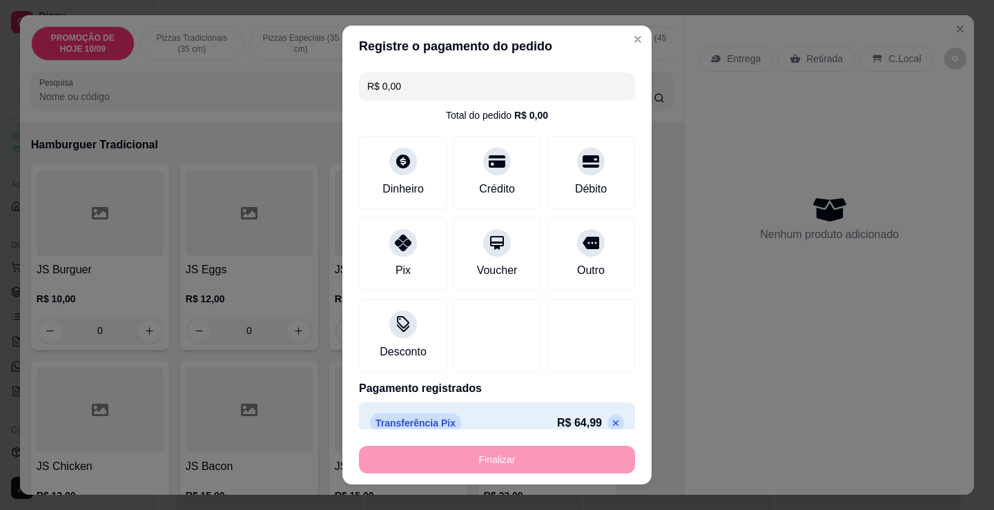
type input "-R$ 64,99"
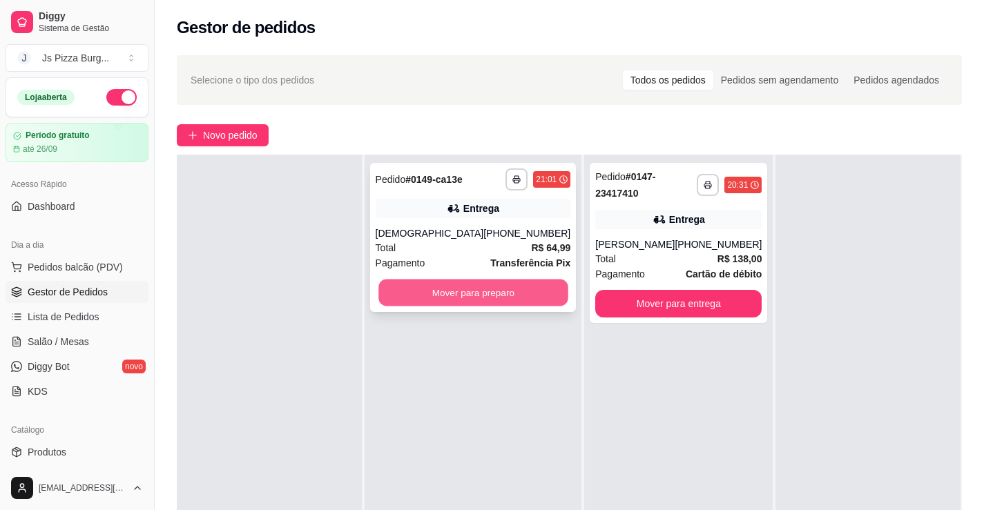
click at [452, 288] on button "Mover para preparo" at bounding box center [472, 293] width 189 height 27
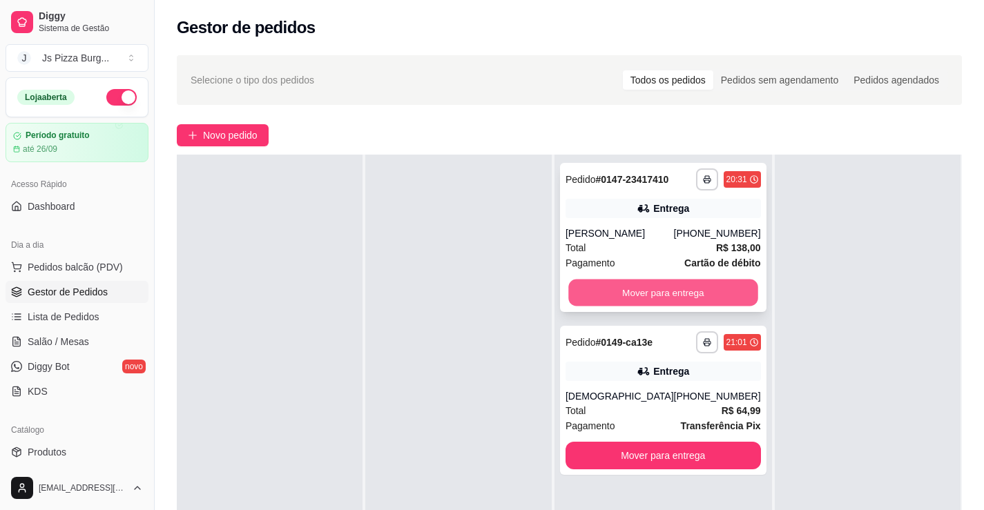
click at [641, 292] on button "Mover para entrega" at bounding box center [662, 293] width 189 height 27
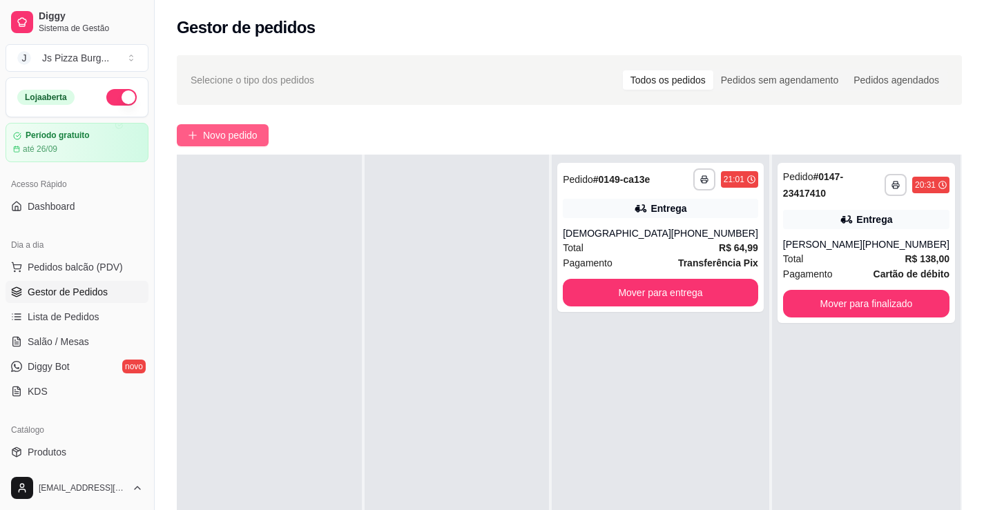
click at [249, 137] on span "Novo pedido" at bounding box center [230, 135] width 55 height 15
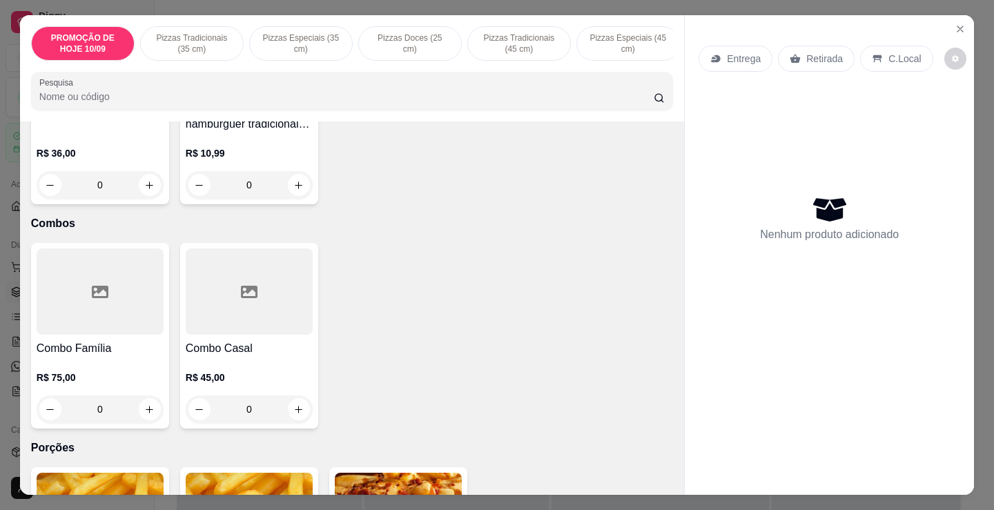
scroll to position [2486, 0]
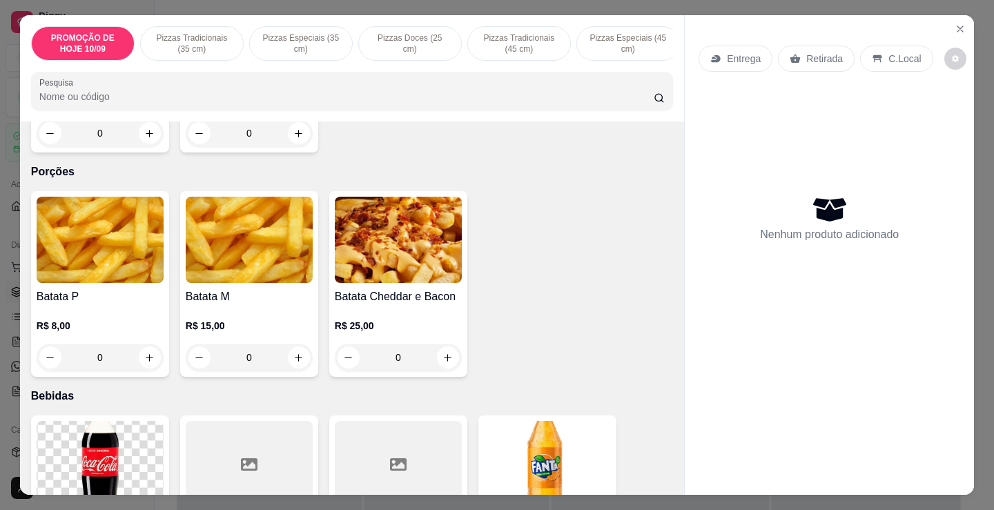
click at [383, 320] on div "R$ 25,00 0" at bounding box center [398, 338] width 127 height 66
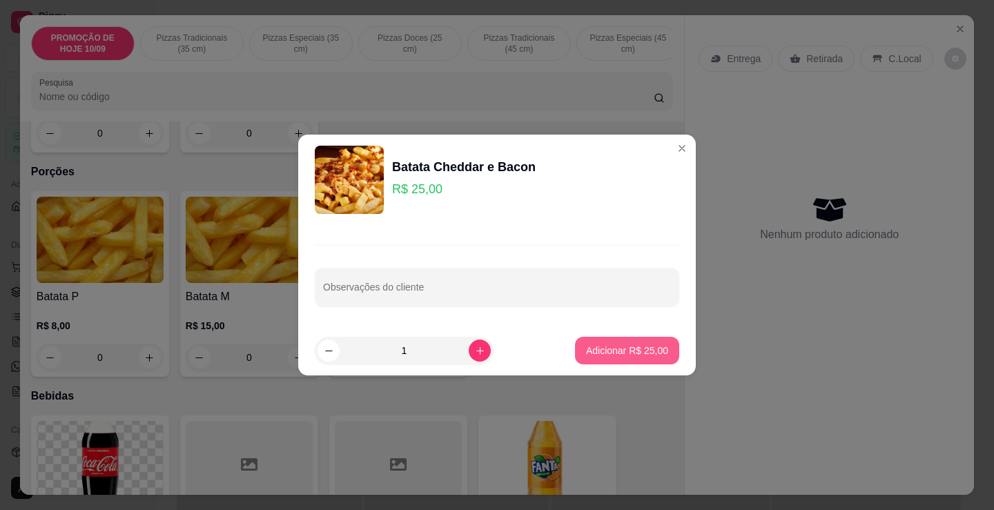
click at [611, 354] on p "Adicionar R$ 25,00" at bounding box center [627, 351] width 82 height 14
type input "1"
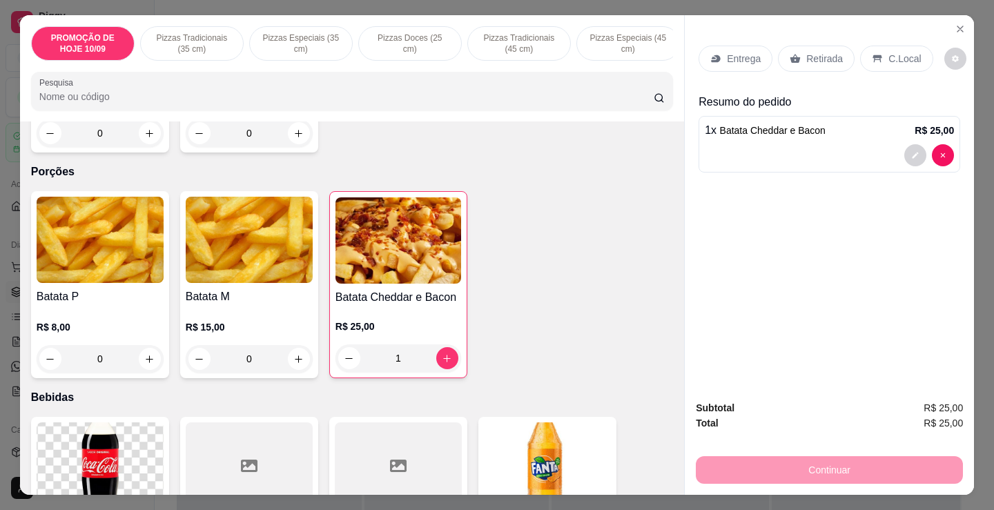
click at [815, 64] on div "Retirada" at bounding box center [816, 59] width 77 height 26
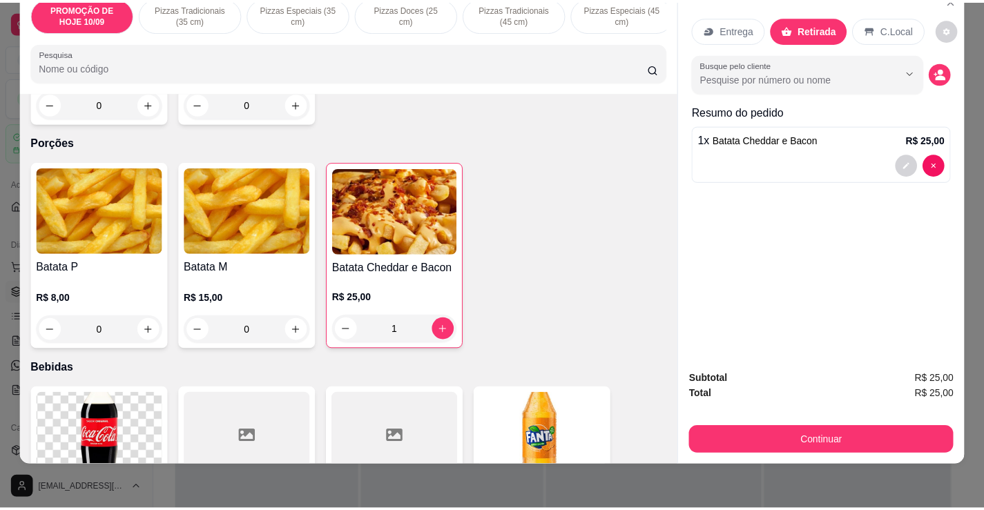
scroll to position [34, 0]
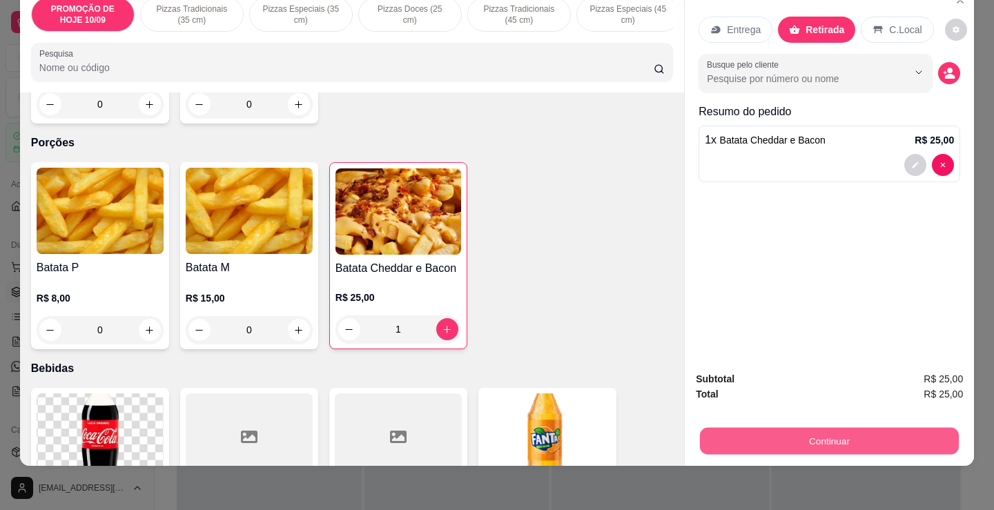
click at [804, 430] on button "Continuar" at bounding box center [829, 440] width 259 height 27
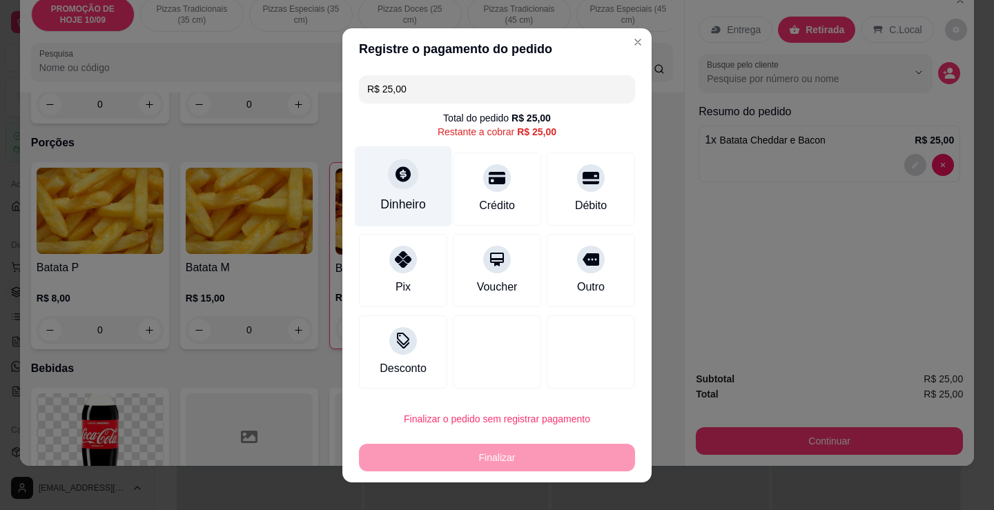
click at [380, 207] on div "Dinheiro" at bounding box center [403, 204] width 46 height 18
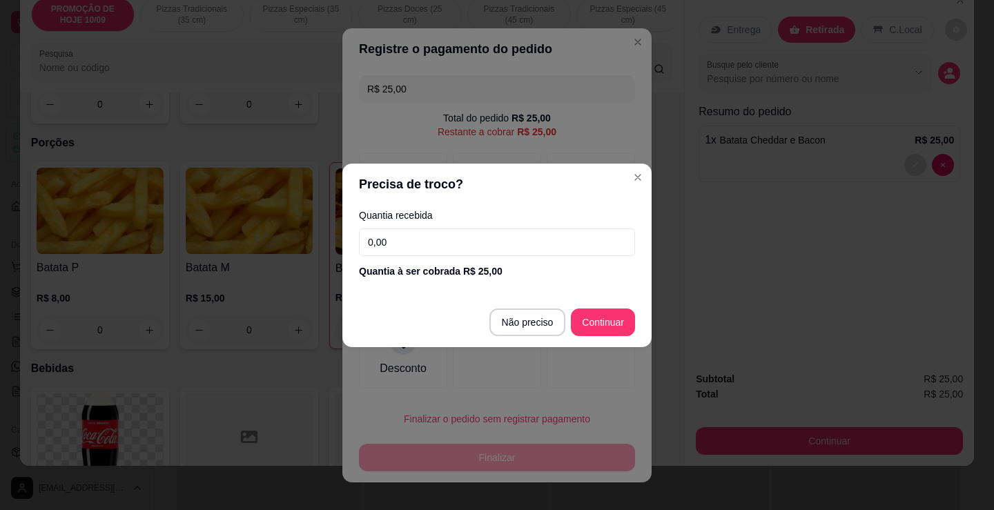
click at [477, 252] on input "0,00" at bounding box center [497, 243] width 276 height 28
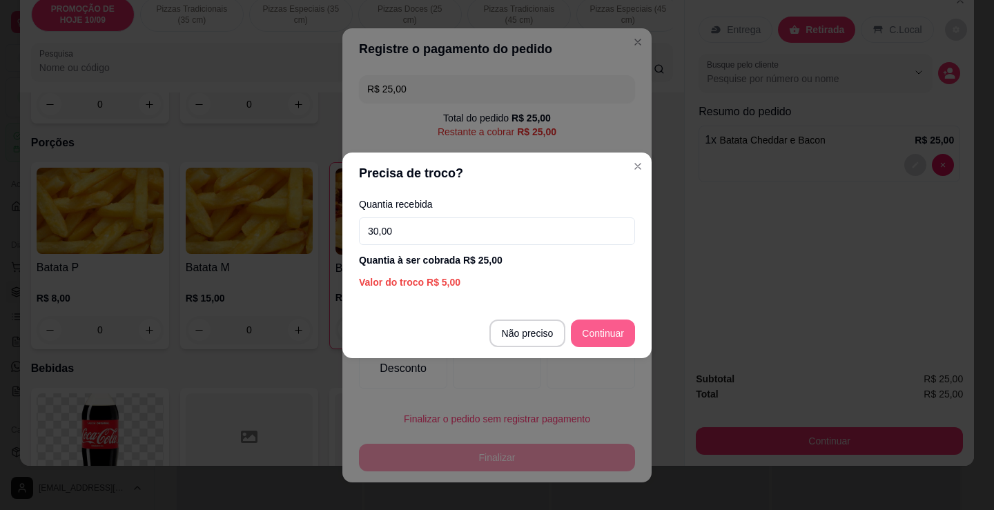
type input "30,00"
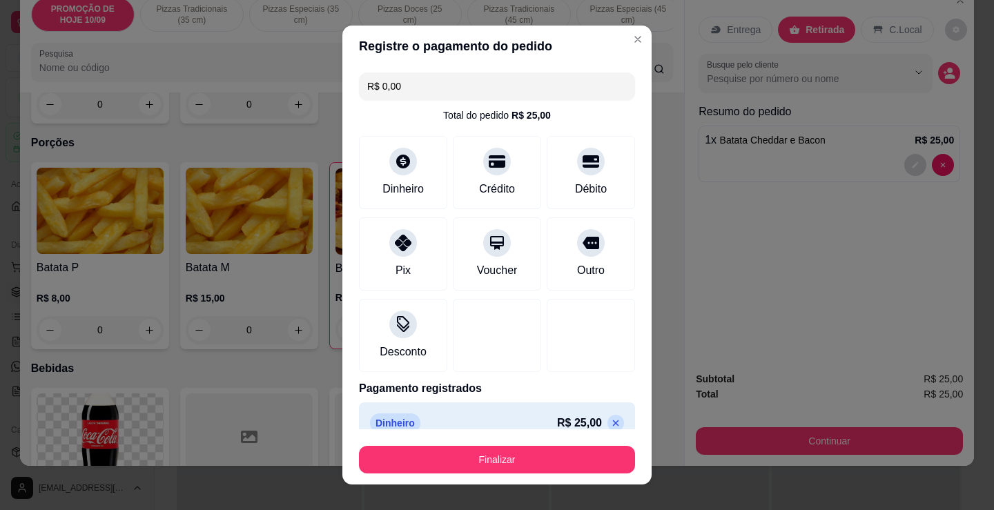
type input "R$ 0,00"
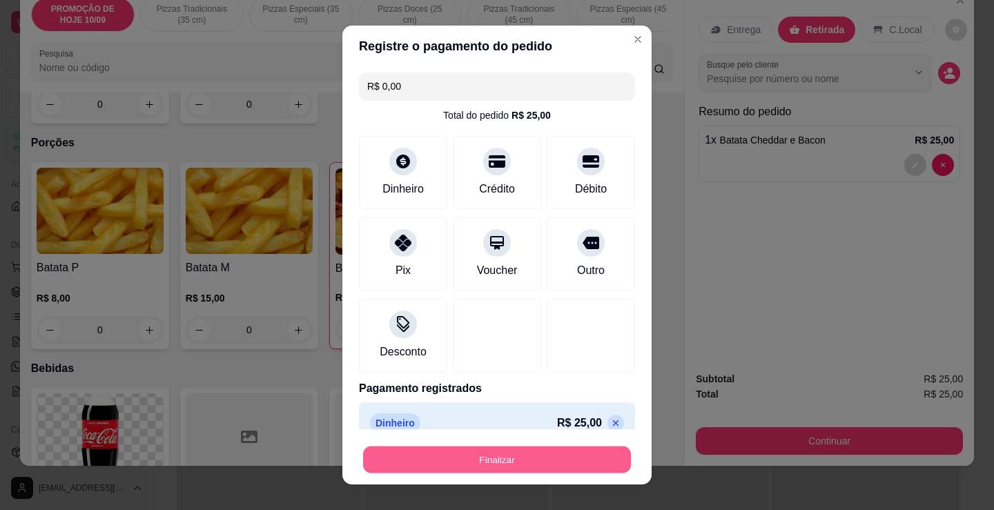
click at [521, 448] on button "Finalizar" at bounding box center [497, 460] width 268 height 27
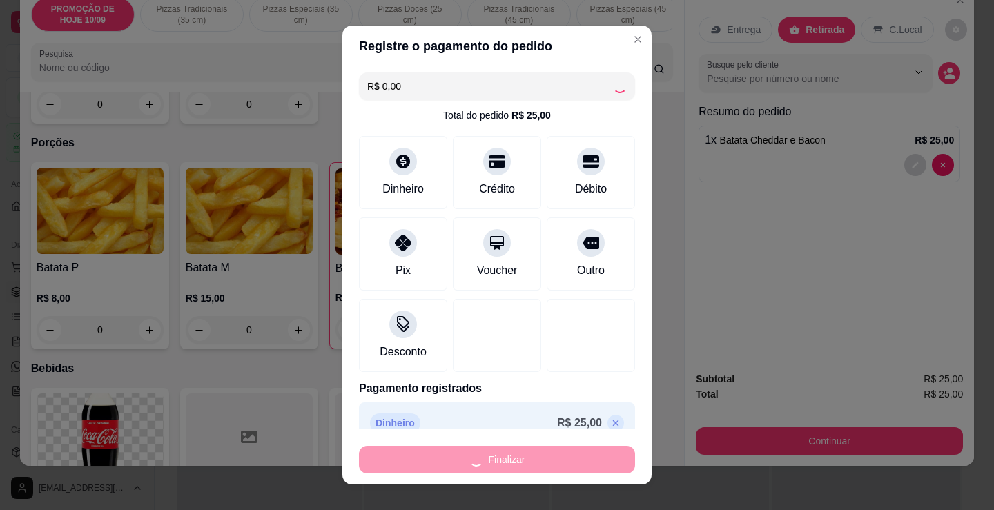
type input "0"
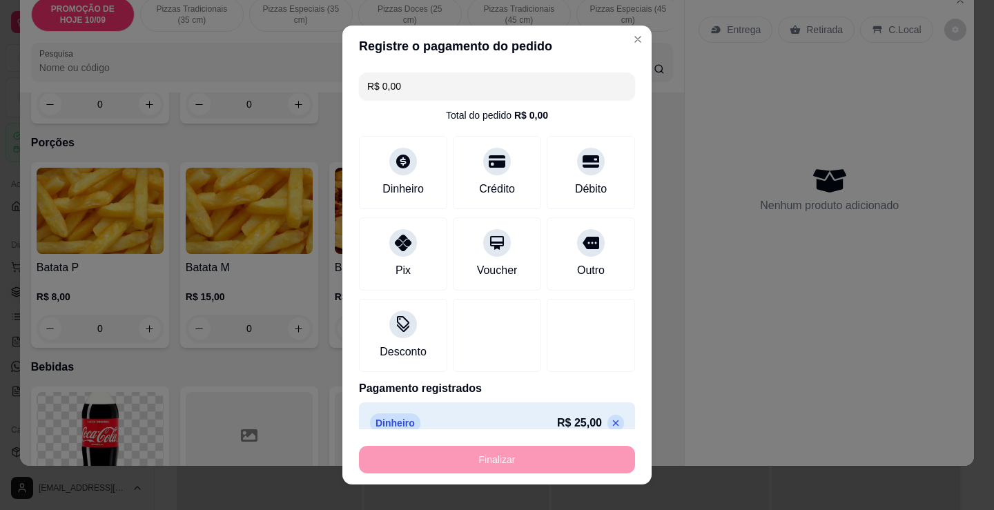
type input "-R$ 25,00"
